Goal: Book appointment/travel/reservation

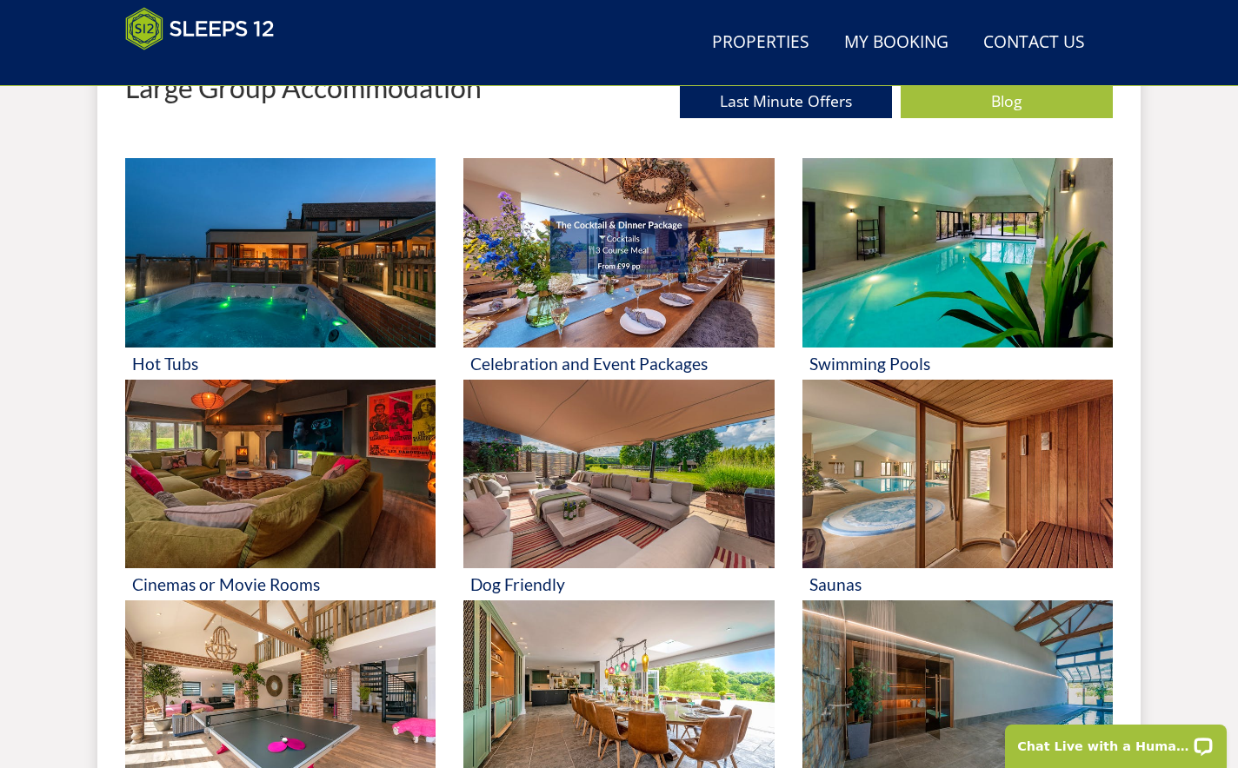
scroll to position [694, 0]
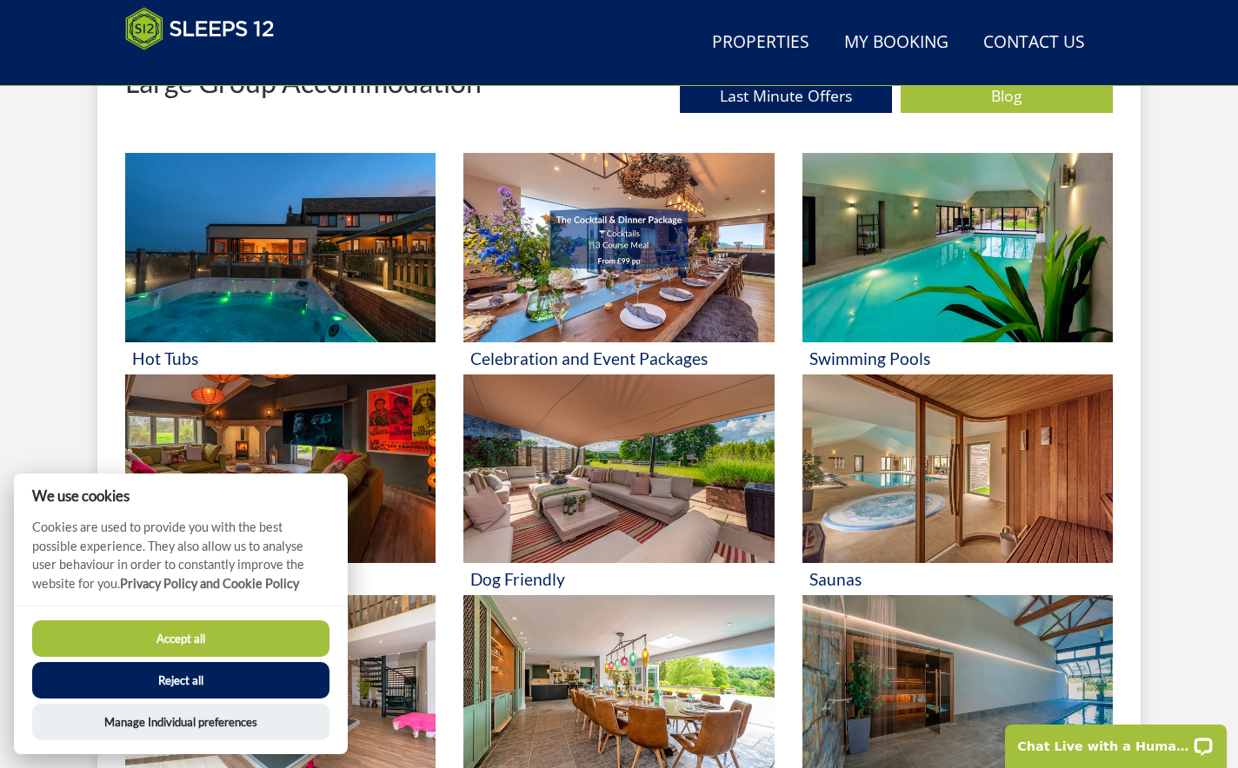
click at [200, 675] on button "Reject all" at bounding box center [180, 680] width 297 height 37
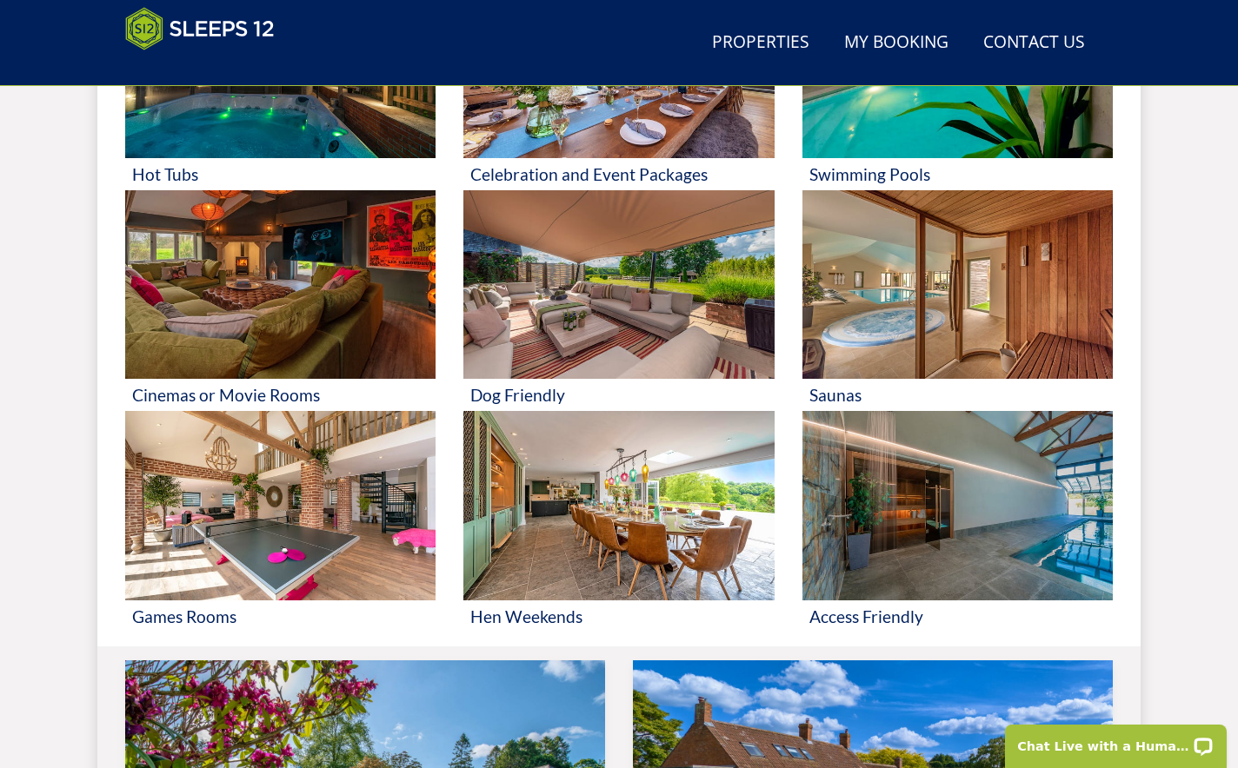
scroll to position [881, 0]
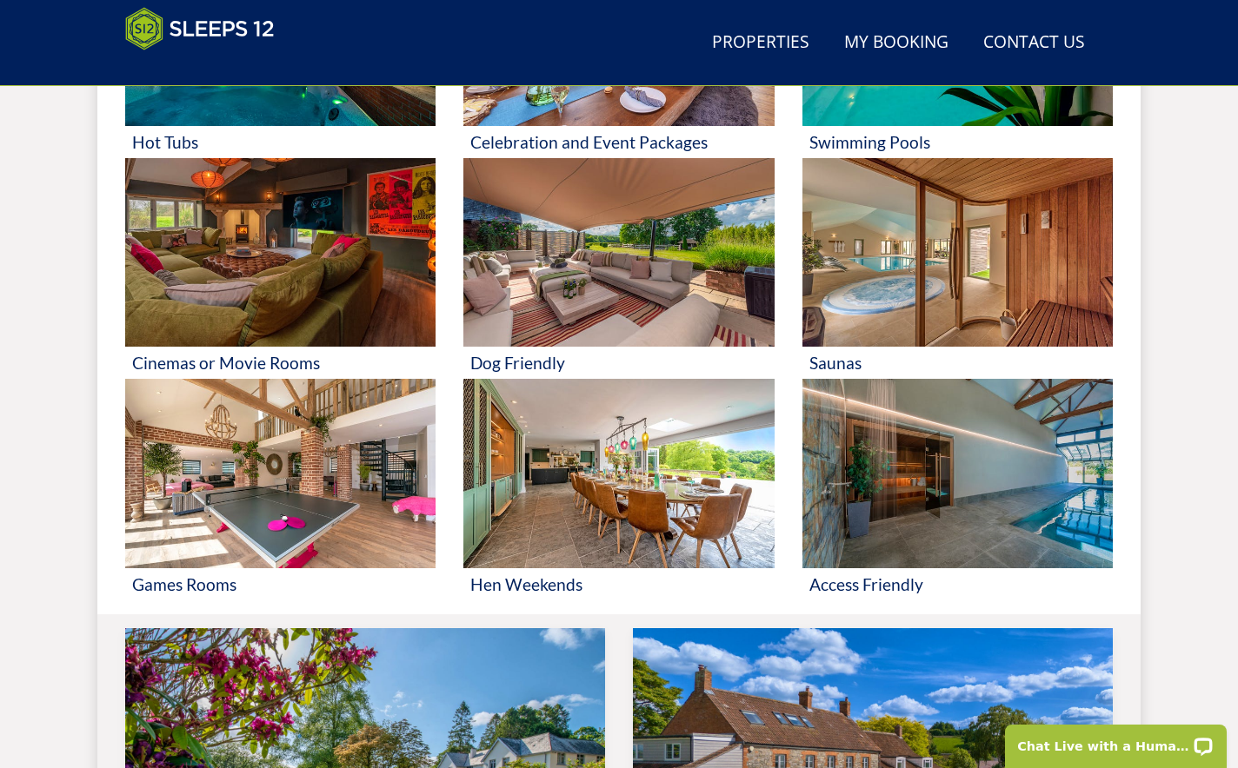
scroll to position [915, 0]
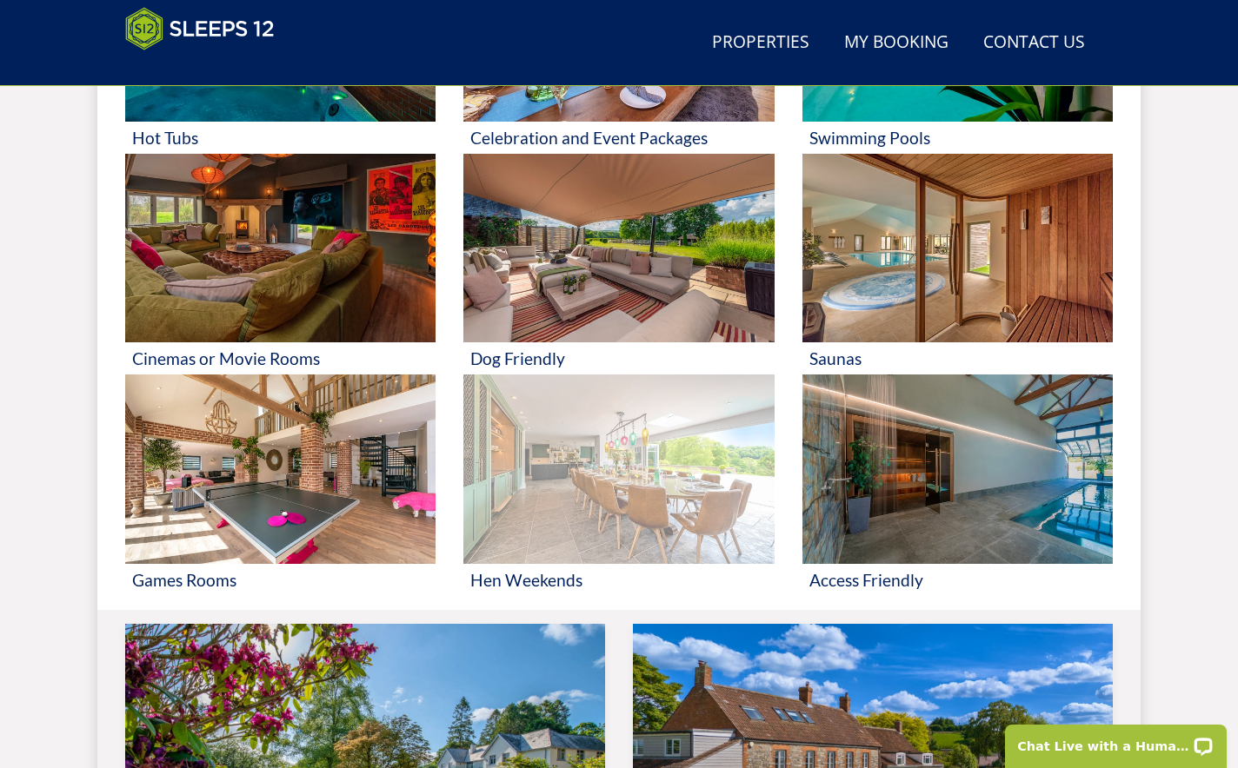
click at [549, 507] on img at bounding box center [618, 470] width 310 height 190
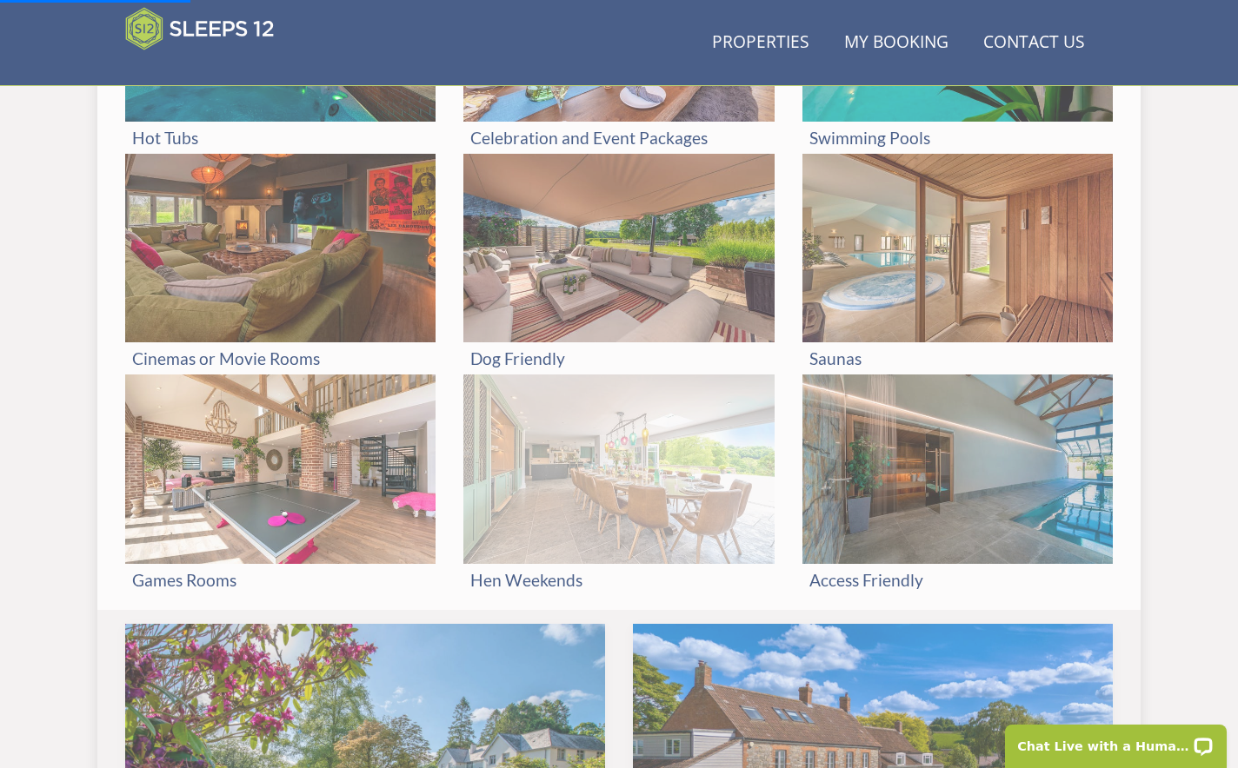
click at [680, 525] on img at bounding box center [618, 470] width 310 height 190
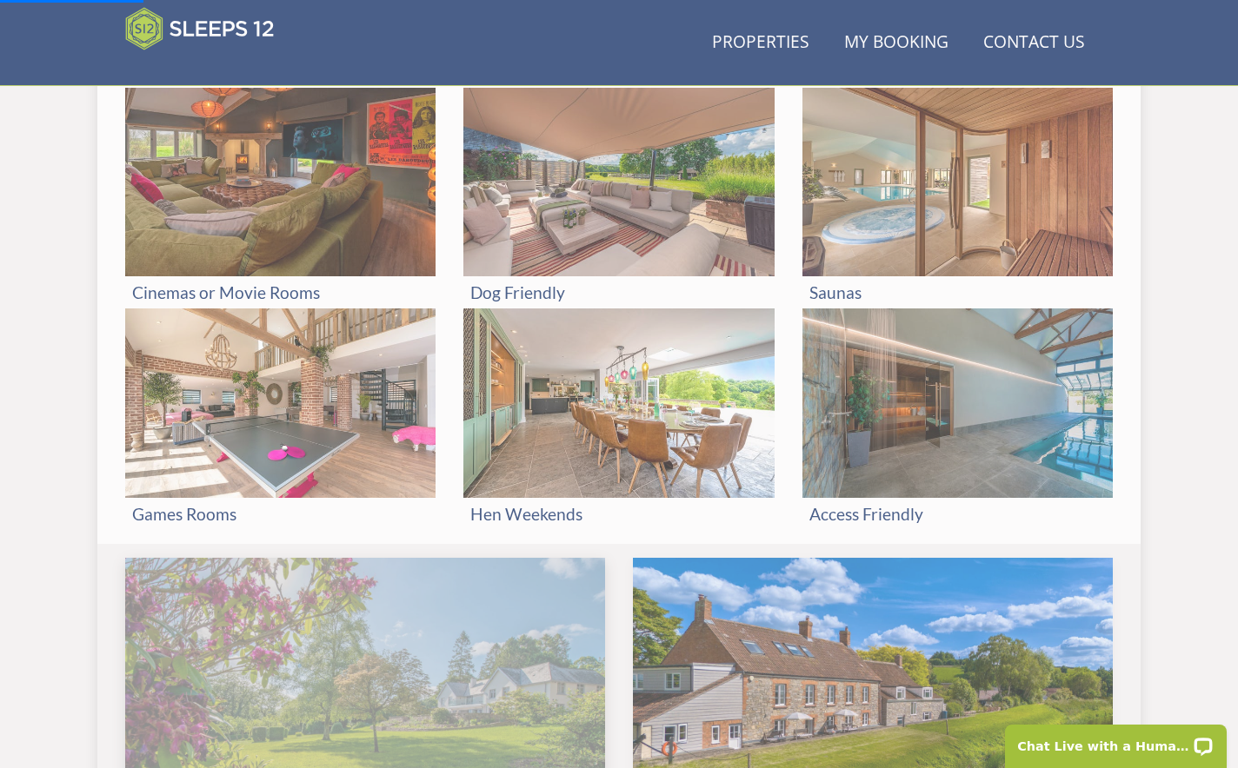
scroll to position [992, 0]
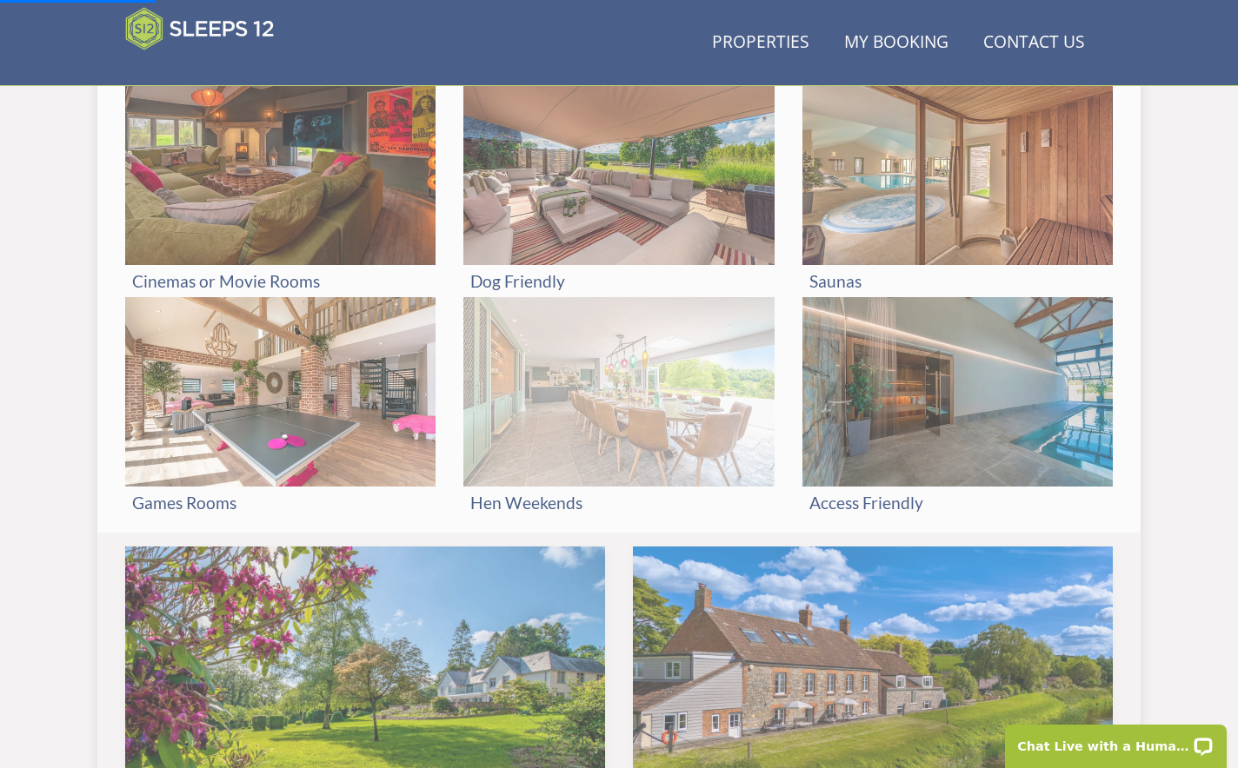
click at [608, 406] on img at bounding box center [618, 392] width 310 height 190
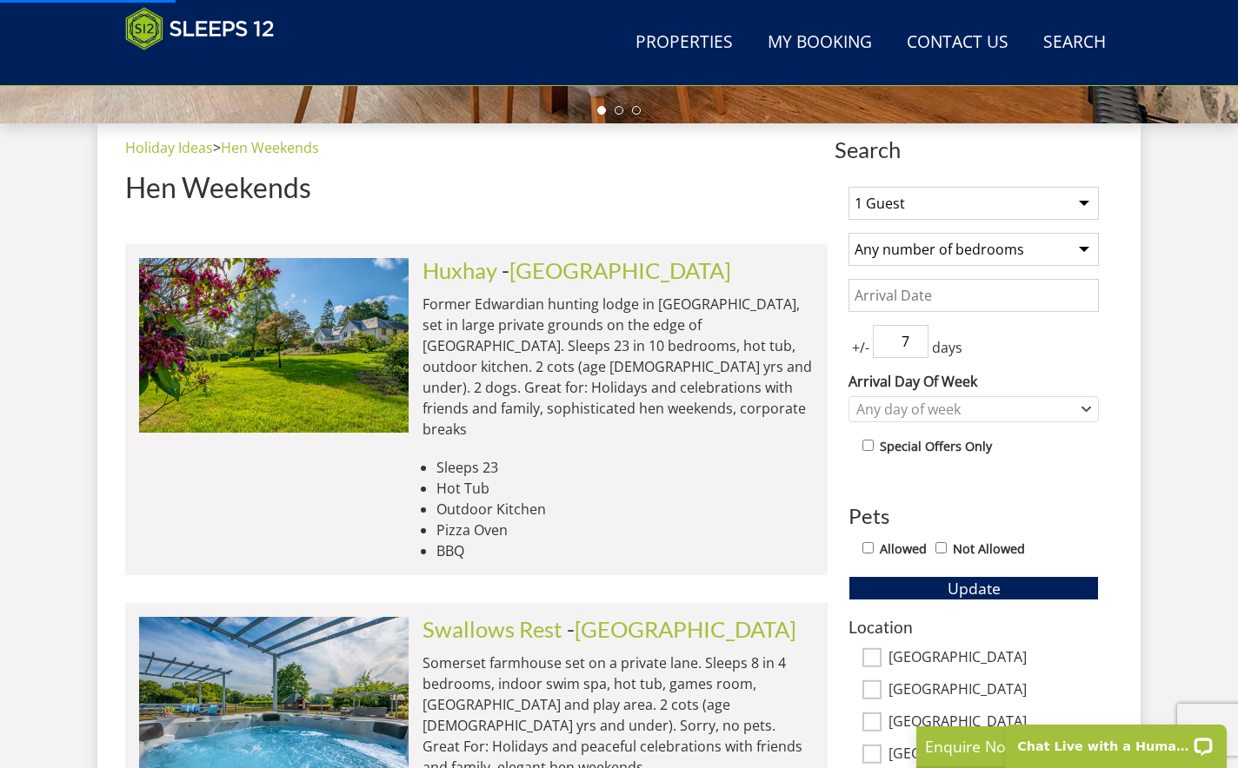
scroll to position [638, 0]
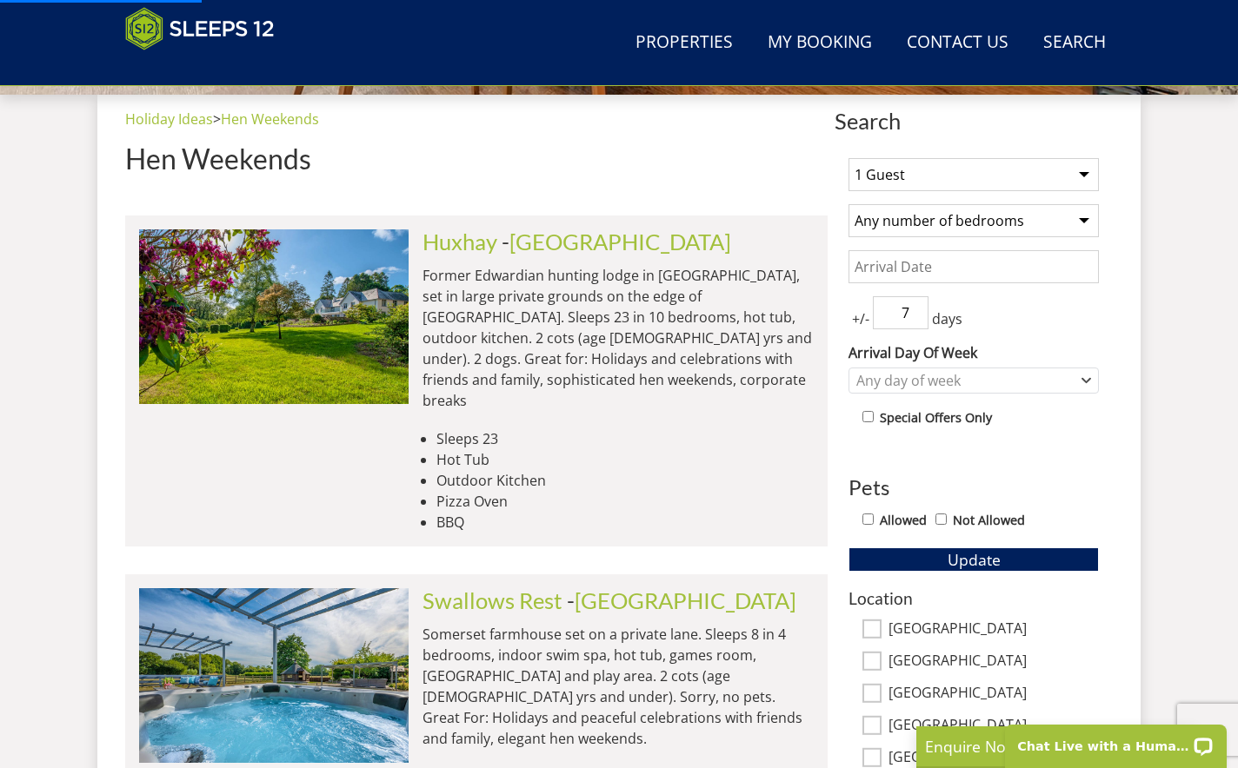
click at [930, 178] on select "1 Guest 2 Guests 3 Guests 4 Guests 5 Guests 6 Guests 7 Guests 8 Guests 9 Guests…" at bounding box center [973, 174] width 250 height 33
select select "27"
click at [848, 158] on select "1 Guest 2 Guests 3 Guests 4 Guests 5 Guests 6 Guests 7 Guests 8 Guests 9 Guests…" at bounding box center [973, 174] width 250 height 33
click at [875, 265] on input "Date" at bounding box center [973, 266] width 250 height 33
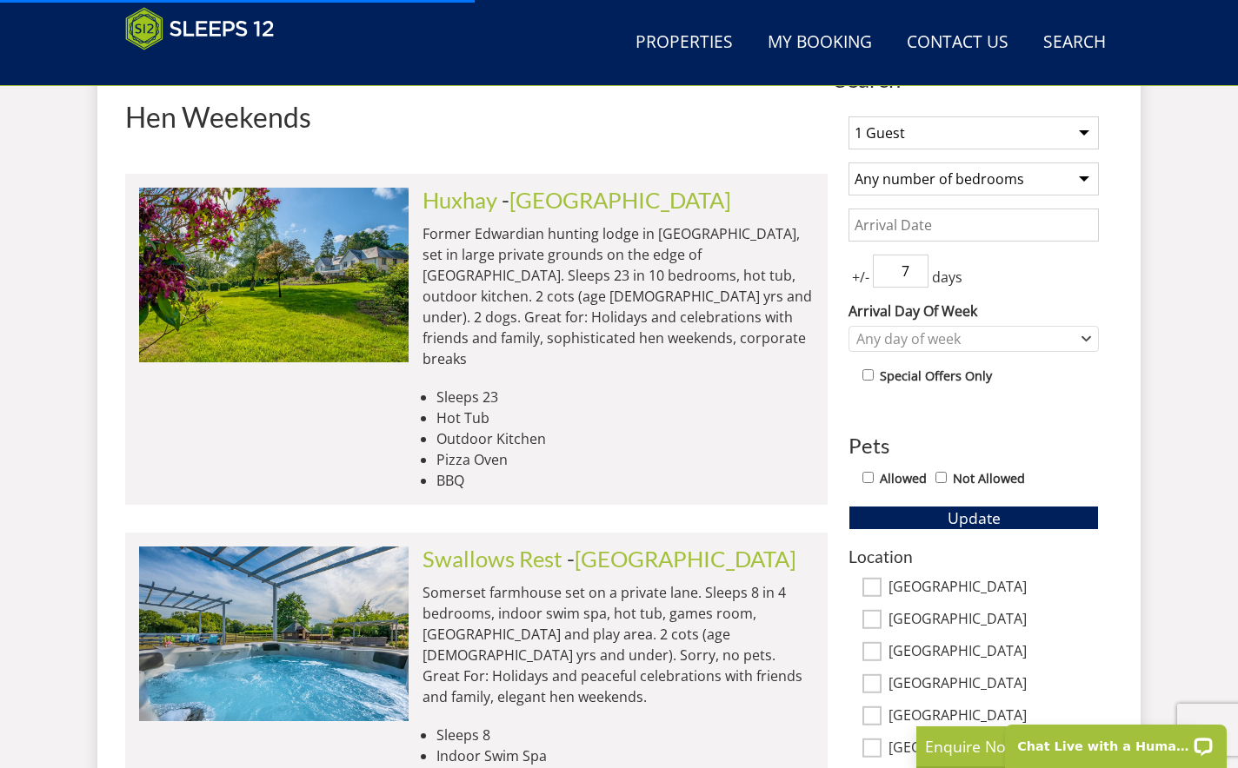
scroll to position [0, 0]
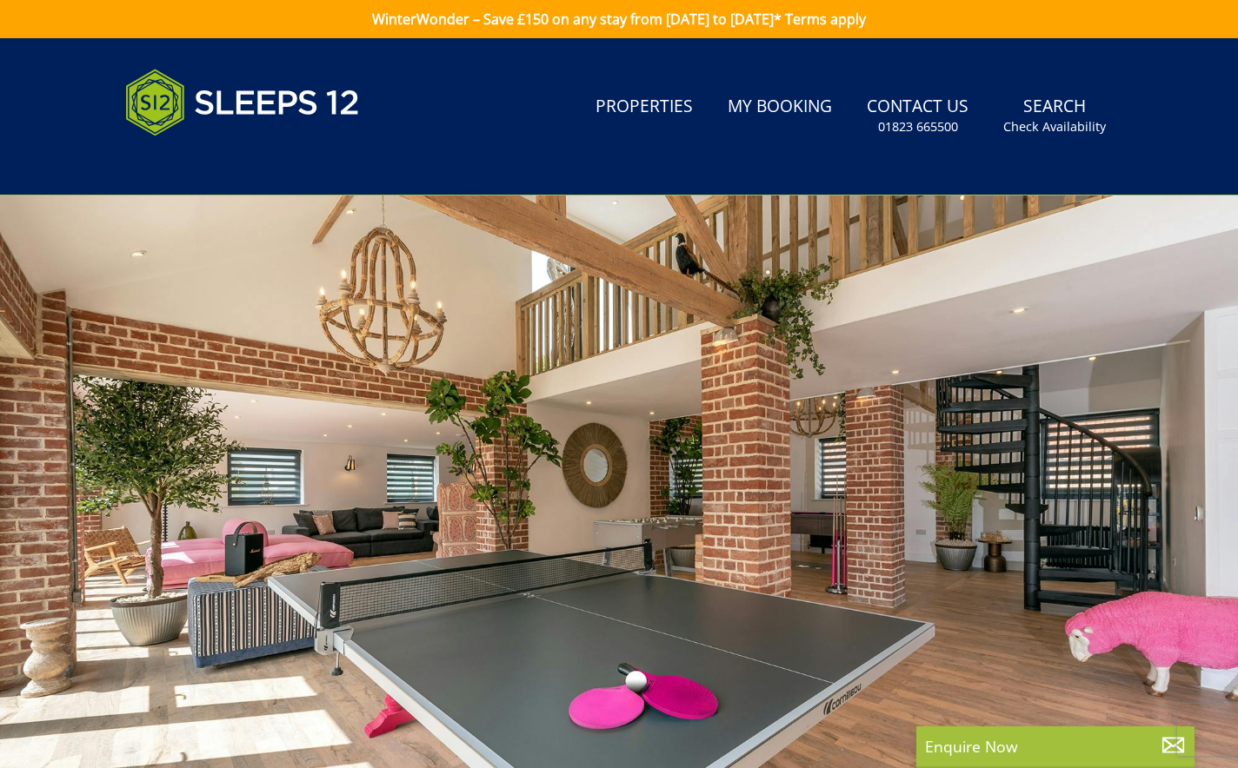
drag, startPoint x: 1052, startPoint y: 301, endPoint x: 933, endPoint y: 221, distance: 143.5
click at [934, 217] on div at bounding box center [619, 500] width 1238 height 609
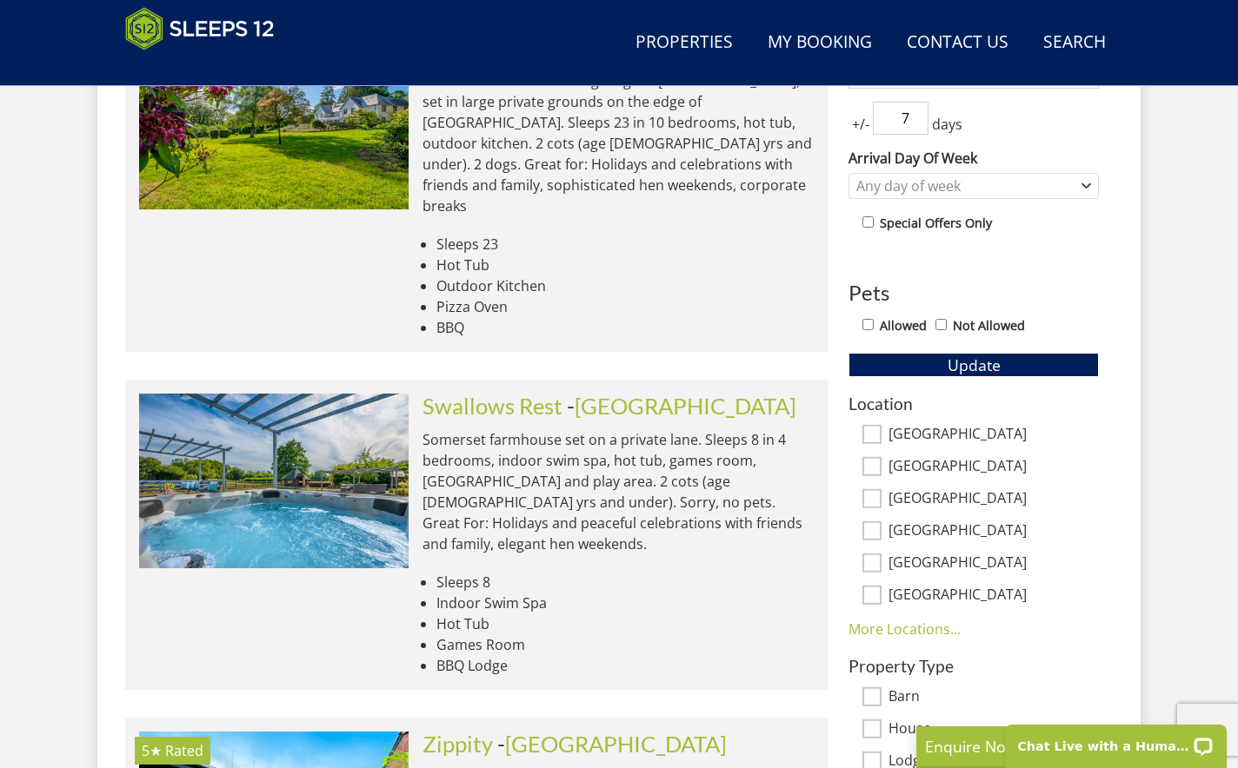
scroll to position [741, 0]
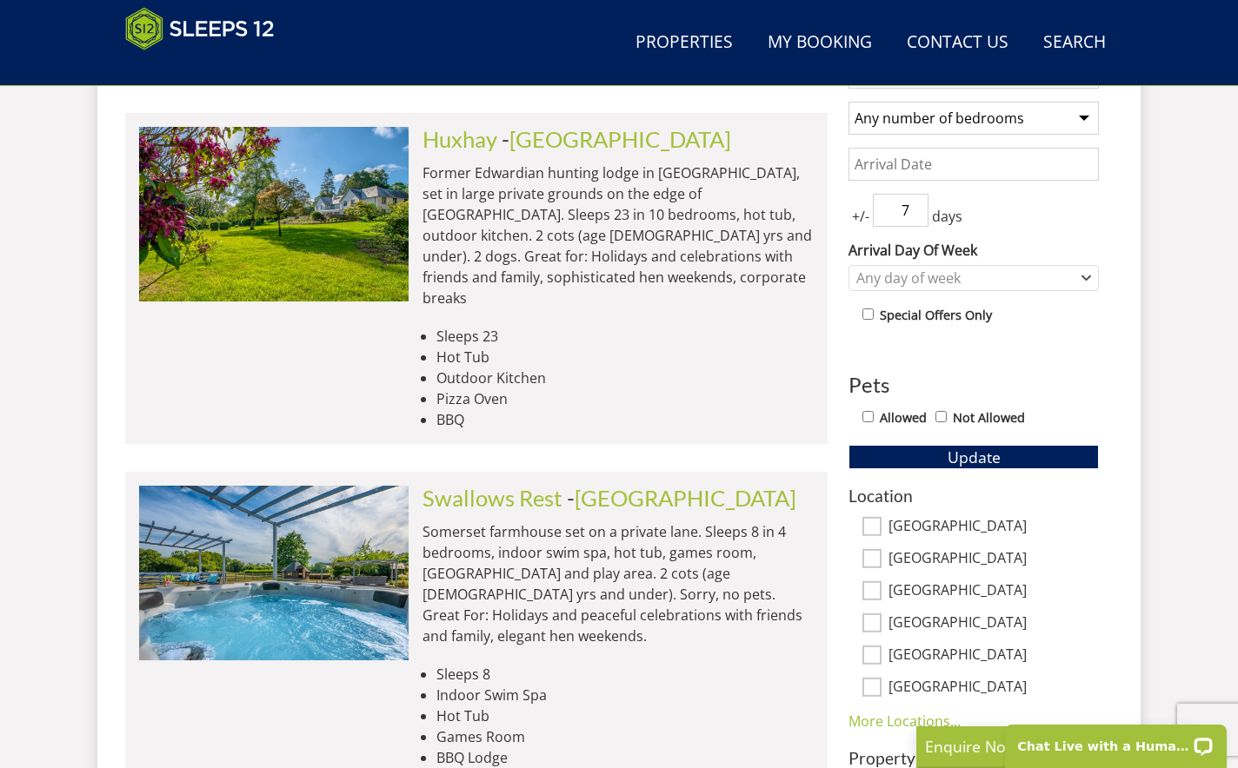
click at [913, 162] on input "Date" at bounding box center [973, 164] width 250 height 33
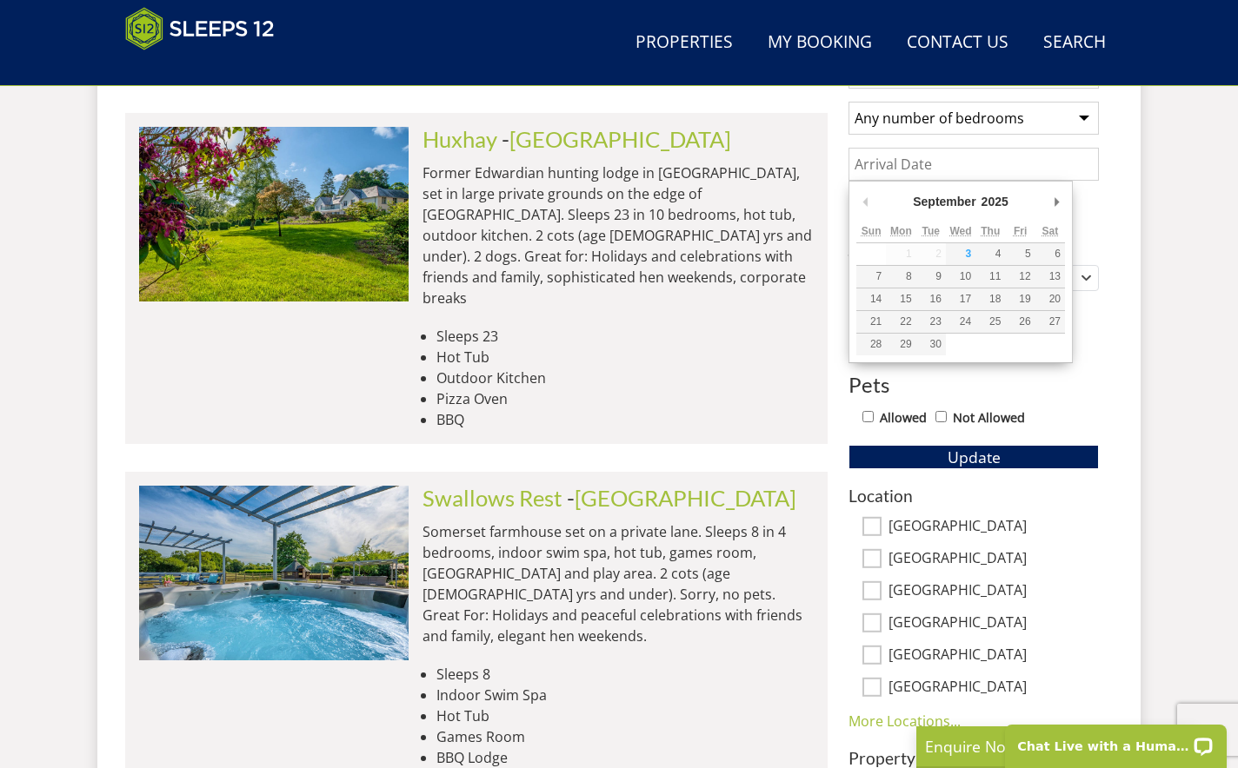
click at [995, 197] on select "2025 2026 2027 2028 2029 2030 2031 2032 2033 2034 2035" at bounding box center [1002, 201] width 47 height 17
click at [953, 200] on select "January February March April May June July August September October November De…" at bounding box center [951, 201] width 83 height 17
type input "[DATE]"
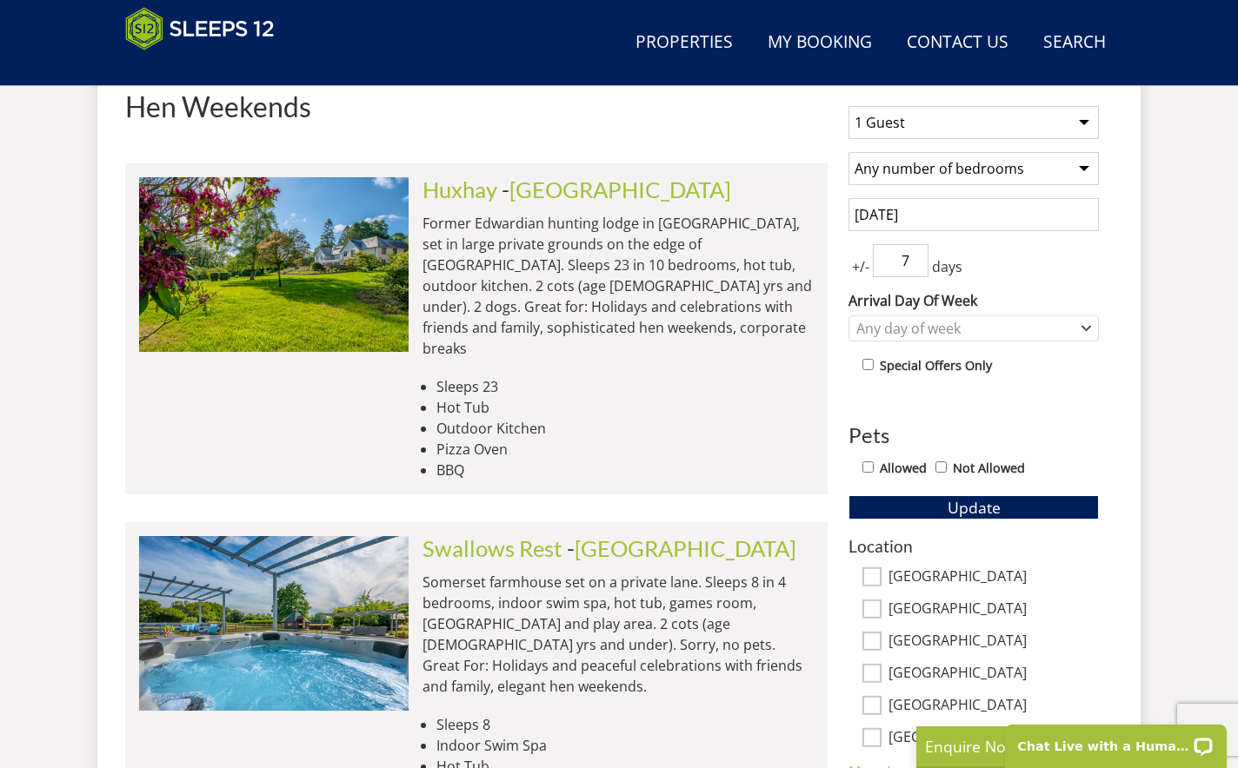
scroll to position [666, 0]
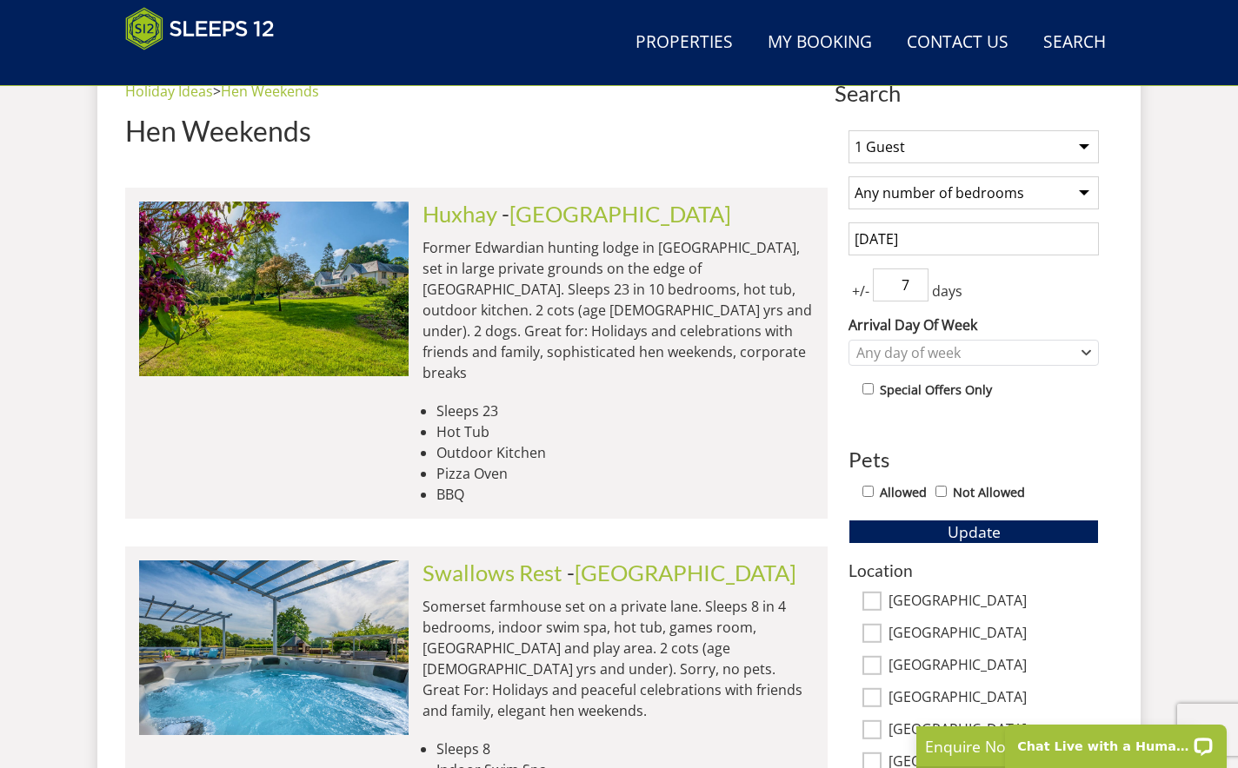
click at [857, 294] on span "+/-" at bounding box center [860, 291] width 24 height 21
click at [916, 289] on input "6" at bounding box center [901, 285] width 56 height 33
click at [916, 289] on input "5" at bounding box center [901, 285] width 56 height 33
click at [916, 289] on input "4" at bounding box center [901, 285] width 56 height 33
click at [916, 289] on input "3" at bounding box center [901, 285] width 56 height 33
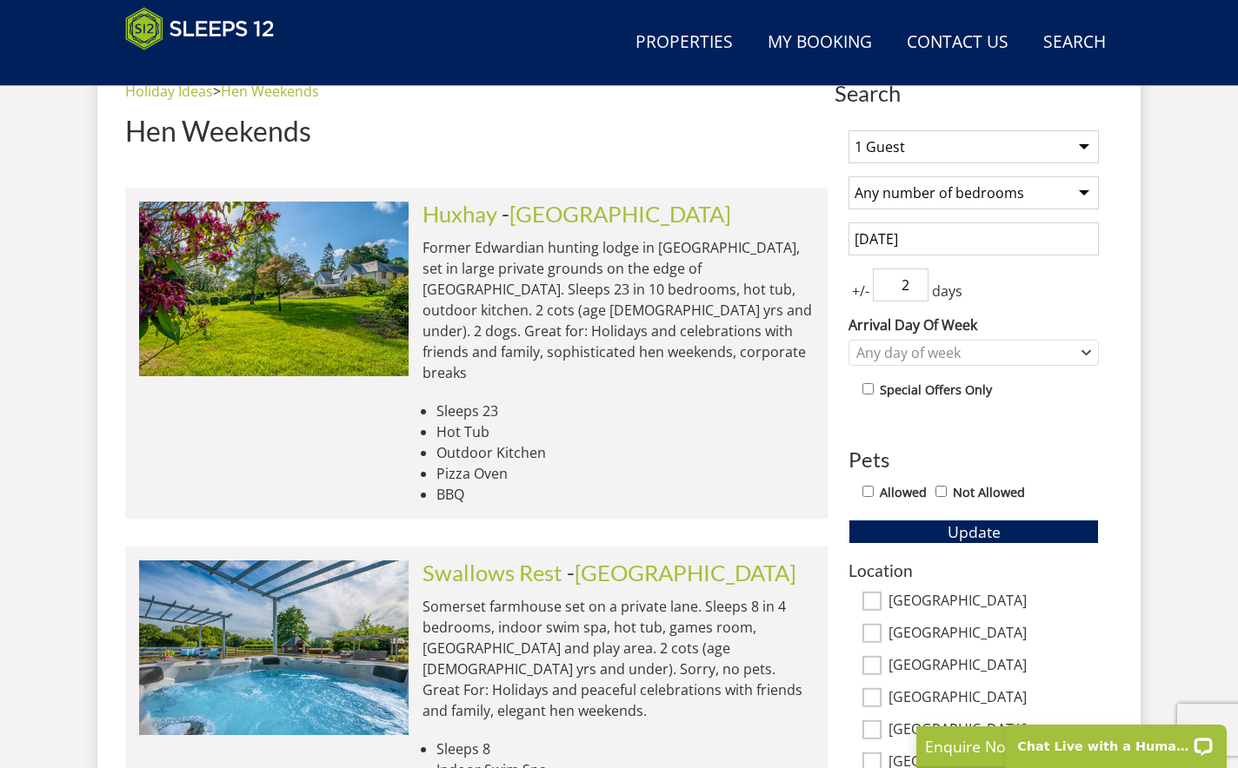
click at [916, 289] on input "2" at bounding box center [901, 285] width 56 height 33
click at [916, 289] on input "1" at bounding box center [901, 285] width 56 height 33
click at [1021, 283] on div "+/- 1 days" at bounding box center [973, 285] width 250 height 33
click at [844, 363] on div "1 Guest 2 Guests 3 Guests 4 Guests 5 Guests 6 Guests 7 Guests 8 Guests 9 Guests…" at bounding box center [974, 575] width 278 height 919
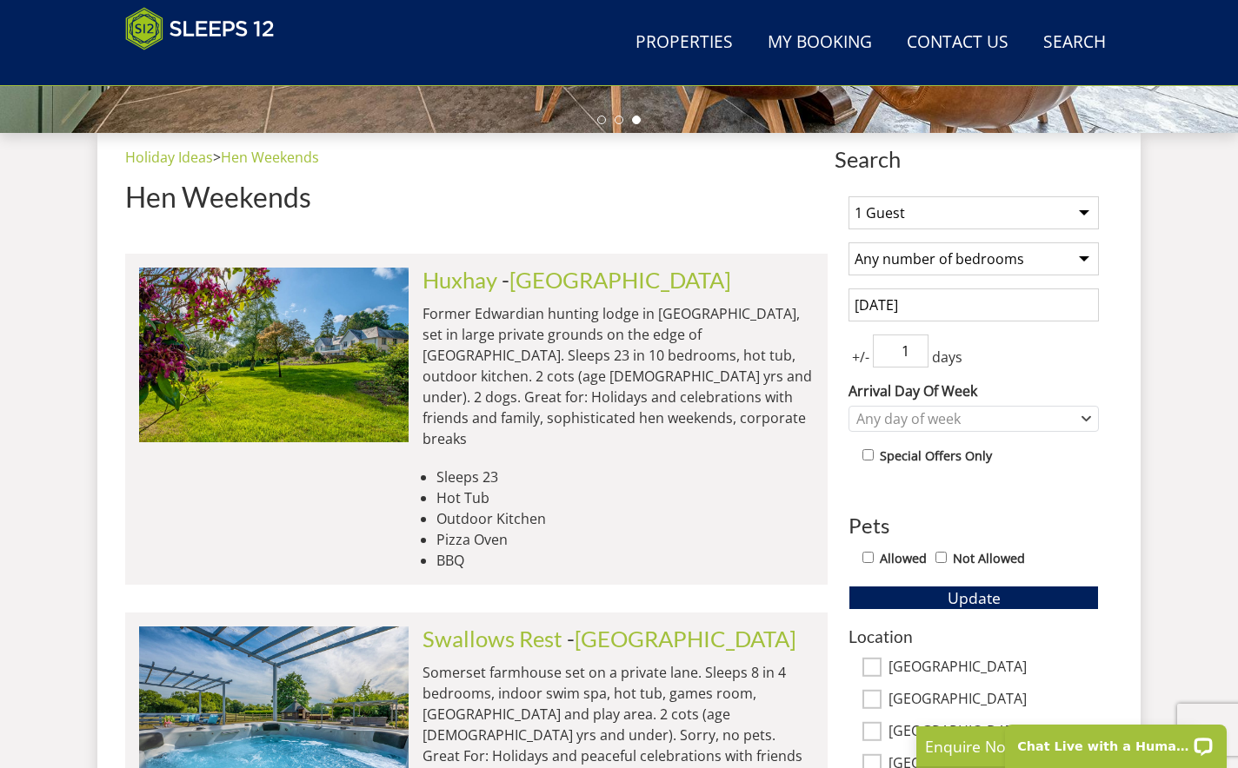
scroll to position [571, 0]
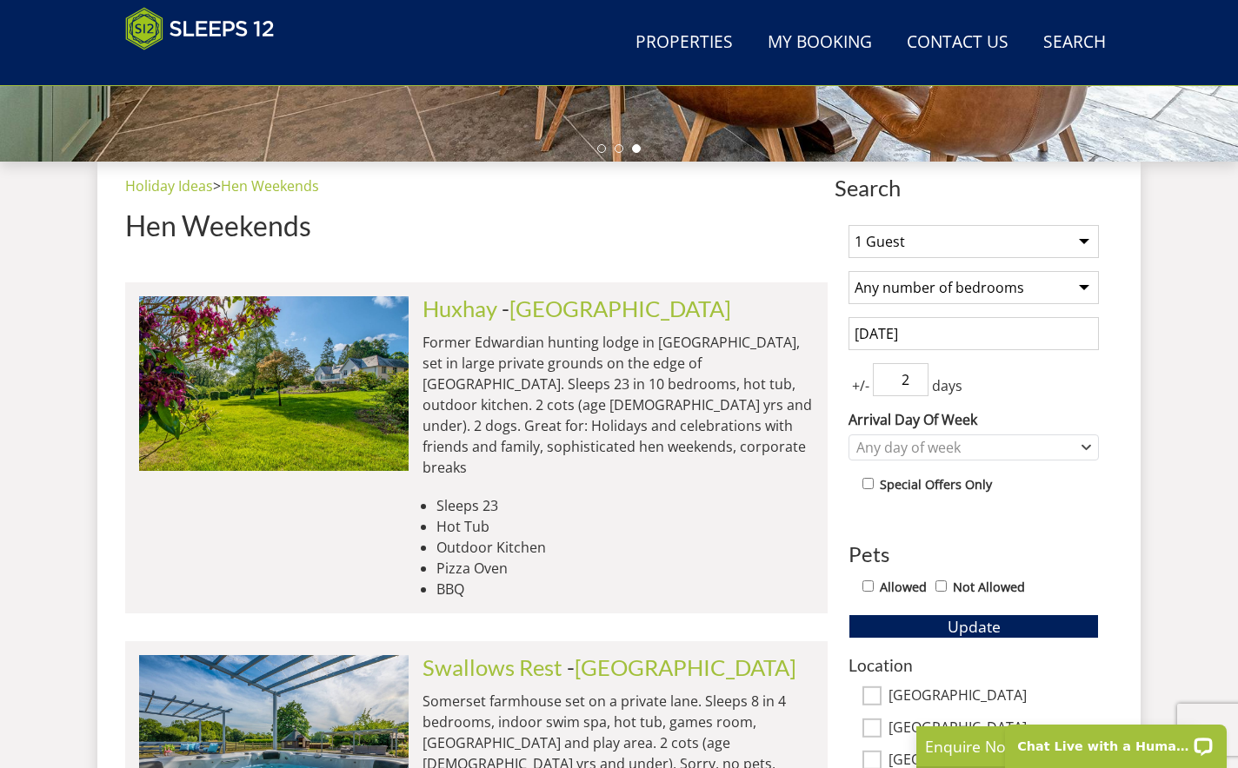
type input "2"
click at [919, 376] on input "2" at bounding box center [901, 379] width 56 height 33
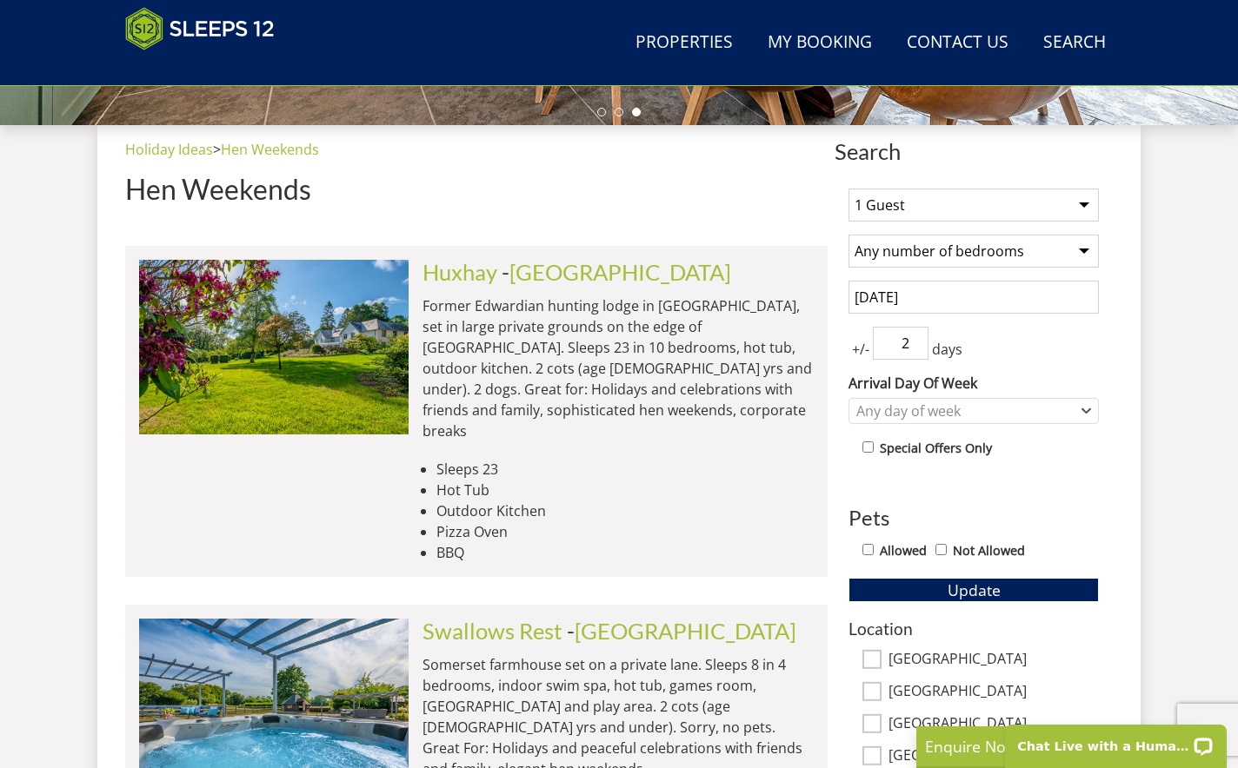
scroll to position [618, 0]
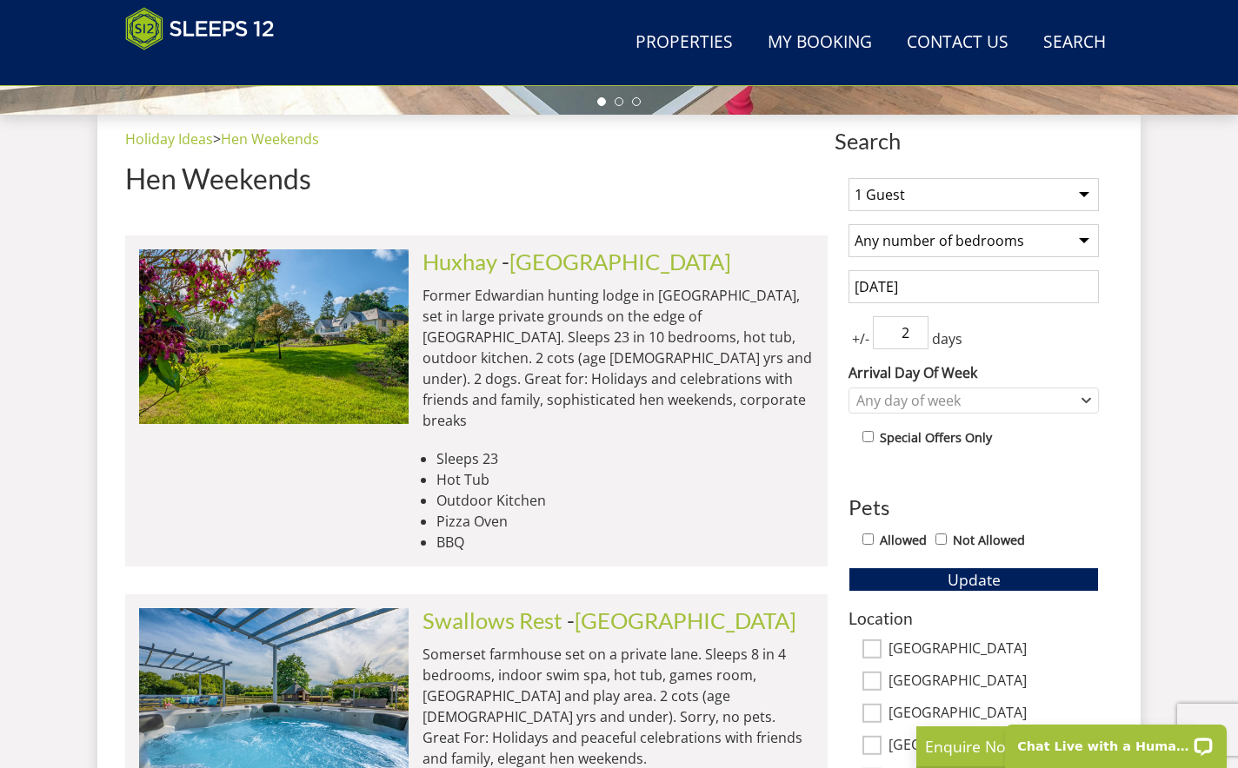
click at [1071, 190] on select "1 Guest 2 Guests 3 Guests 4 Guests 5 Guests 6 Guests 7 Guests 8 Guests 9 Guests…" at bounding box center [973, 194] width 250 height 33
select select "28"
click at [848, 178] on select "1 Guest 2 Guests 3 Guests 4 Guests 5 Guests 6 Guests 7 Guests 8 Guests 9 Guests…" at bounding box center [973, 194] width 250 height 33
click at [921, 401] on div "Any day of week" at bounding box center [964, 400] width 225 height 19
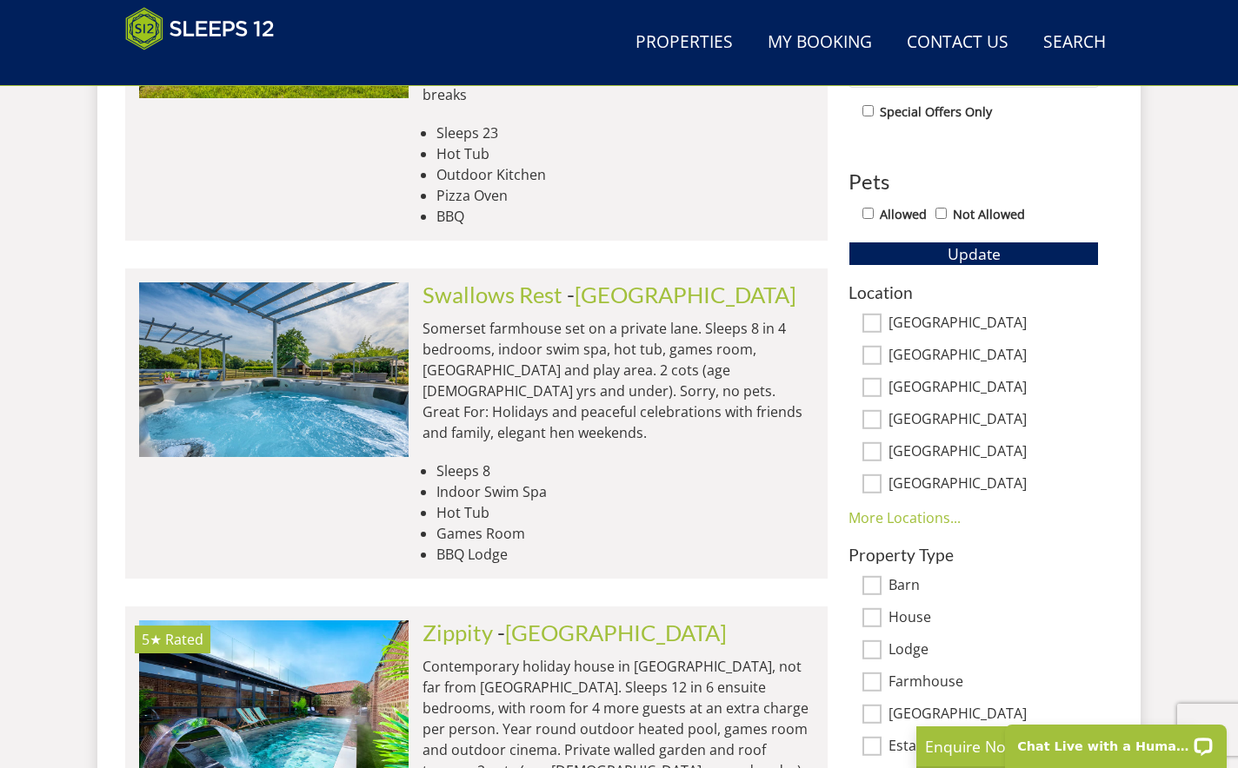
scroll to position [941, 0]
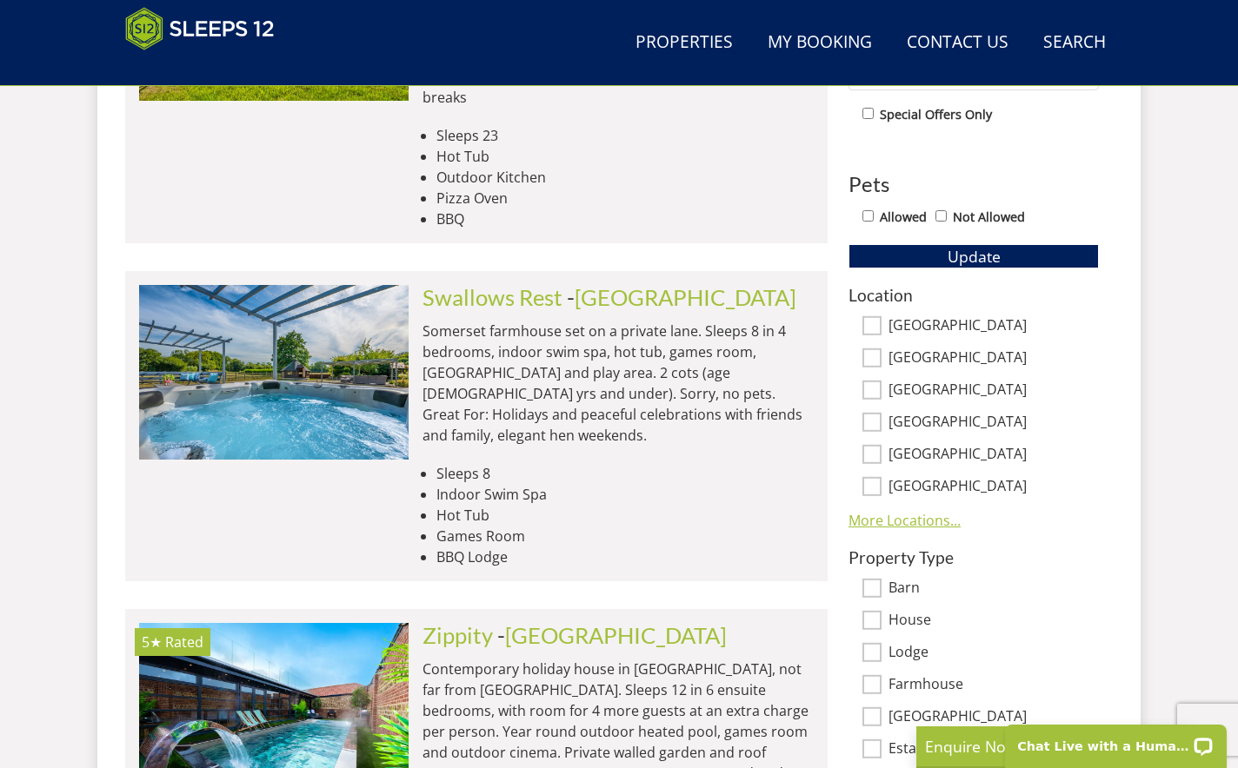
click at [899, 515] on link "More Locations..." at bounding box center [904, 520] width 112 height 19
click at [968, 258] on span "Update" at bounding box center [974, 256] width 53 height 21
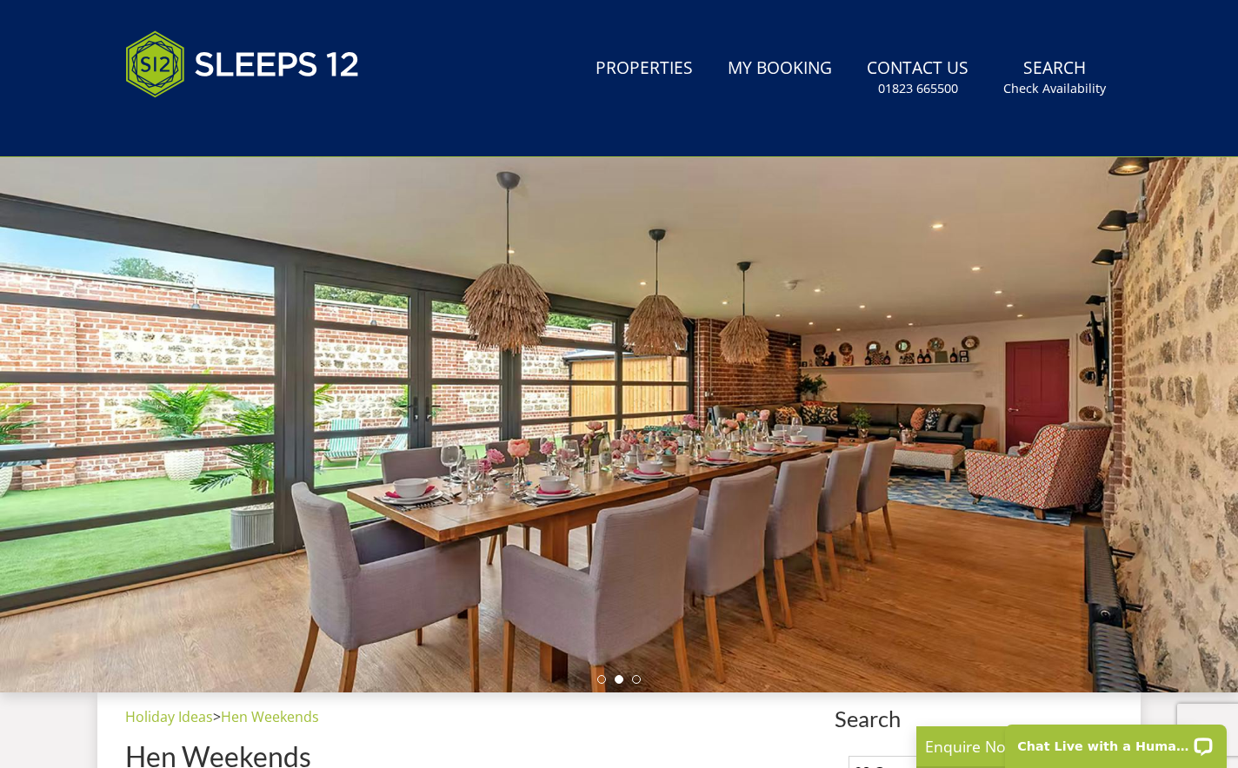
scroll to position [0, 0]
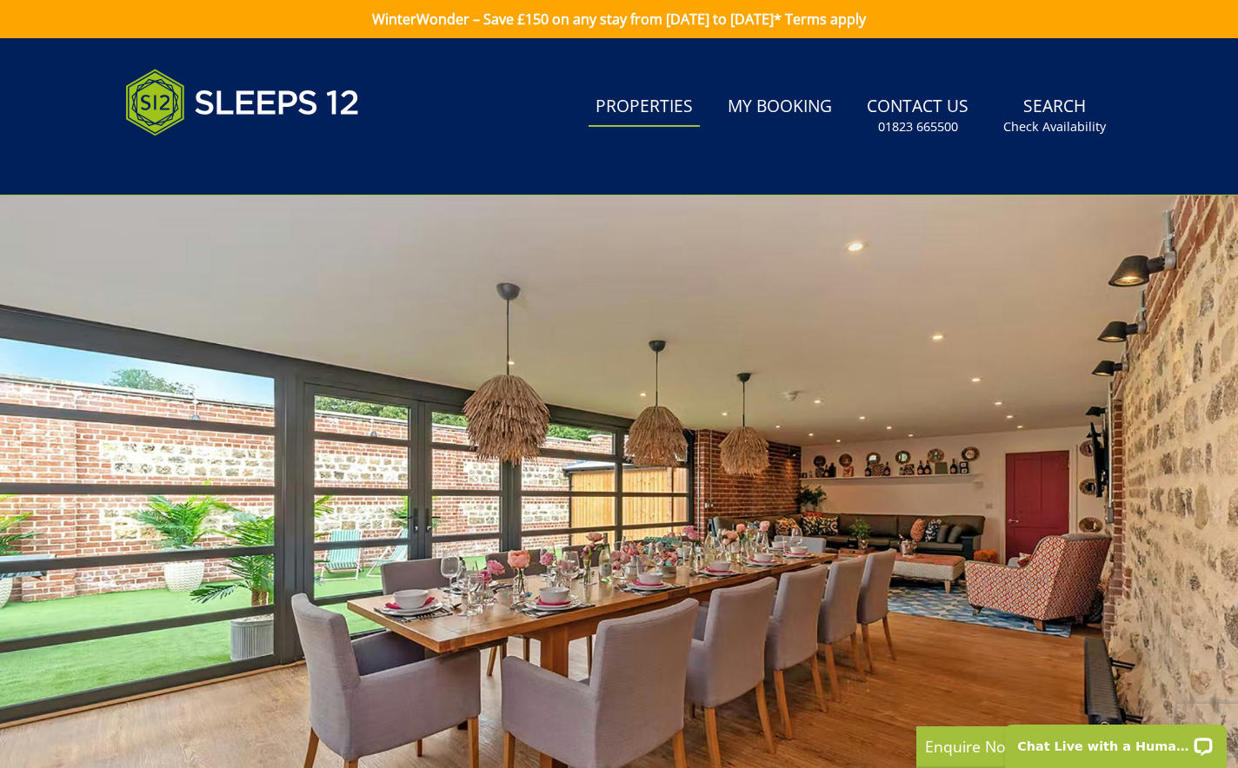
click at [663, 115] on link "Properties" at bounding box center [644, 107] width 111 height 39
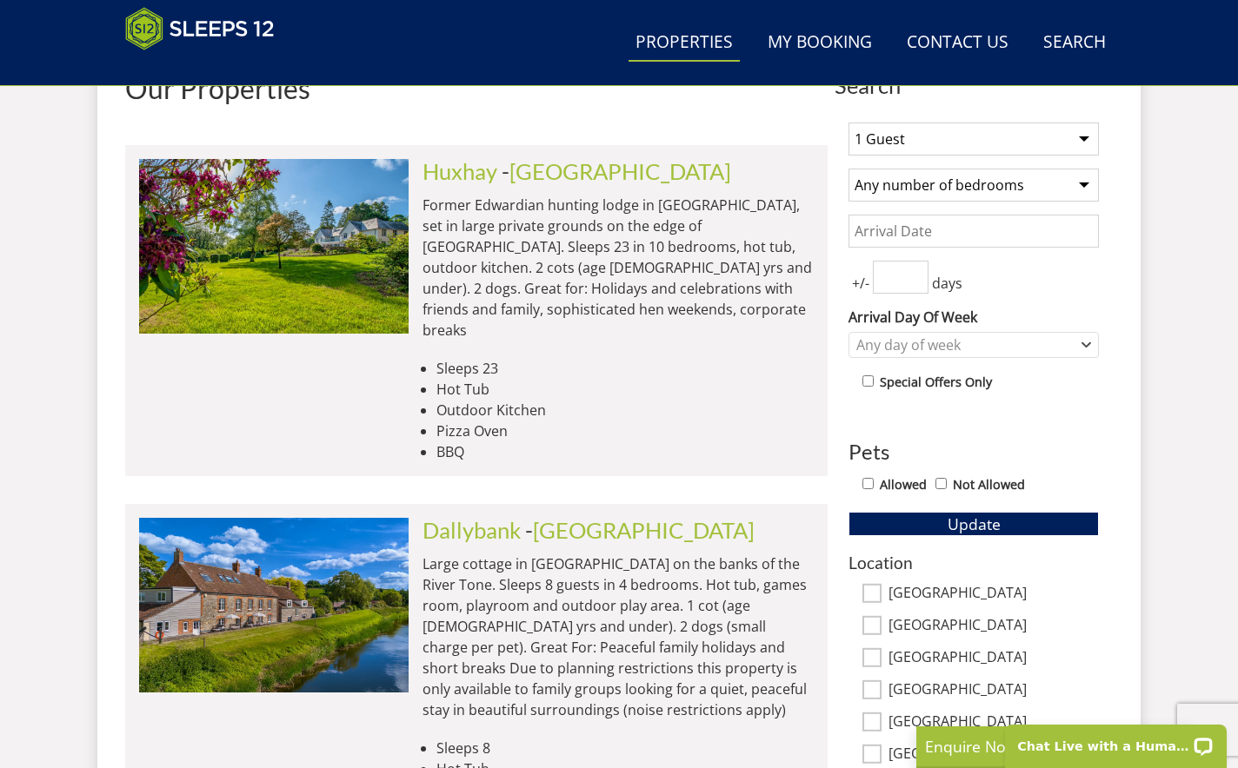
scroll to position [653, 0]
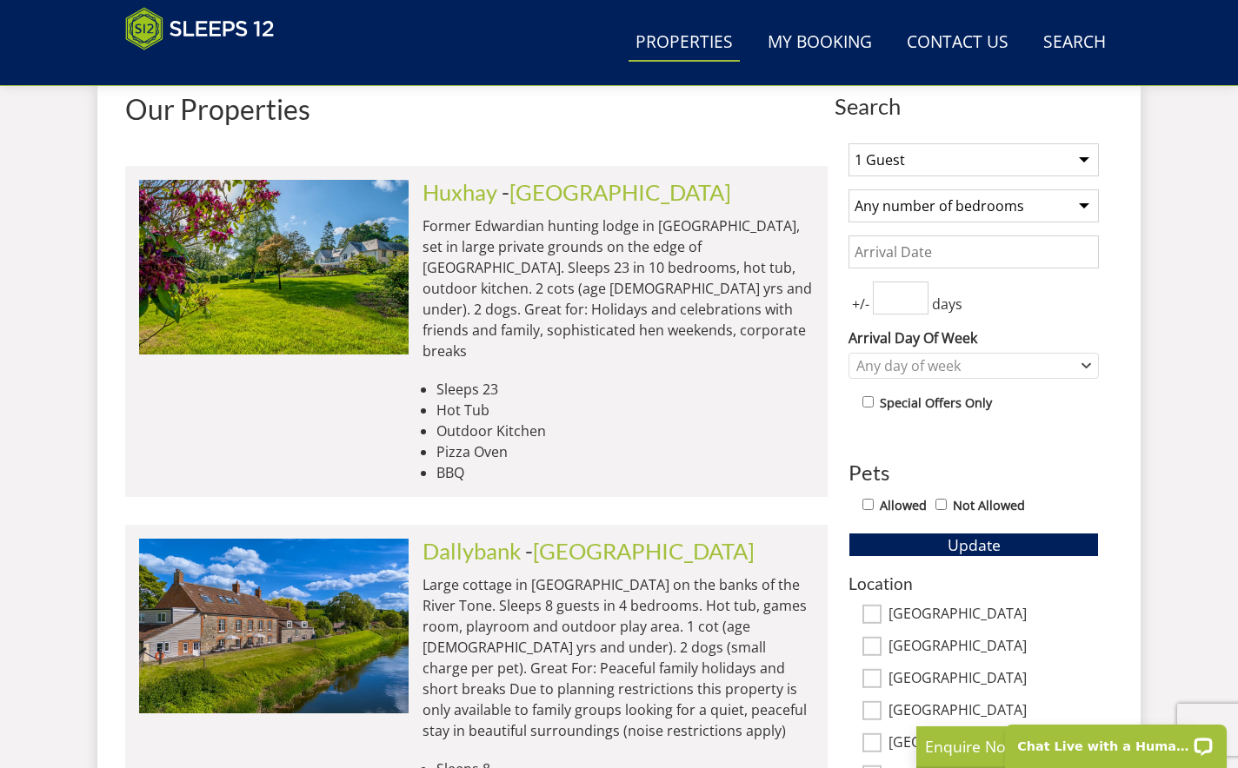
click at [952, 167] on select "1 Guest 2 Guests 3 Guests 4 Guests 5 Guests 6 Guests 7 Guests 8 Guests 9 Guests…" at bounding box center [973, 159] width 250 height 33
select select "27"
click at [848, 143] on select "1 Guest 2 Guests 3 Guests 4 Guests 5 Guests 6 Guests 7 Guests 8 Guests 9 Guests…" at bounding box center [973, 159] width 250 height 33
click at [940, 249] on input "Date" at bounding box center [973, 252] width 250 height 33
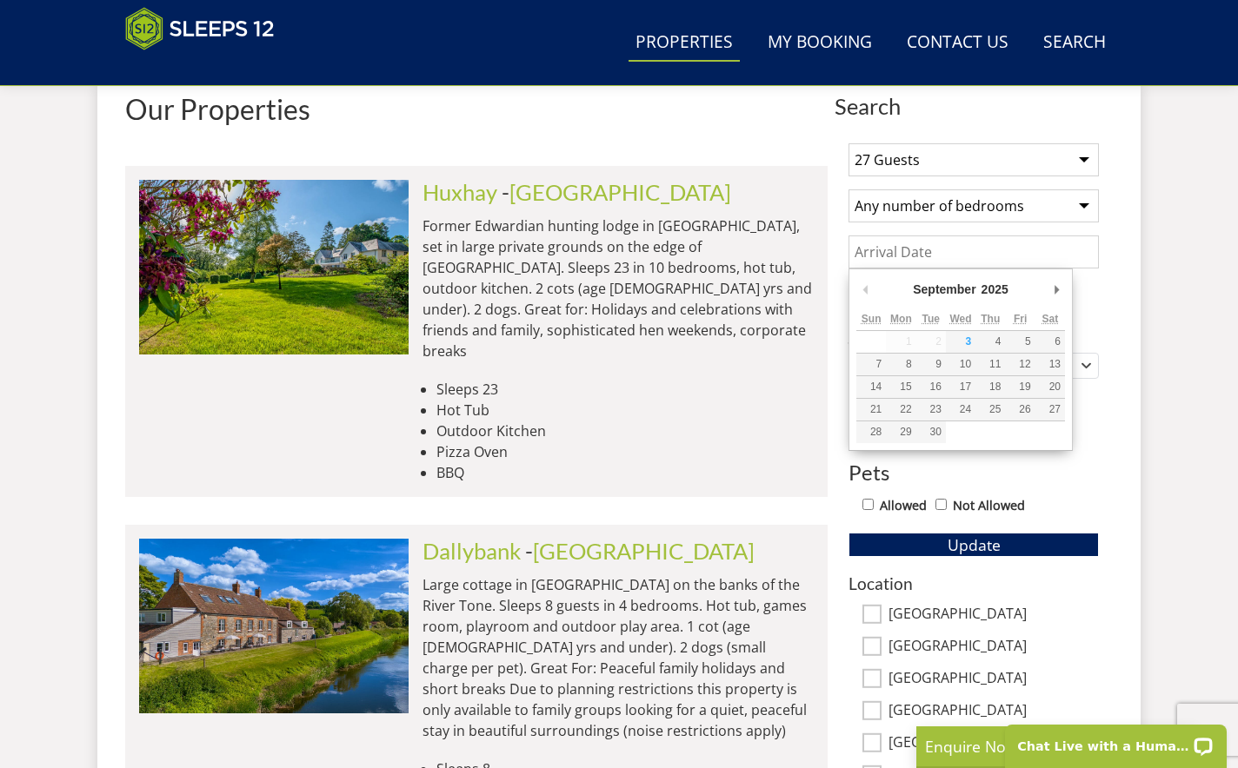
click at [990, 289] on select "2025 2026 2027 2028 2029 2030 2031 2032 2033 2034 2035" at bounding box center [1002, 289] width 47 height 17
click at [949, 289] on select "January February March April May June July August September October November De…" at bounding box center [951, 289] width 83 height 17
click at [919, 259] on input "Date" at bounding box center [973, 252] width 250 height 33
type input "[DATE]"
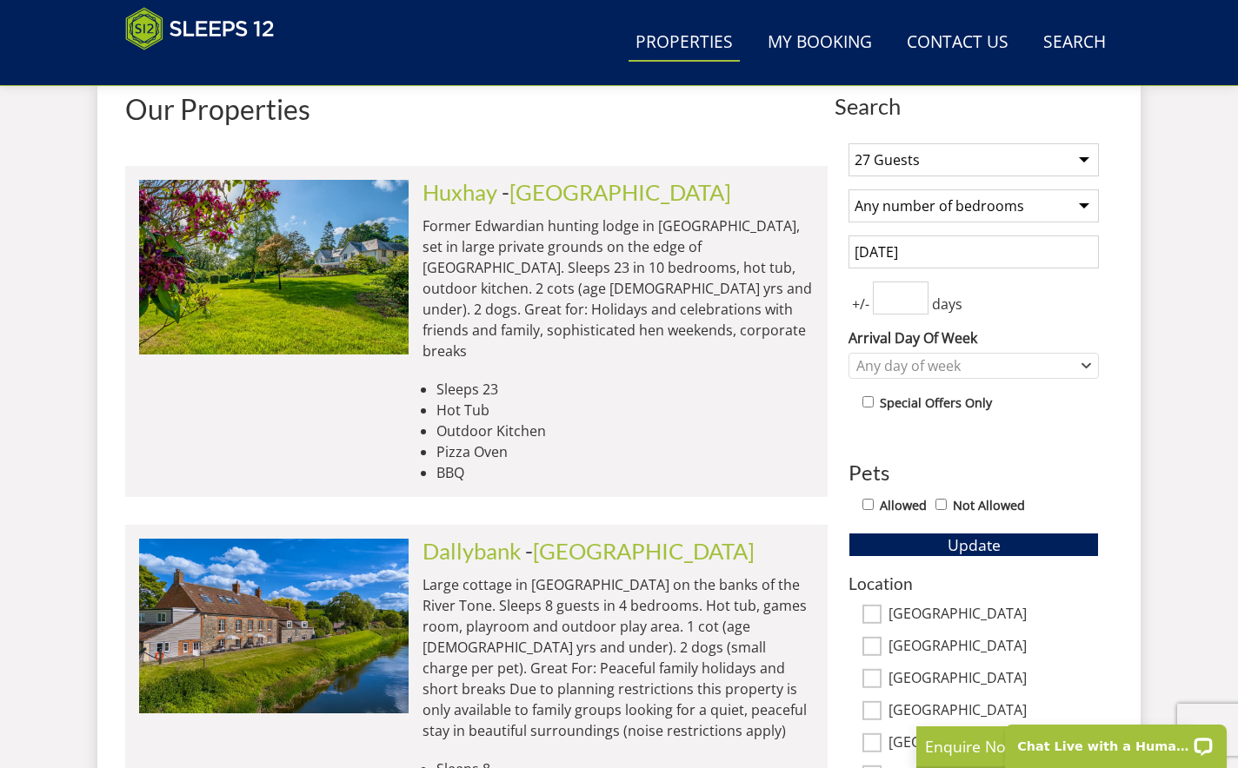
click at [895, 287] on input "number" at bounding box center [901, 298] width 56 height 33
click at [910, 293] on input "1" at bounding box center [901, 298] width 56 height 33
type input "2"
click at [910, 293] on input "2" at bounding box center [901, 298] width 56 height 33
click at [1064, 292] on div "+/- 2 days" at bounding box center [973, 298] width 250 height 33
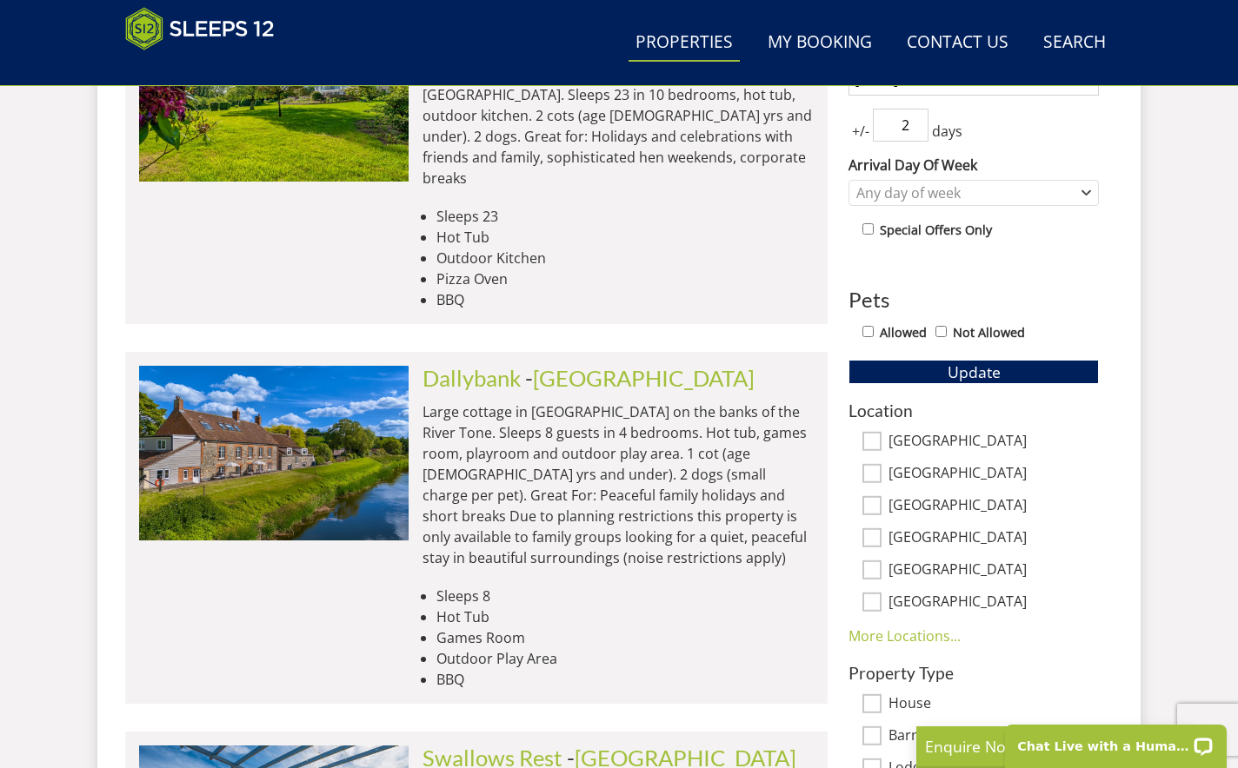
scroll to position [797, 0]
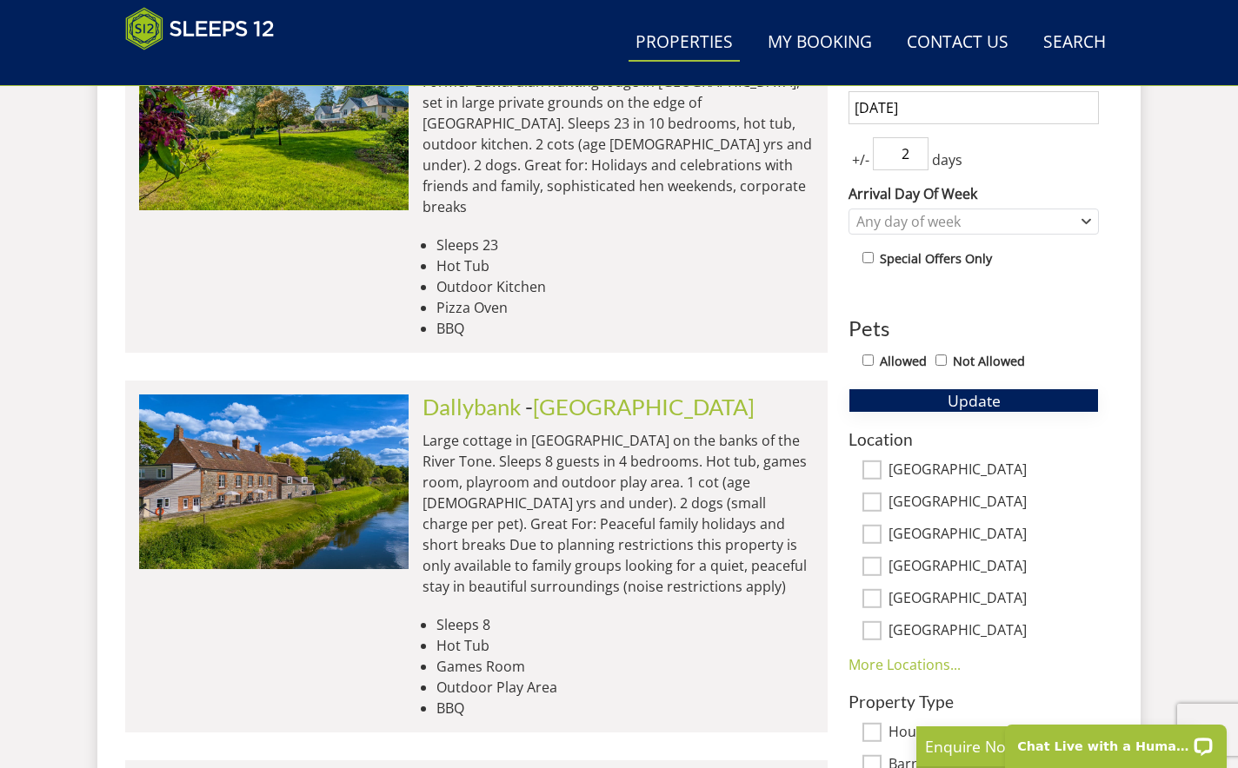
click at [974, 394] on span "Update" at bounding box center [974, 400] width 53 height 21
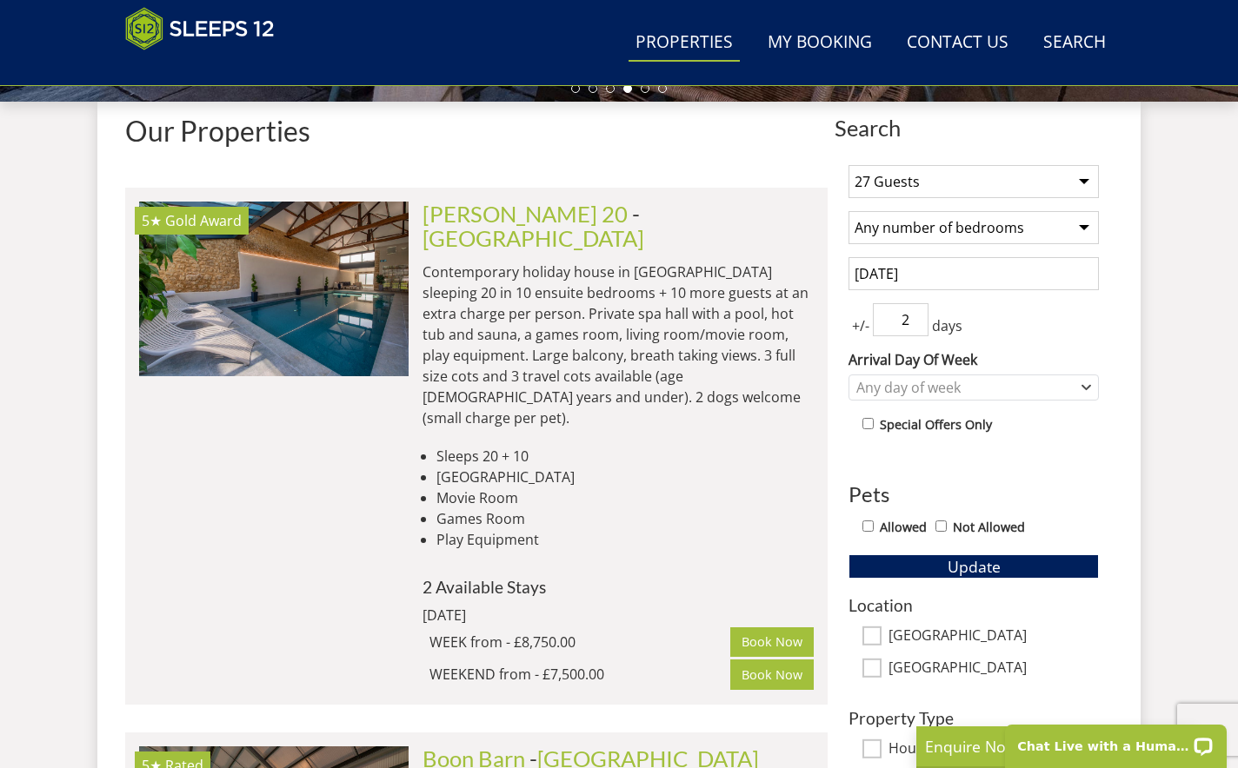
scroll to position [629, 0]
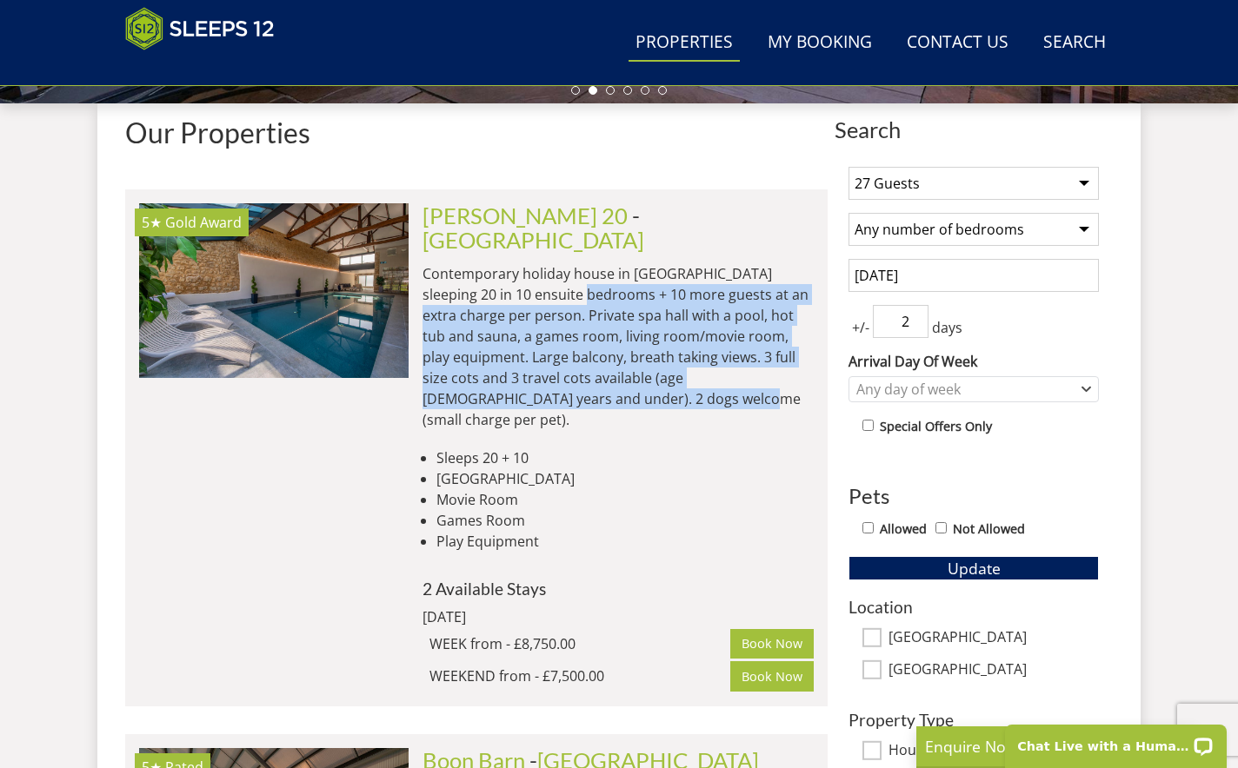
drag, startPoint x: 543, startPoint y: 268, endPoint x: 642, endPoint y: 380, distance: 149.7
click at [642, 380] on p "Contemporary holiday house in [GEOGRAPHIC_DATA] sleeping 20 in 10 ensuite bedro…" at bounding box center [617, 346] width 391 height 167
click at [651, 379] on p "Contemporary holiday house in [GEOGRAPHIC_DATA] sleeping 20 in 10 ensuite bedro…" at bounding box center [617, 346] width 391 height 167
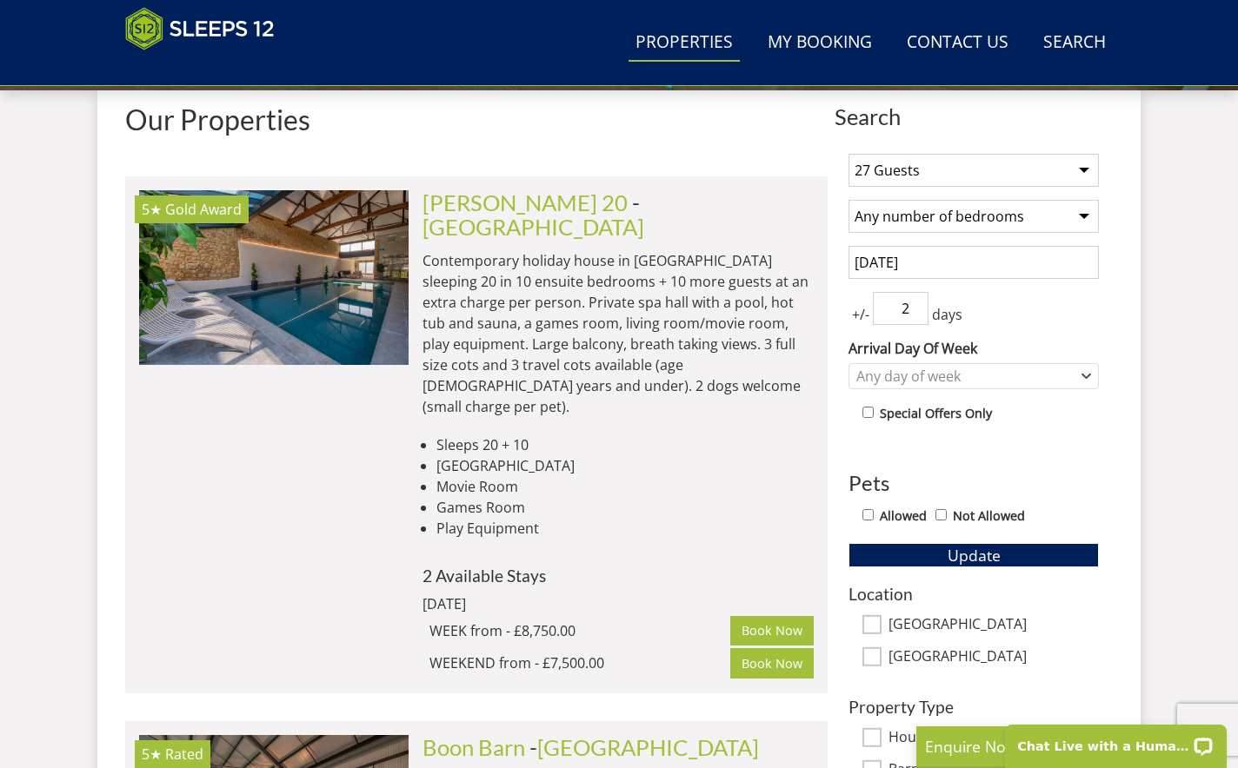
scroll to position [602, 0]
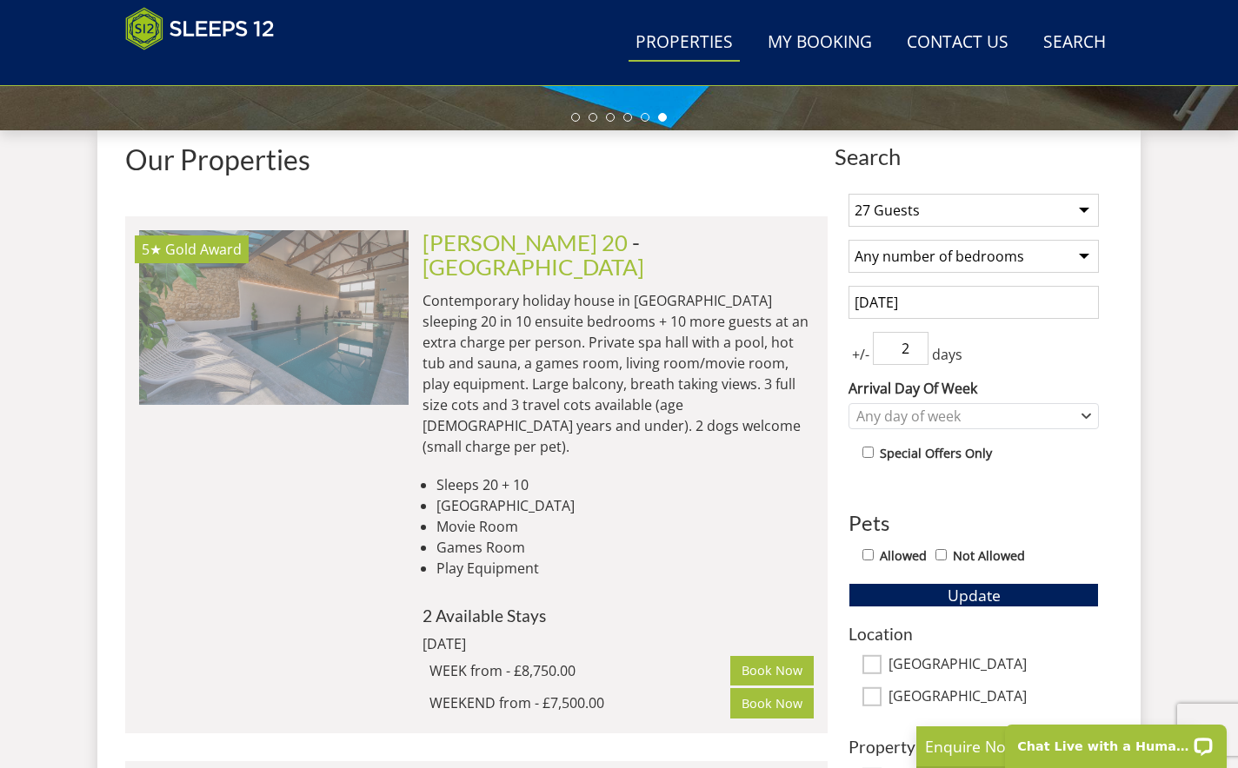
click at [337, 369] on img at bounding box center [273, 317] width 269 height 174
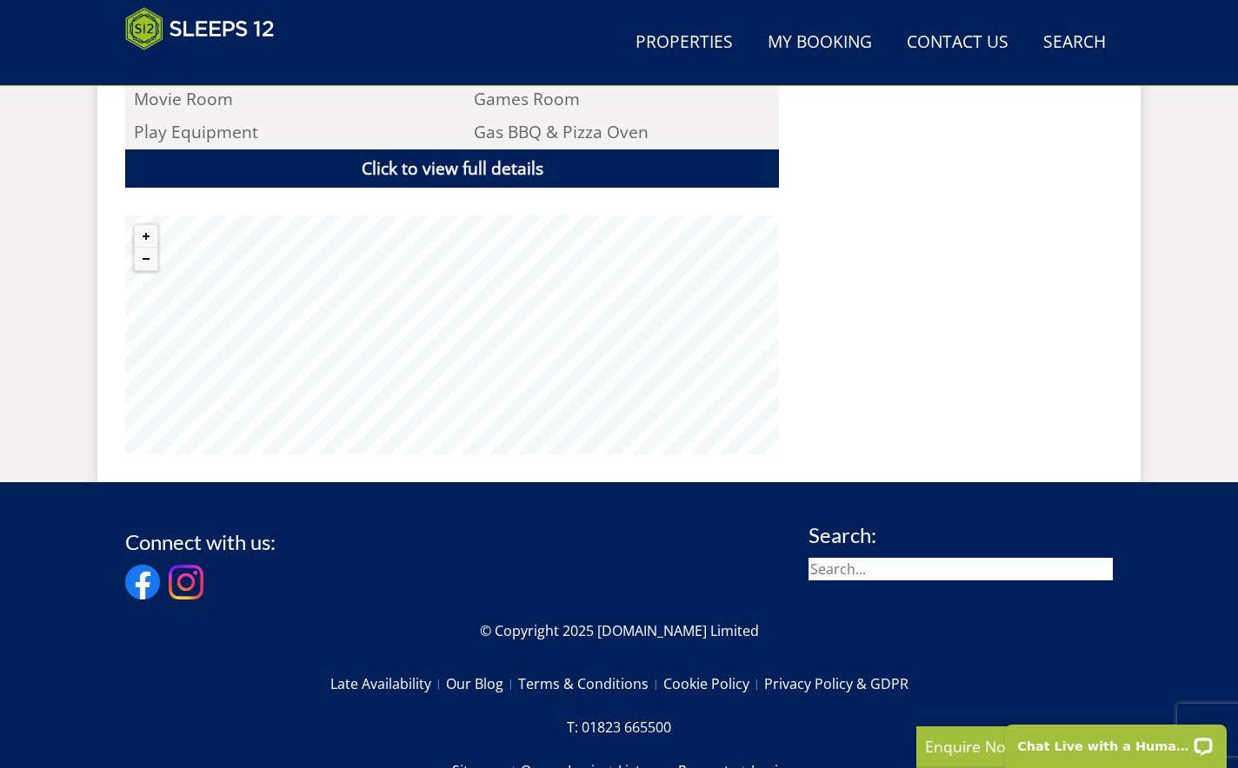
scroll to position [1349, 0]
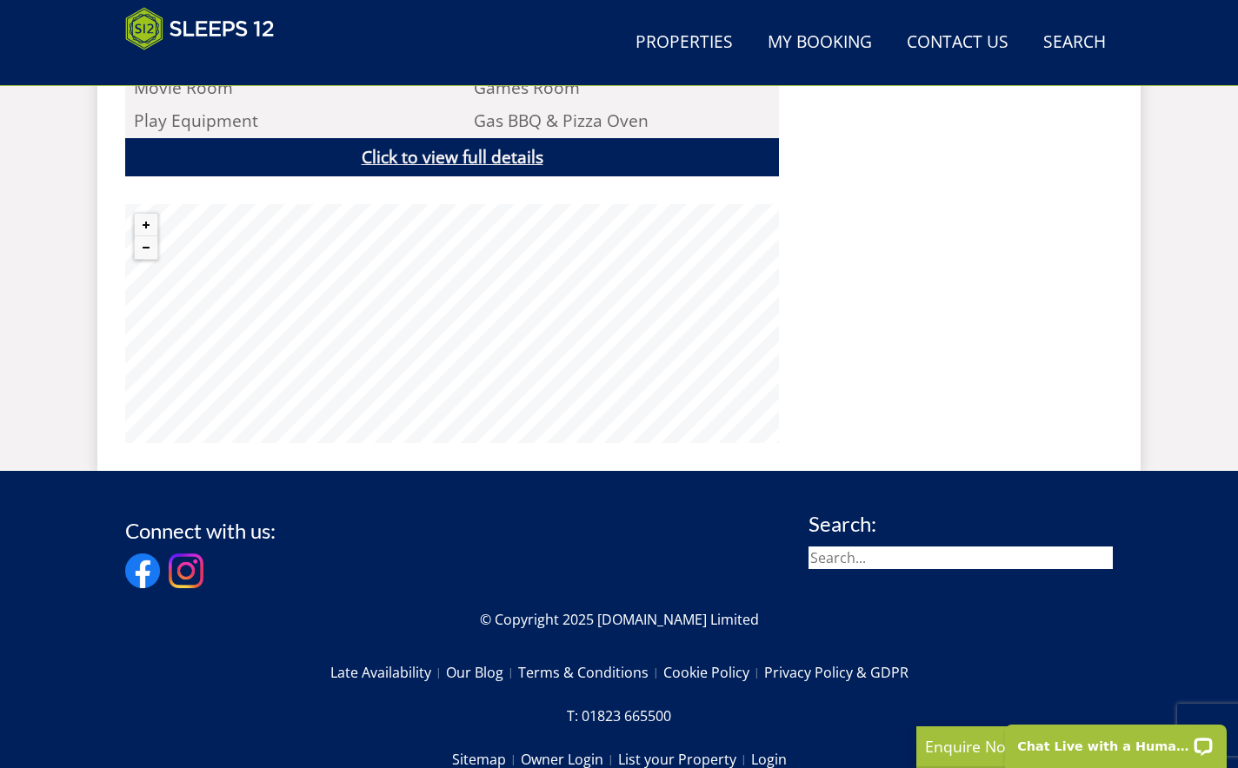
click at [451, 139] on link "Click to view full details" at bounding box center [452, 157] width 654 height 39
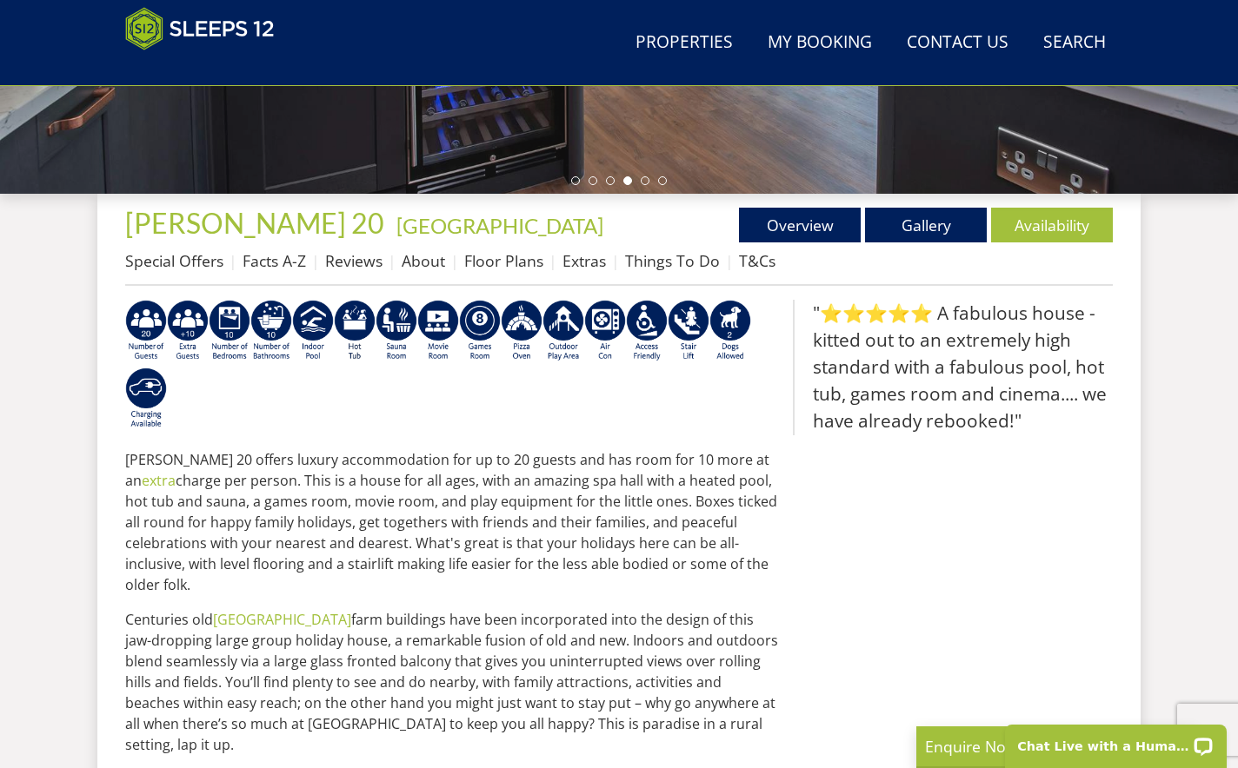
scroll to position [538, 0]
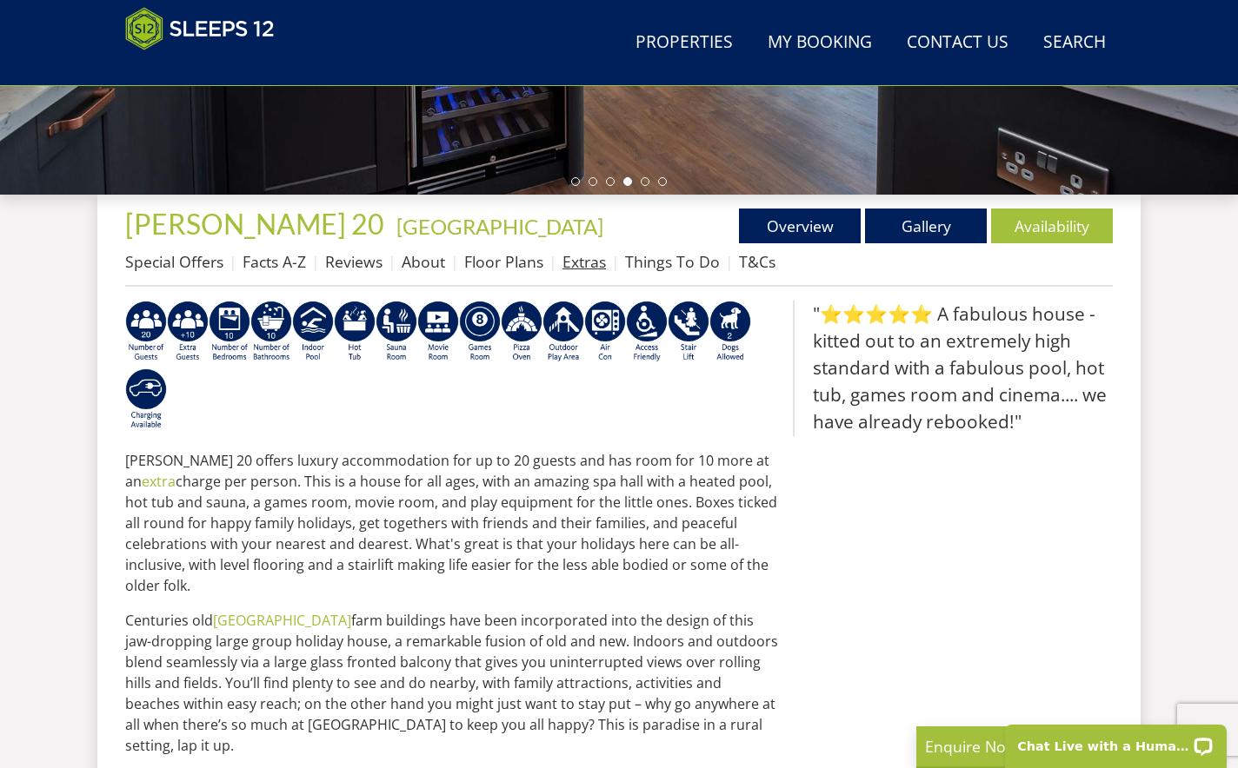
click at [575, 263] on link "Extras" at bounding box center [583, 261] width 43 height 21
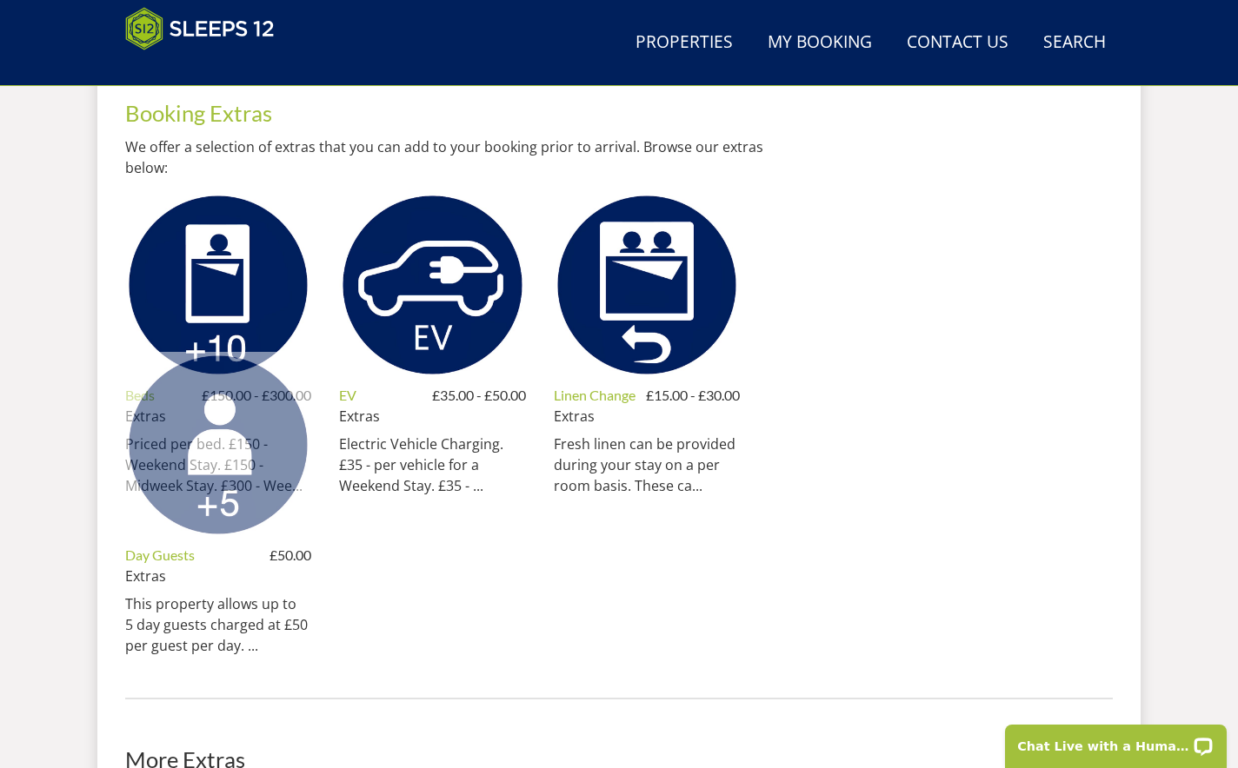
scroll to position [791, 0]
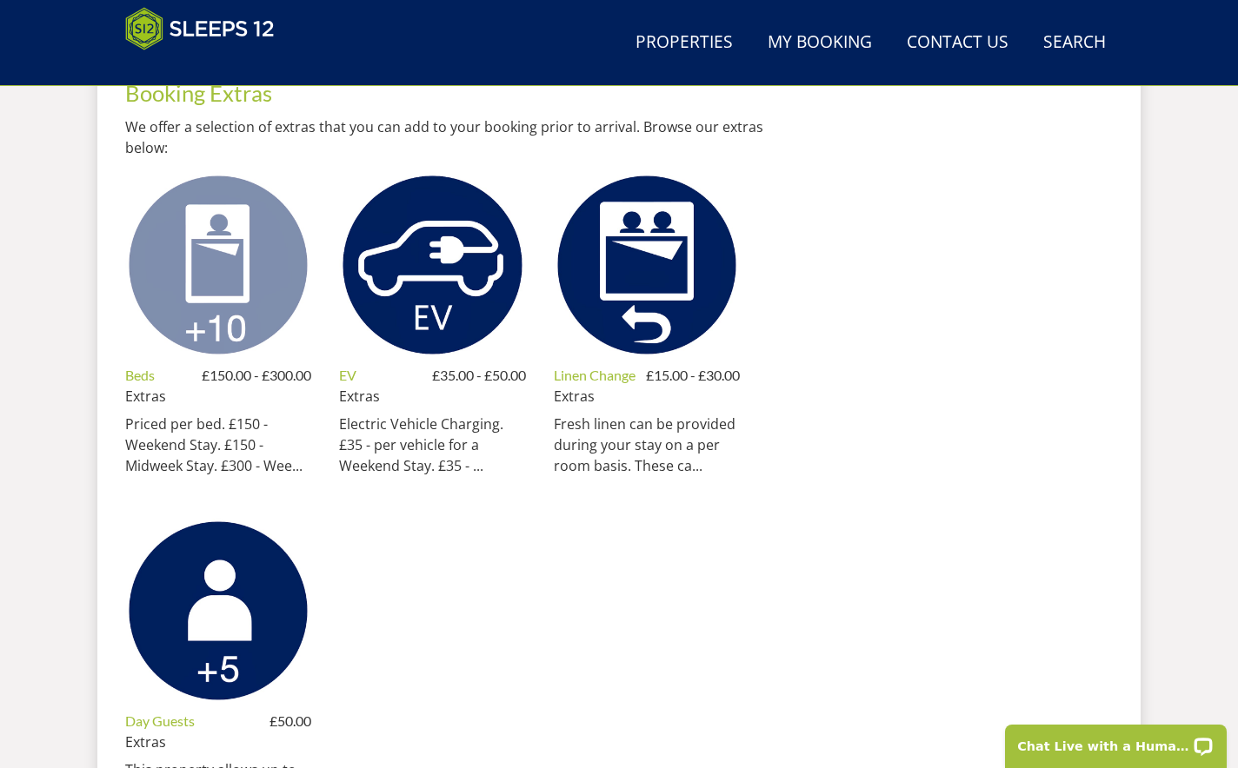
click at [227, 301] on img at bounding box center [218, 265] width 186 height 186
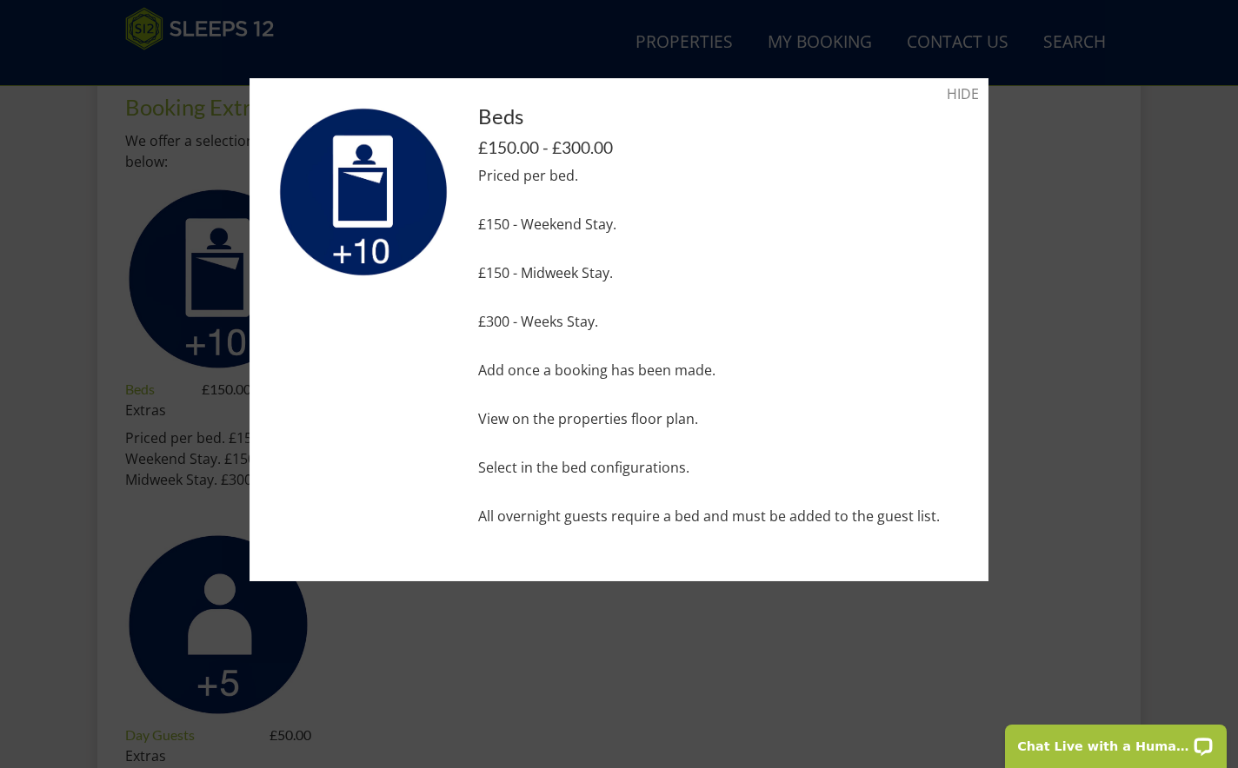
scroll to position [772, 0]
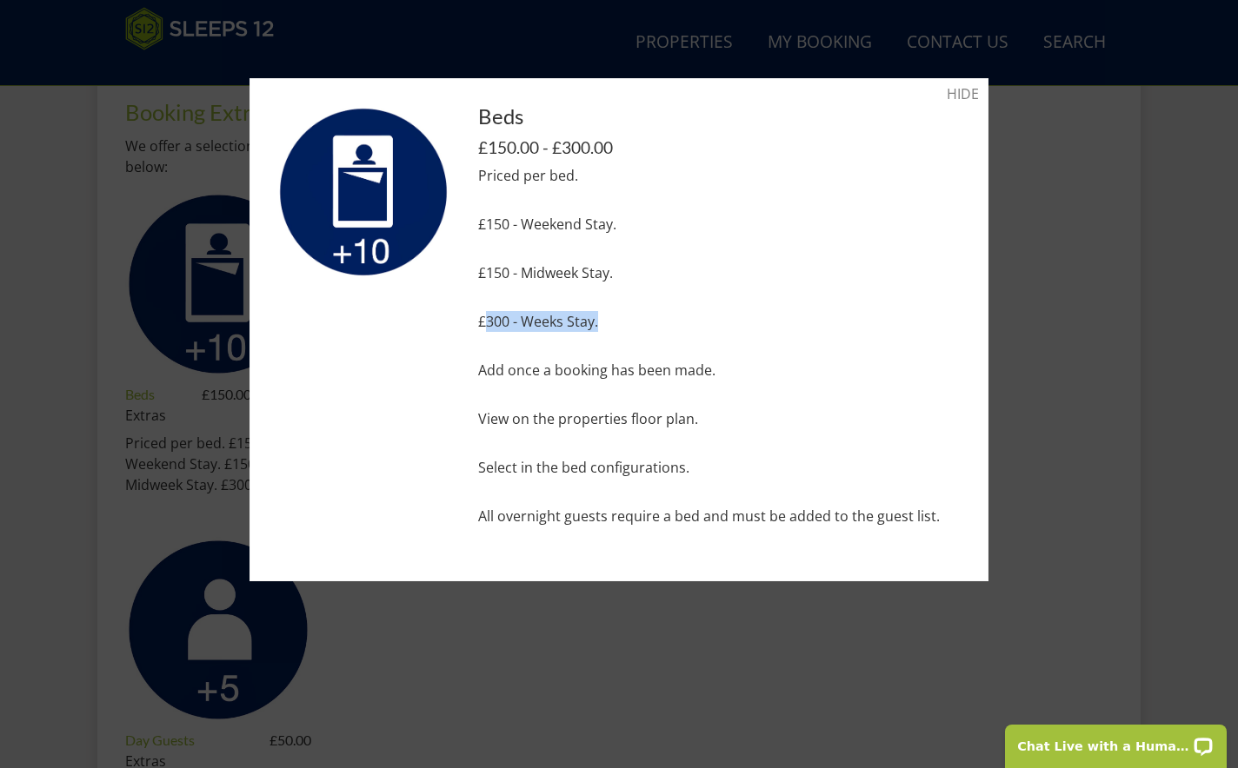
drag, startPoint x: 484, startPoint y: 323, endPoint x: 619, endPoint y: 325, distance: 134.8
click at [619, 325] on p "£300 - Weeks Stay." at bounding box center [719, 321] width 483 height 21
drag, startPoint x: 481, startPoint y: 229, endPoint x: 594, endPoint y: 226, distance: 113.0
click at [594, 227] on p "£150 - Weekend Stay." at bounding box center [719, 224] width 483 height 21
click at [594, 226] on p "£150 - Weekend Stay." at bounding box center [719, 224] width 483 height 21
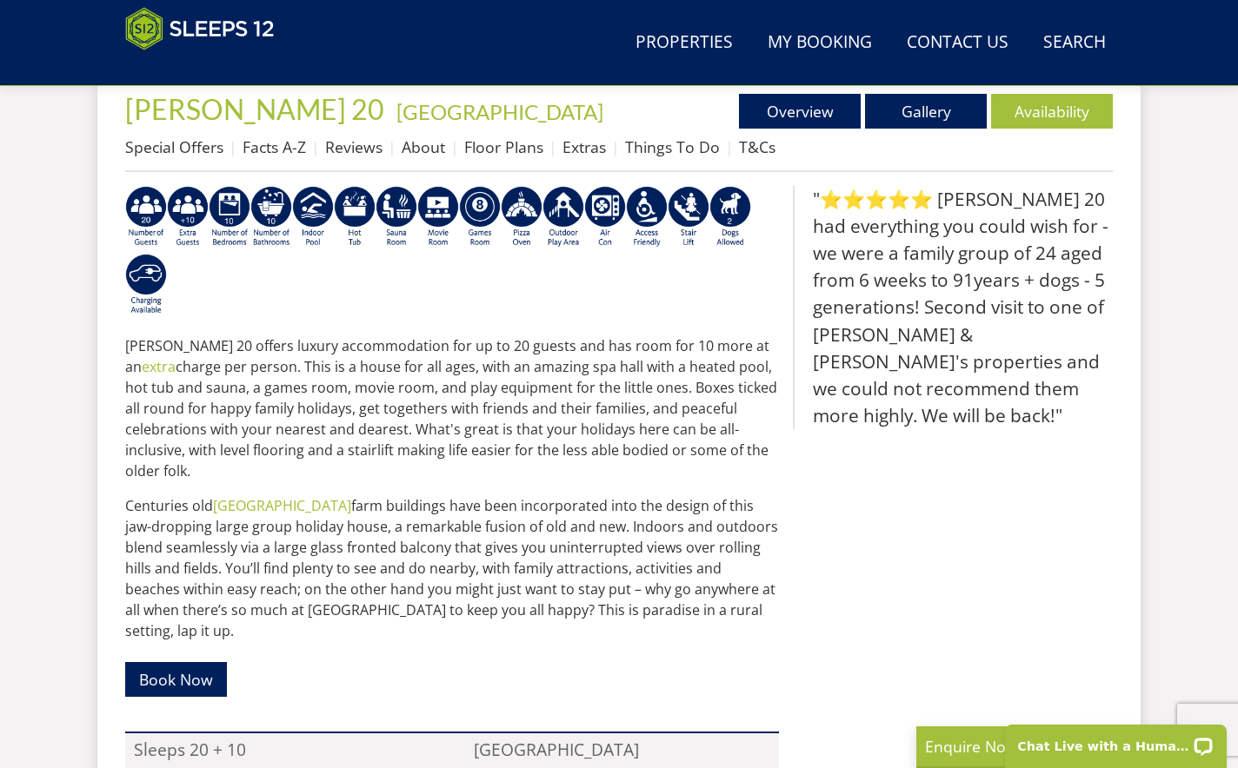
scroll to position [649, 0]
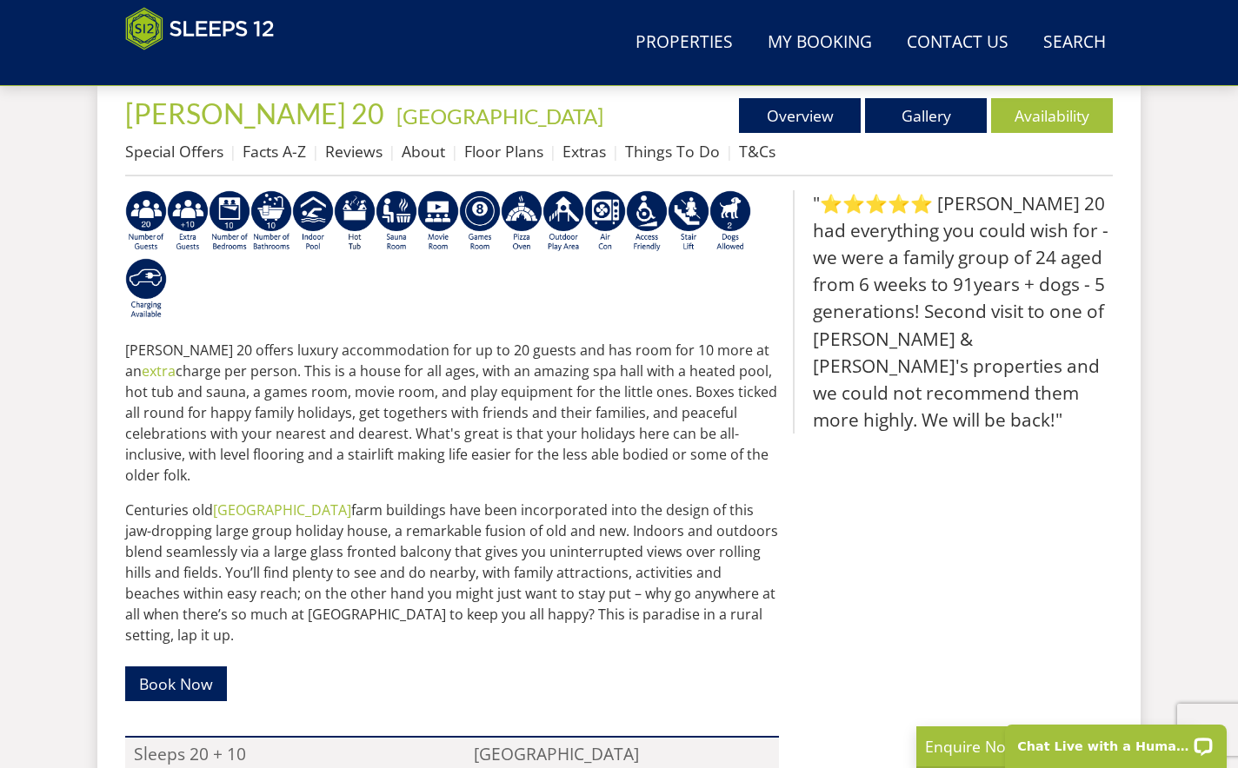
click at [496, 363] on p "Churchill 20 offers luxury accommodation for up to 20 guests and has room for 1…" at bounding box center [452, 413] width 654 height 146
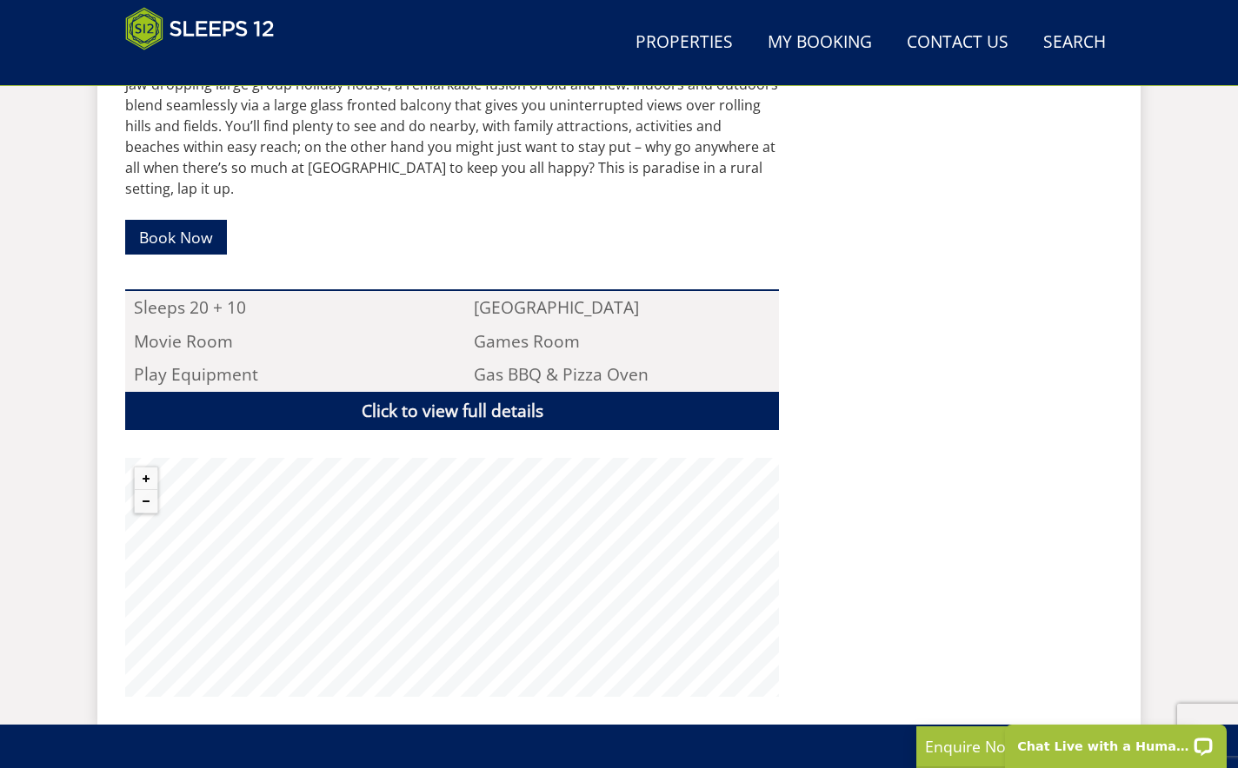
scroll to position [1067, 0]
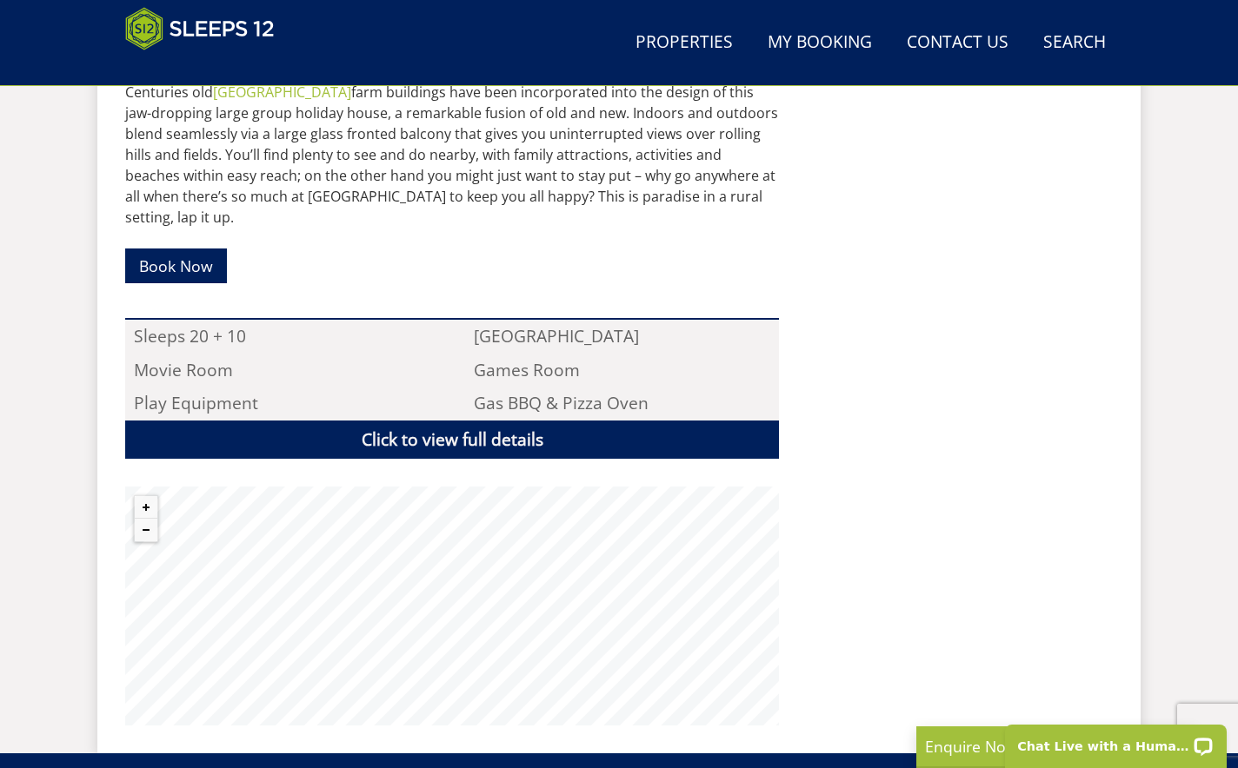
click at [924, 343] on div ""⭐⭐⭐⭐⭐ Churchill 20 had everything you could wish for - we were a family group …" at bounding box center [953, 249] width 320 height 955
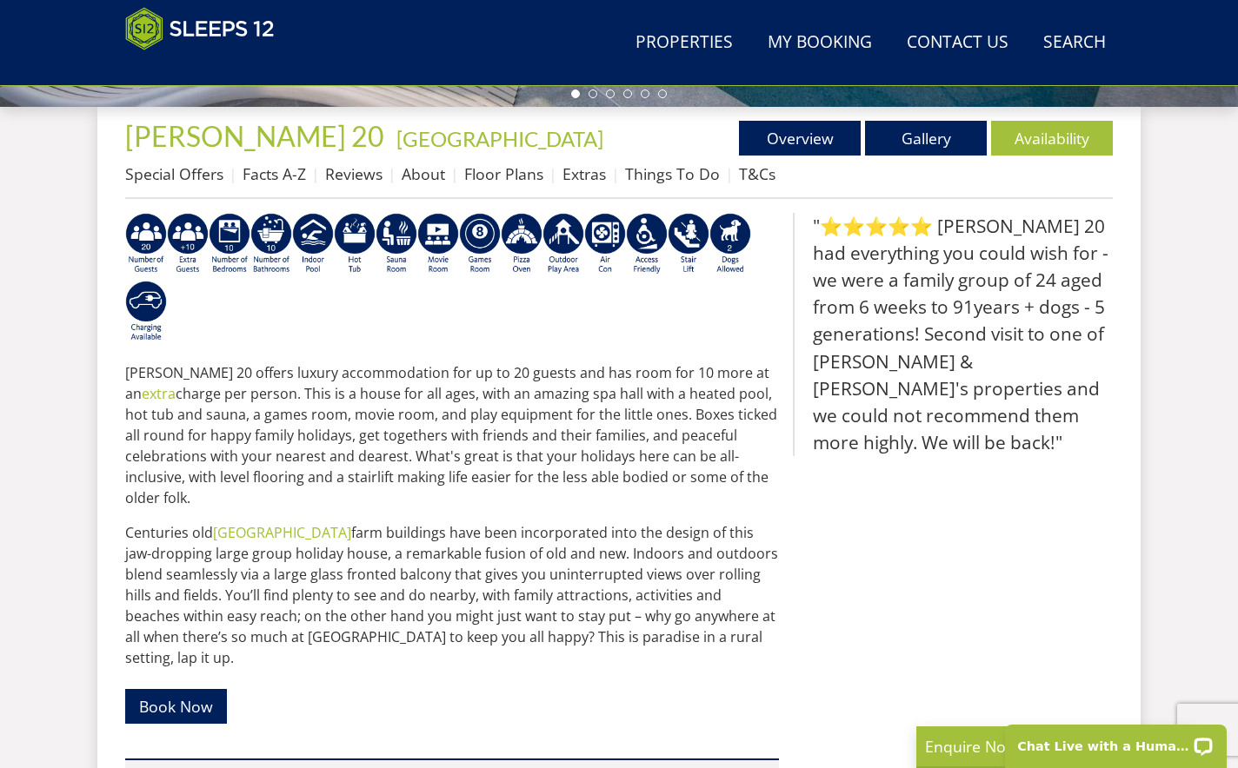
scroll to position [622, 0]
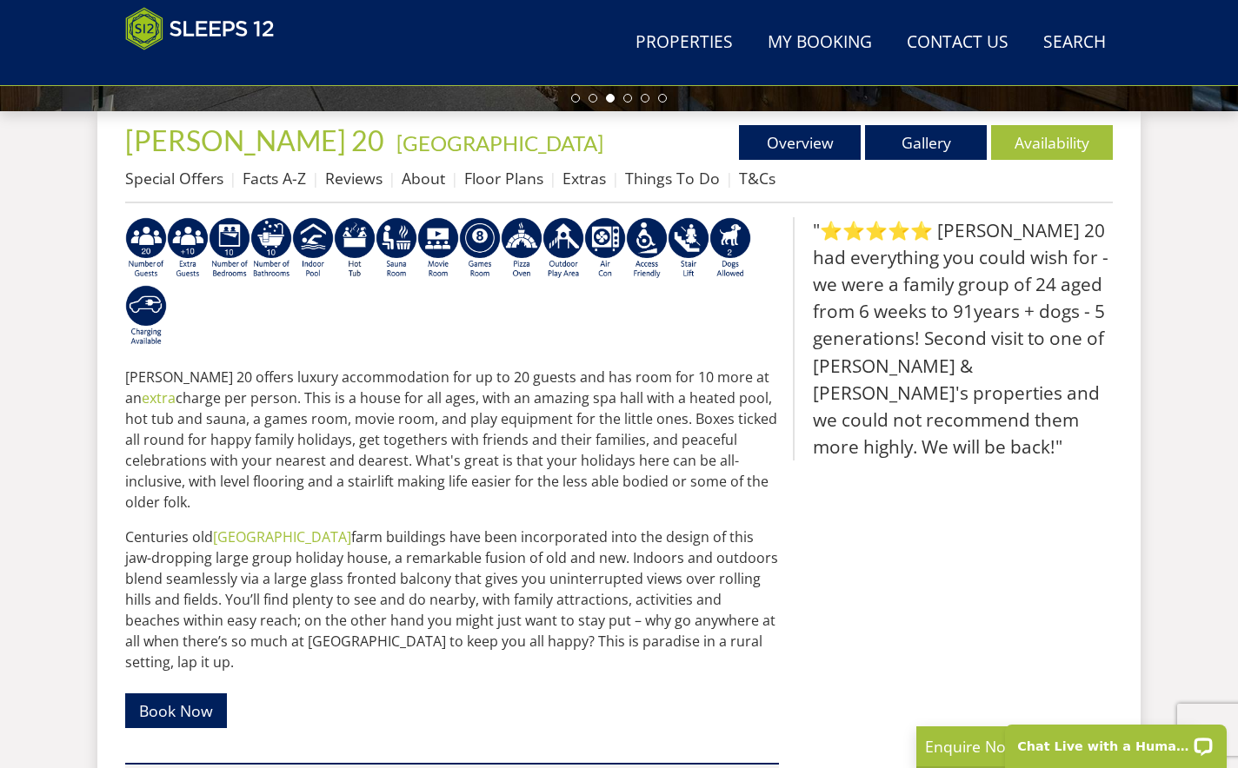
click at [308, 322] on p at bounding box center [452, 285] width 654 height 136
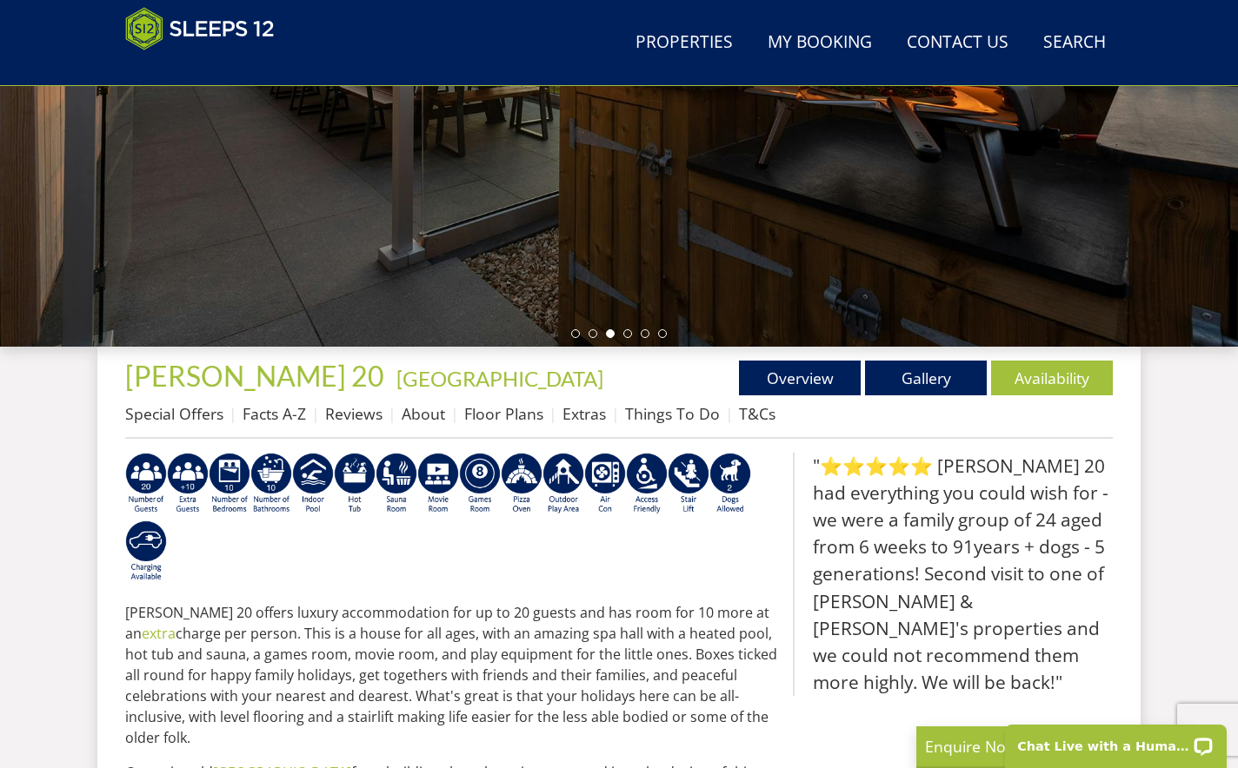
scroll to position [360, 0]
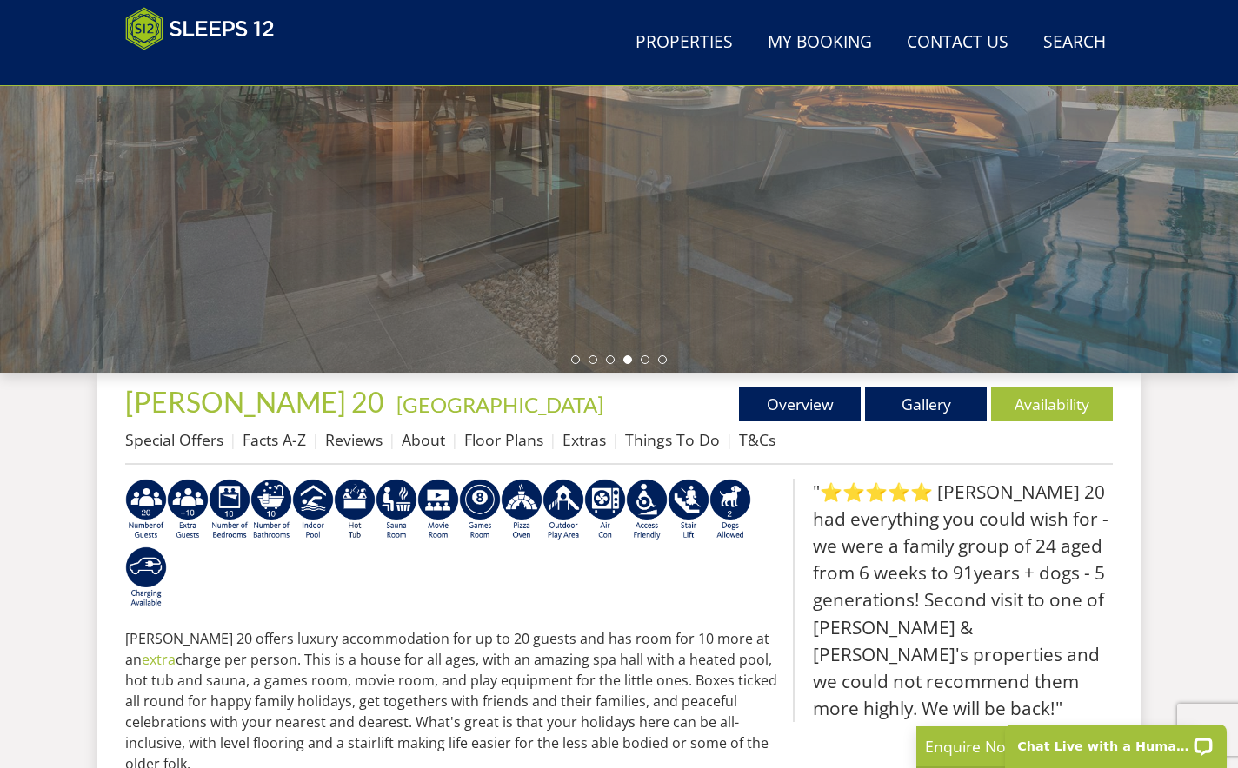
click at [515, 430] on link "Floor Plans" at bounding box center [503, 439] width 79 height 21
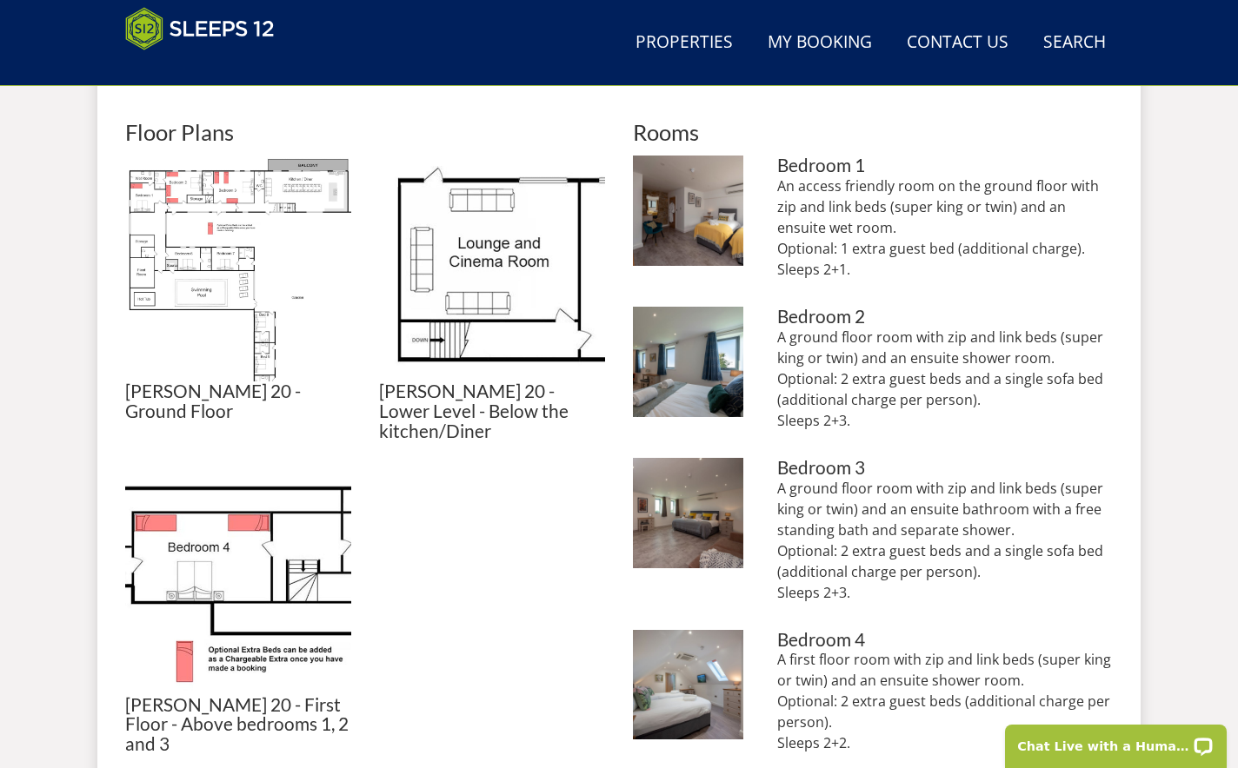
scroll to position [766, 0]
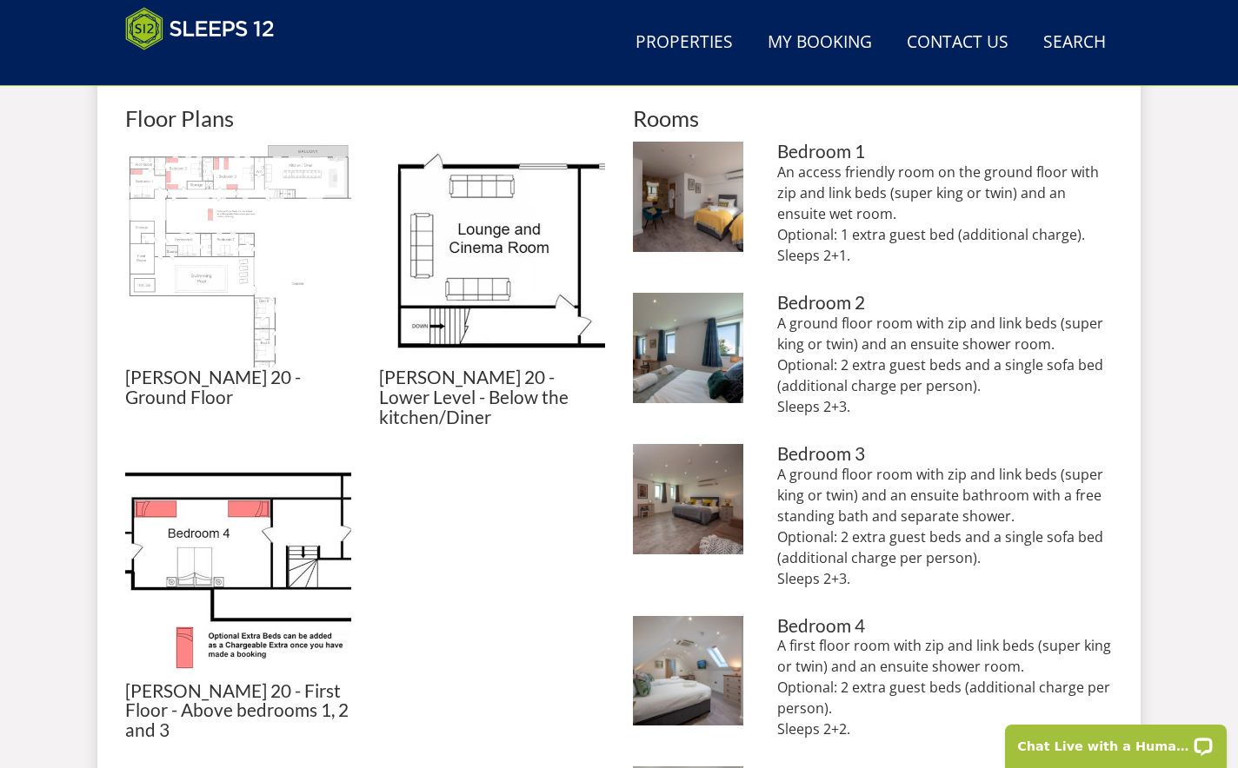
click at [229, 204] on img at bounding box center [238, 255] width 226 height 226
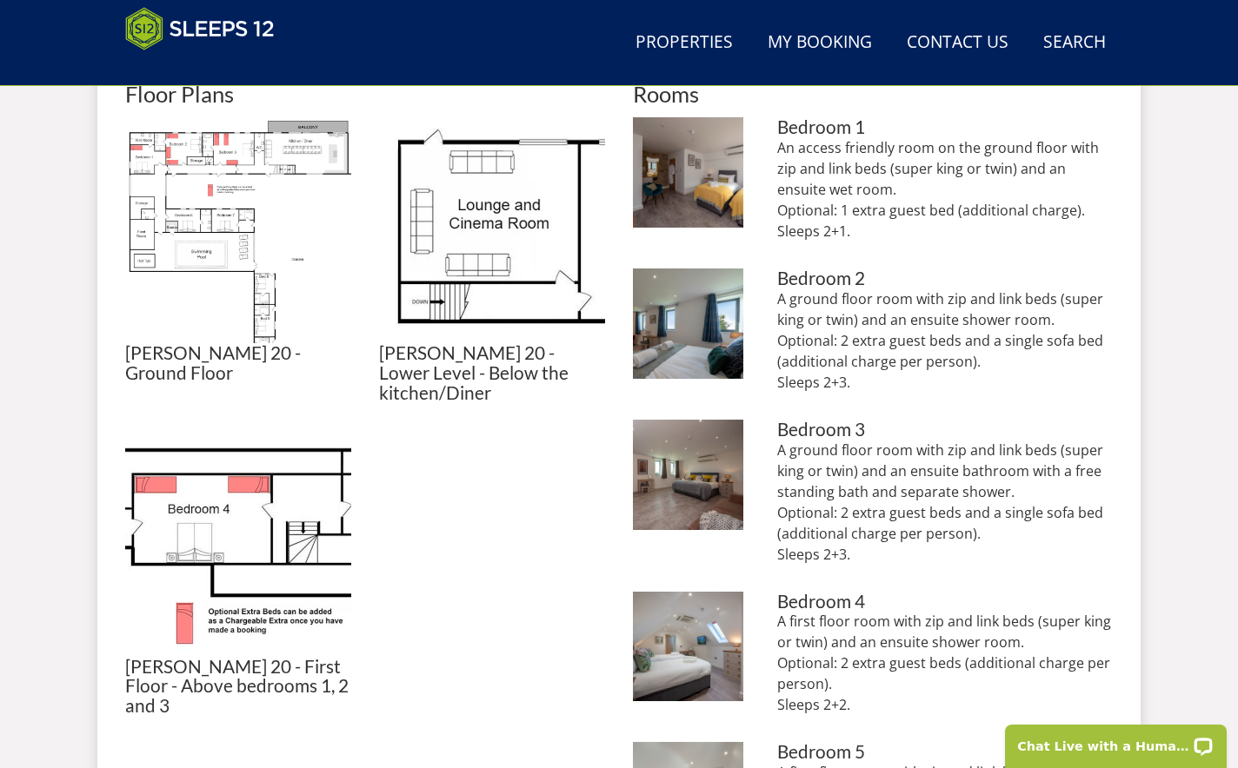
scroll to position [789, 0]
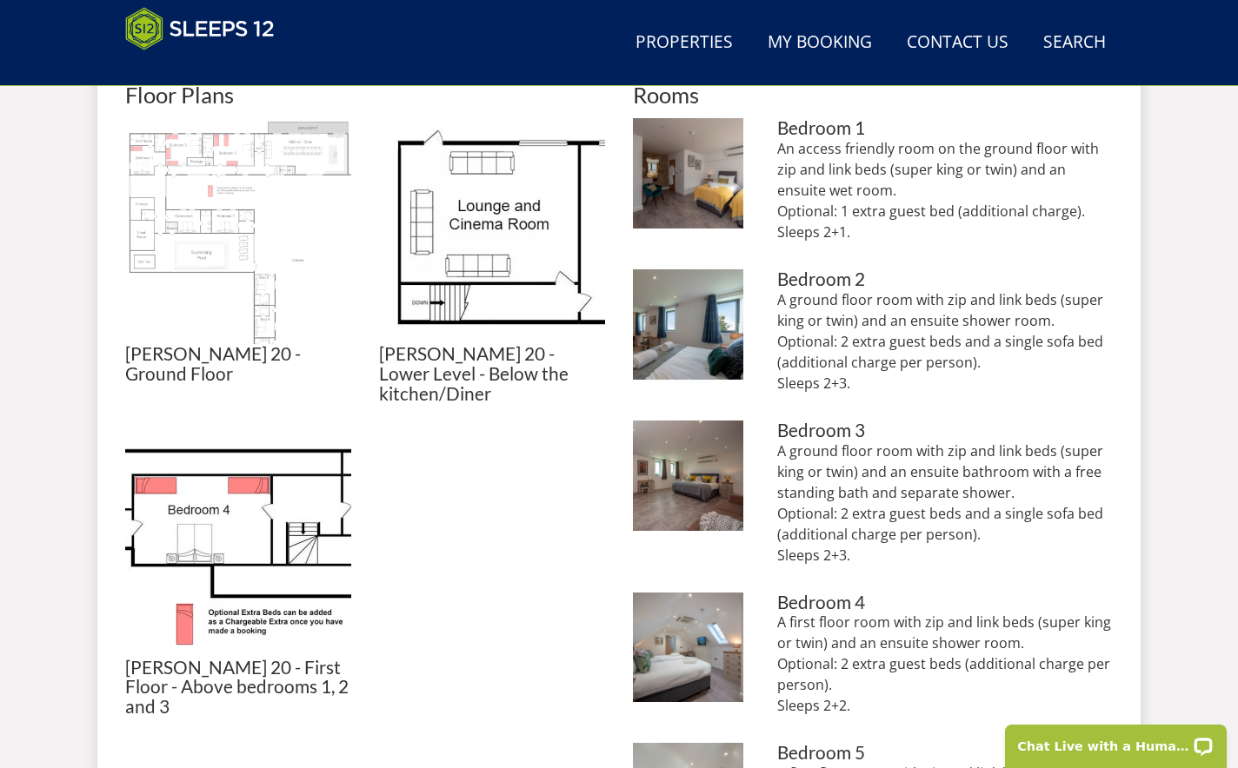
click at [223, 192] on img at bounding box center [238, 231] width 226 height 226
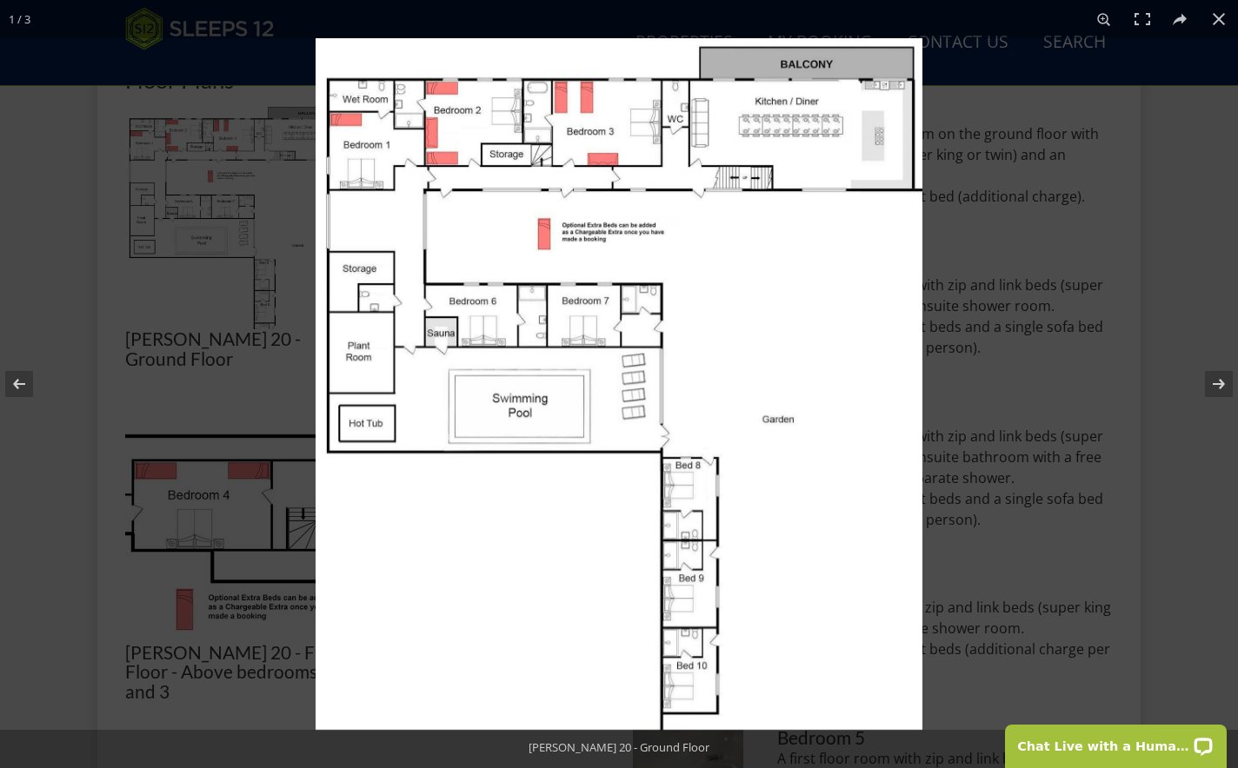
scroll to position [806, 0]
click at [154, 336] on div at bounding box center [619, 384] width 1238 height 768
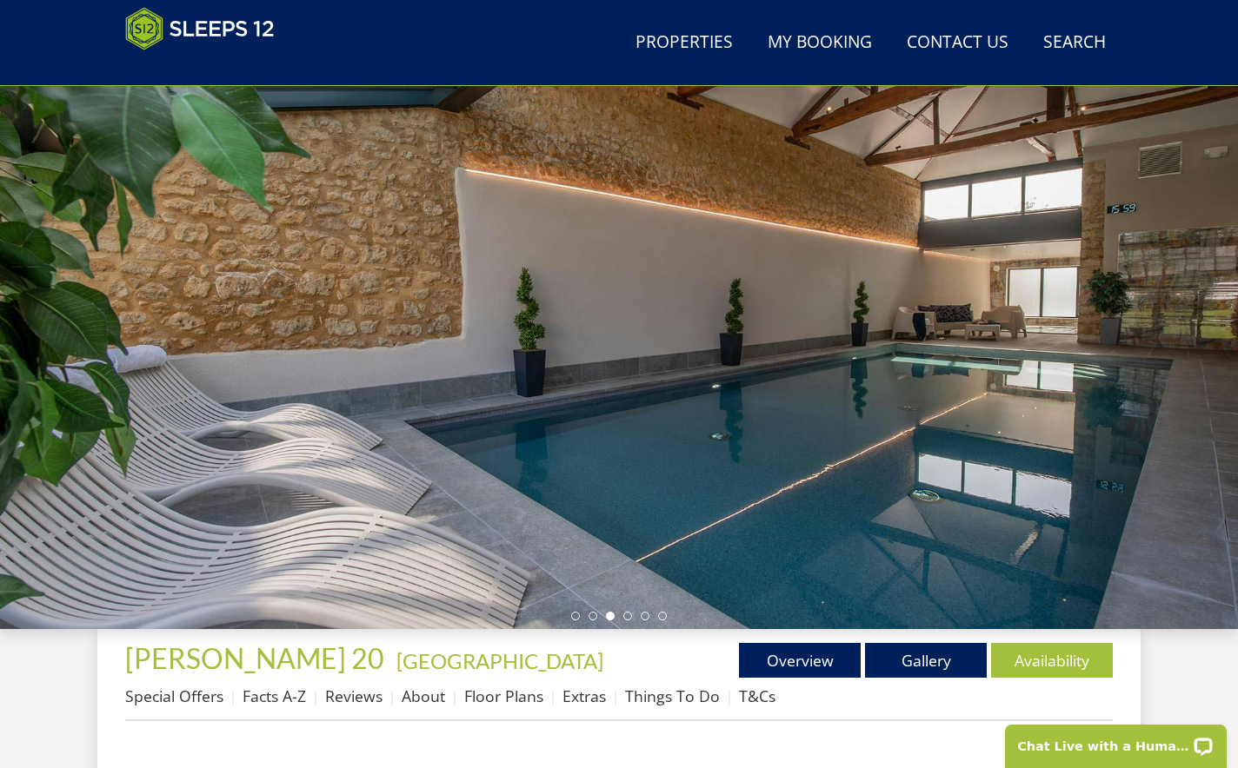
scroll to position [101, 0]
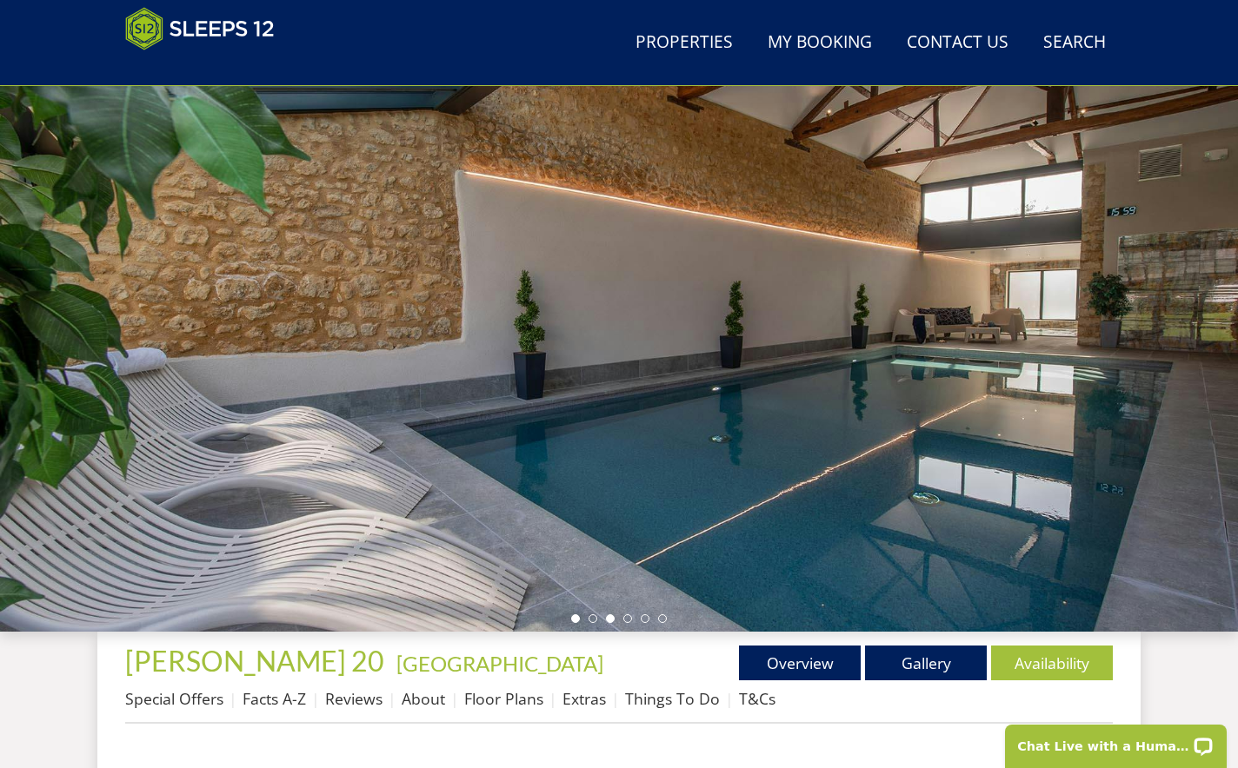
click at [573, 616] on li at bounding box center [575, 619] width 9 height 9
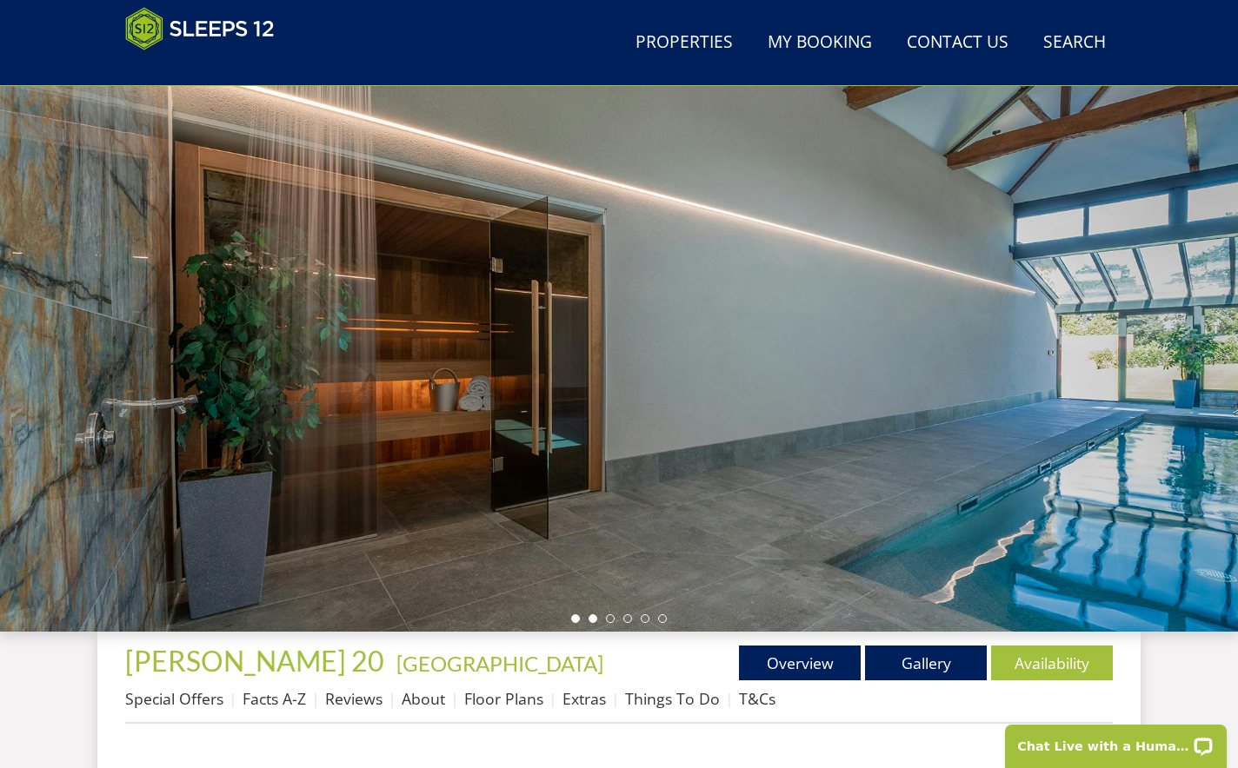
click at [591, 619] on li at bounding box center [593, 619] width 9 height 9
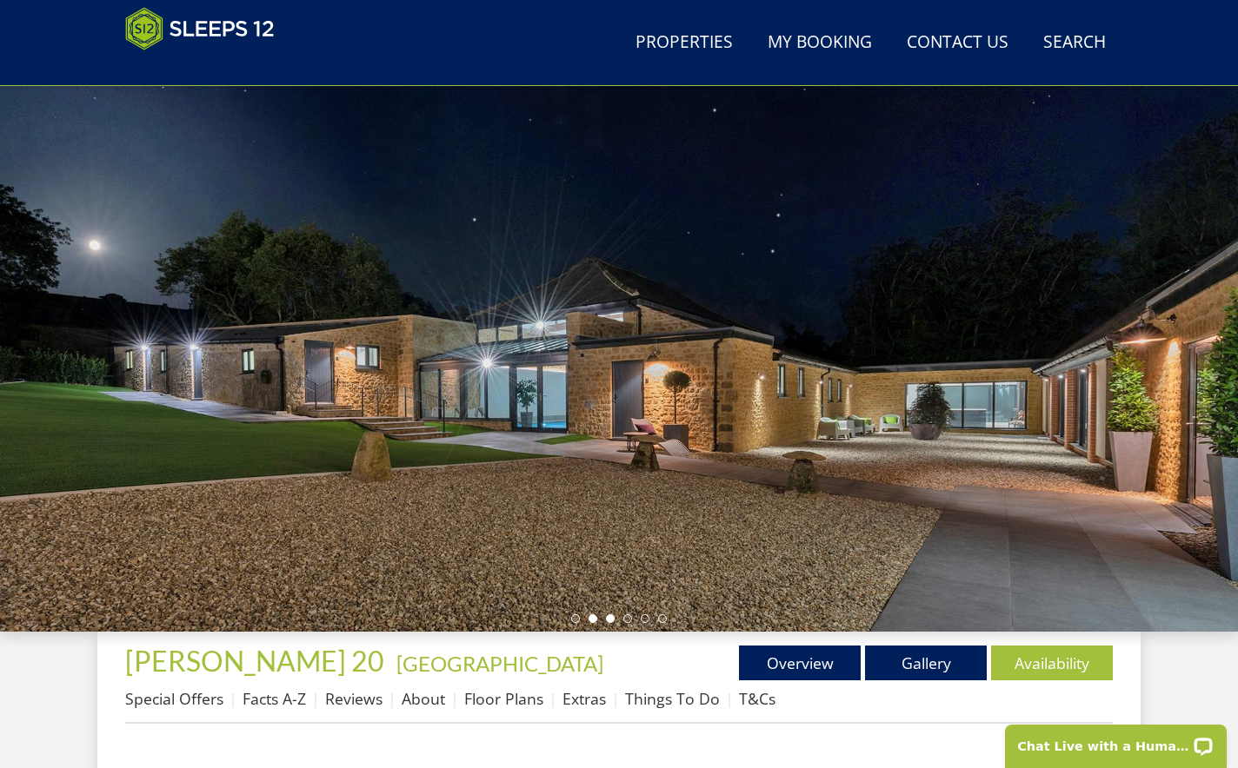
click at [612, 617] on li at bounding box center [610, 619] width 9 height 9
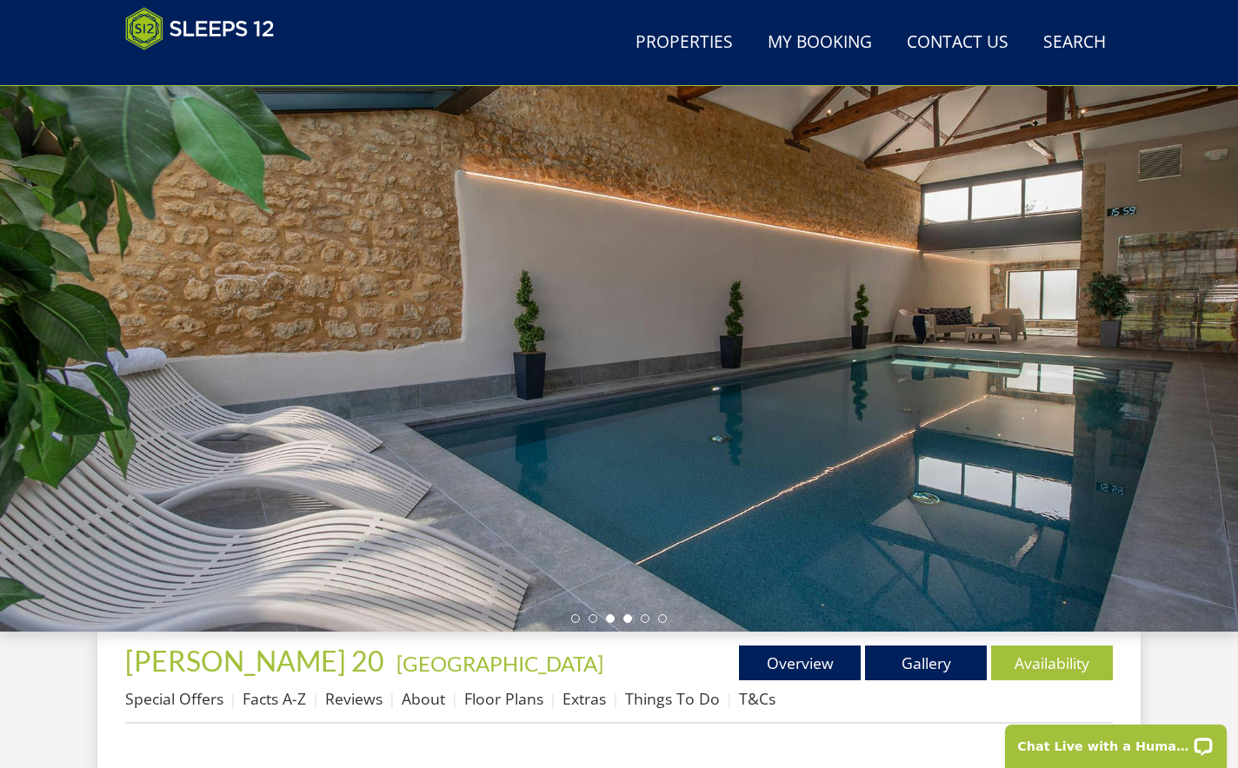
click at [628, 619] on li at bounding box center [627, 619] width 9 height 9
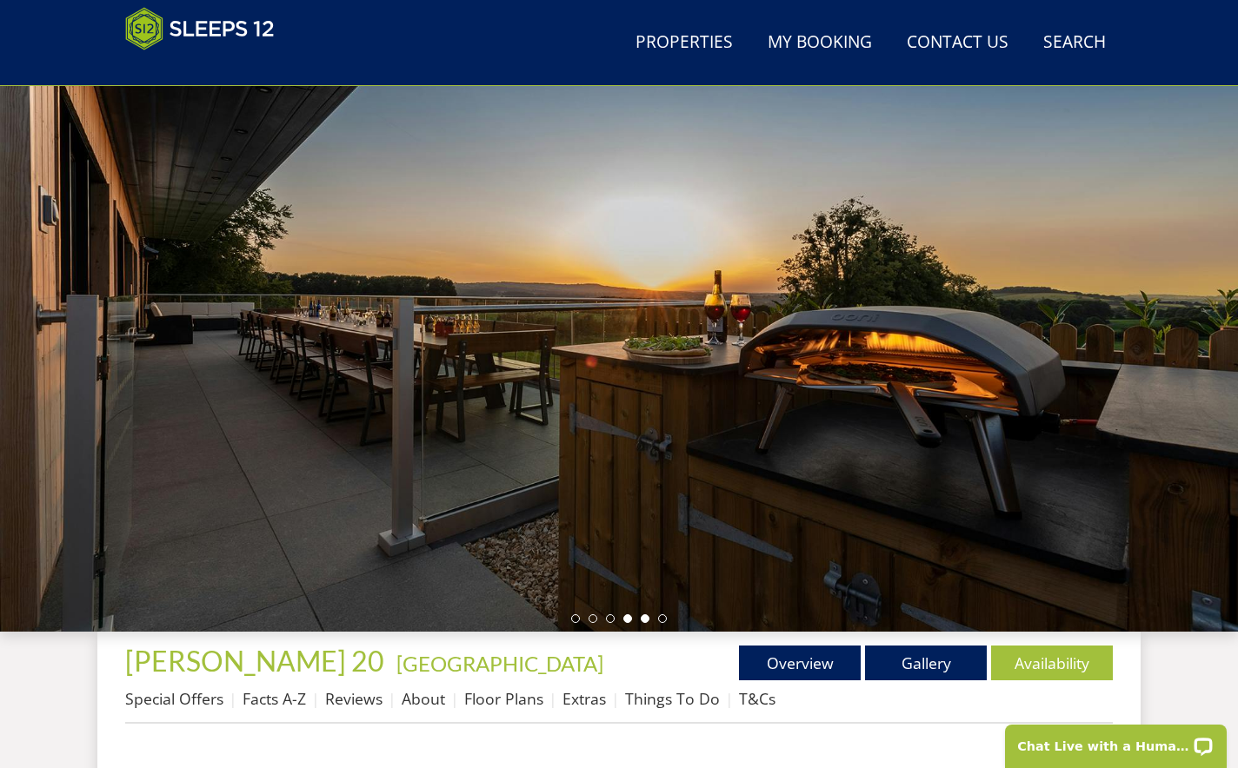
click at [642, 619] on li at bounding box center [645, 619] width 9 height 9
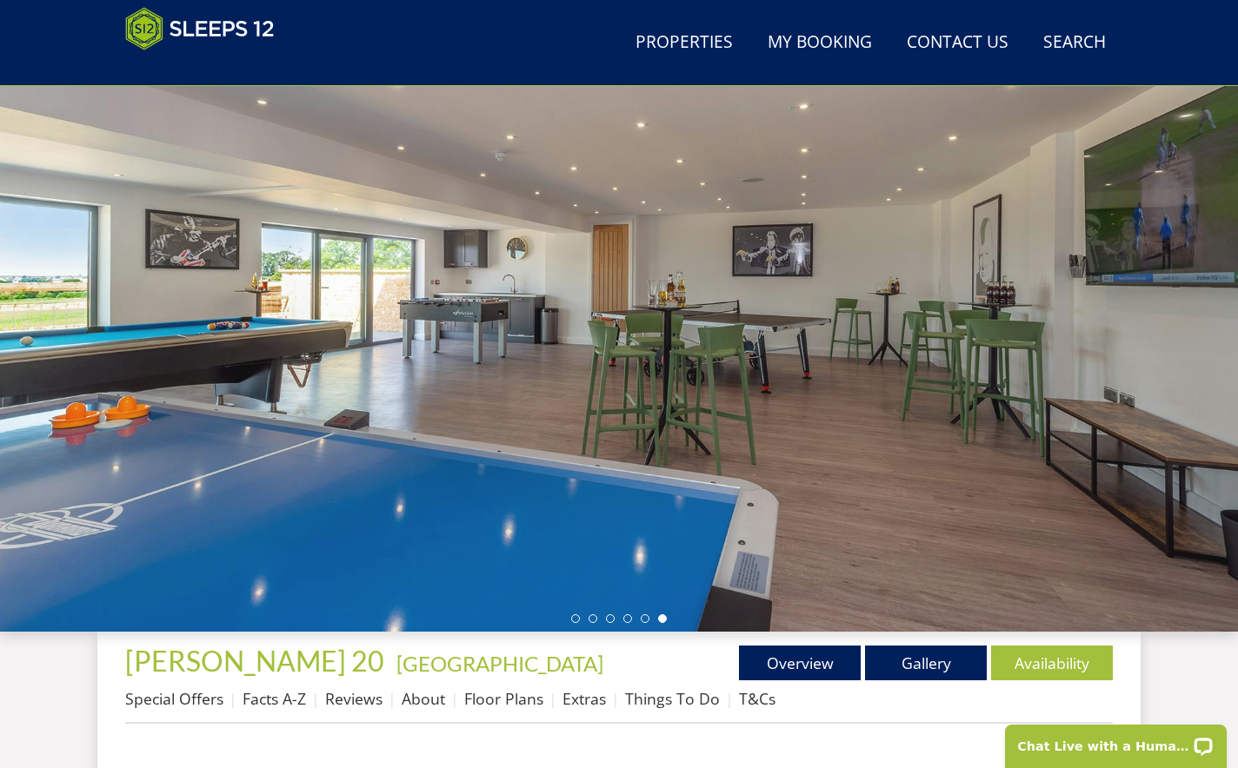
click at [661, 618] on li at bounding box center [662, 619] width 9 height 9
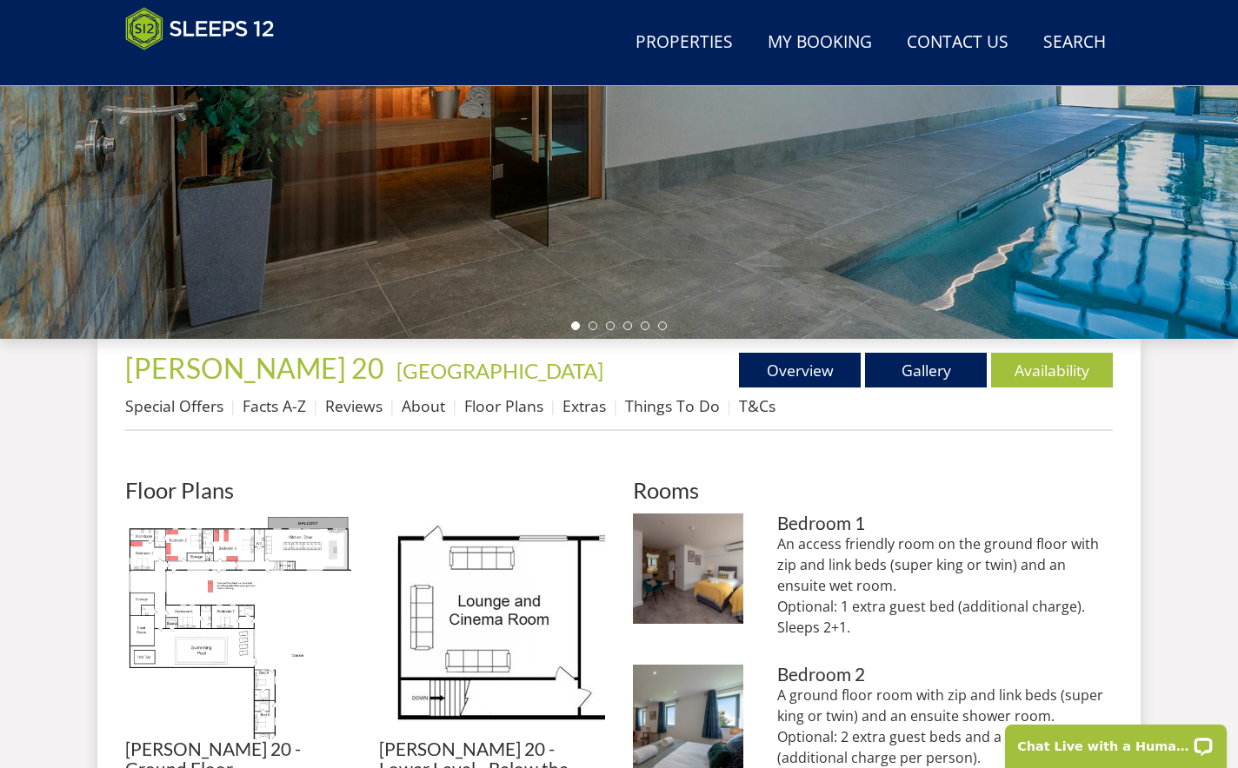
scroll to position [391, 0]
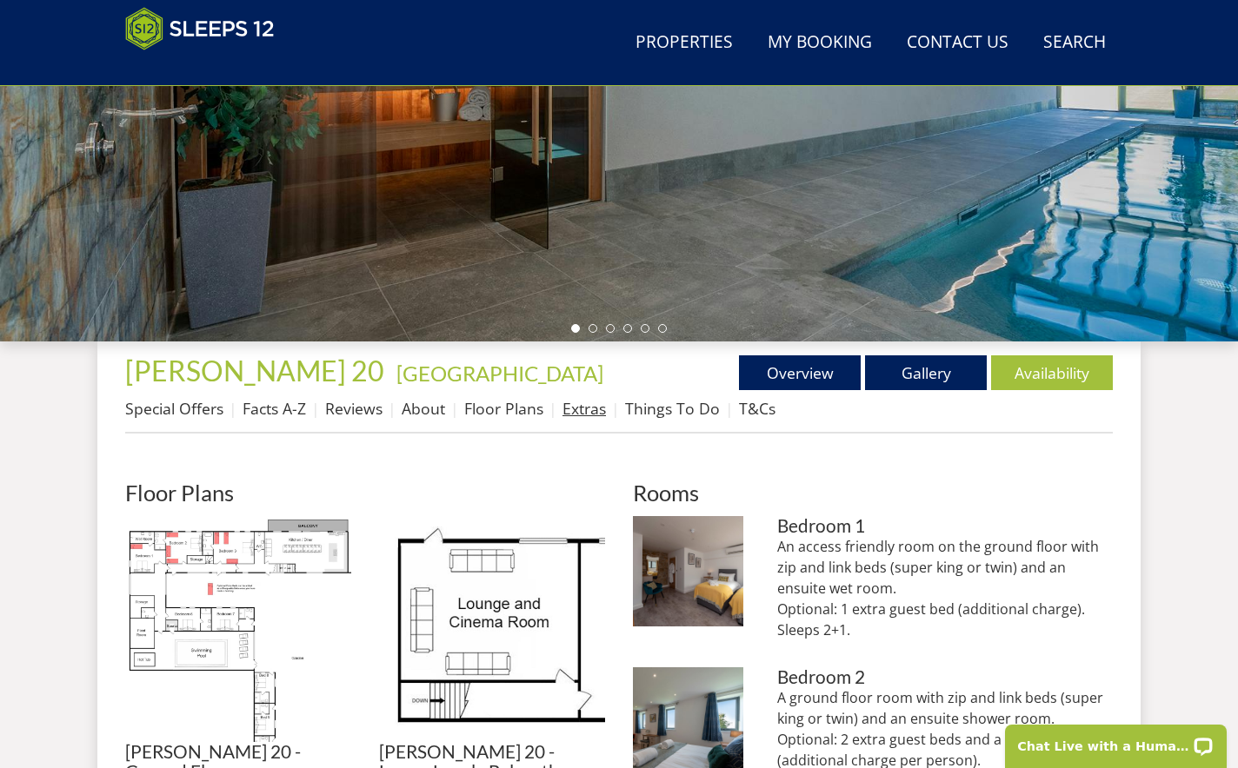
click at [576, 409] on link "Extras" at bounding box center [583, 408] width 43 height 21
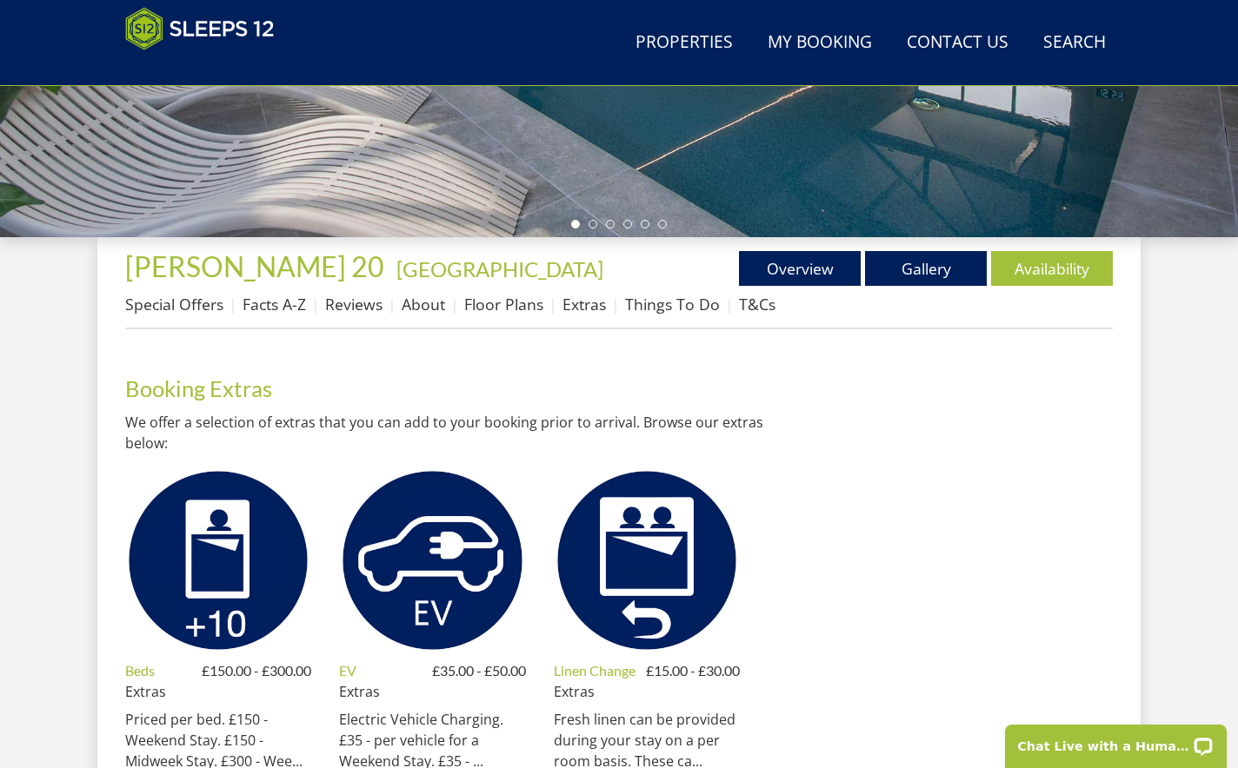
scroll to position [494, 0]
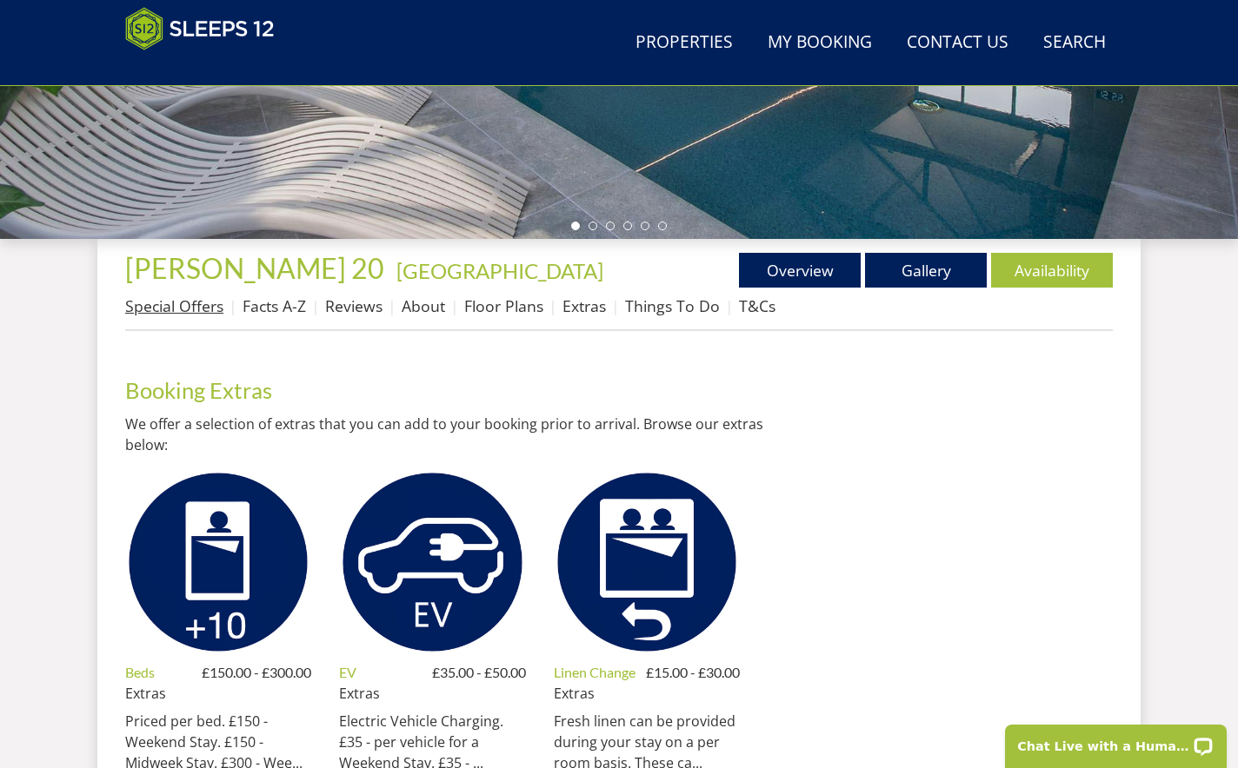
click at [171, 315] on link "Special Offers" at bounding box center [174, 306] width 98 height 21
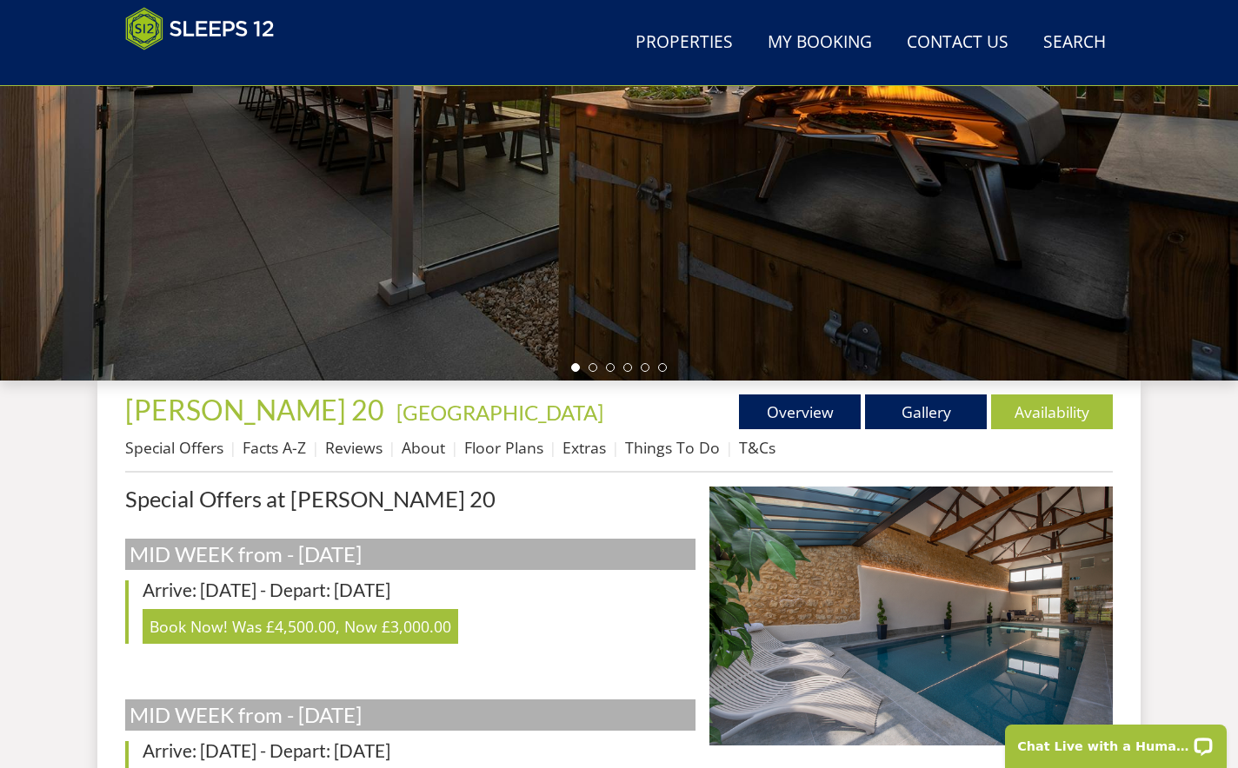
scroll to position [326, 0]
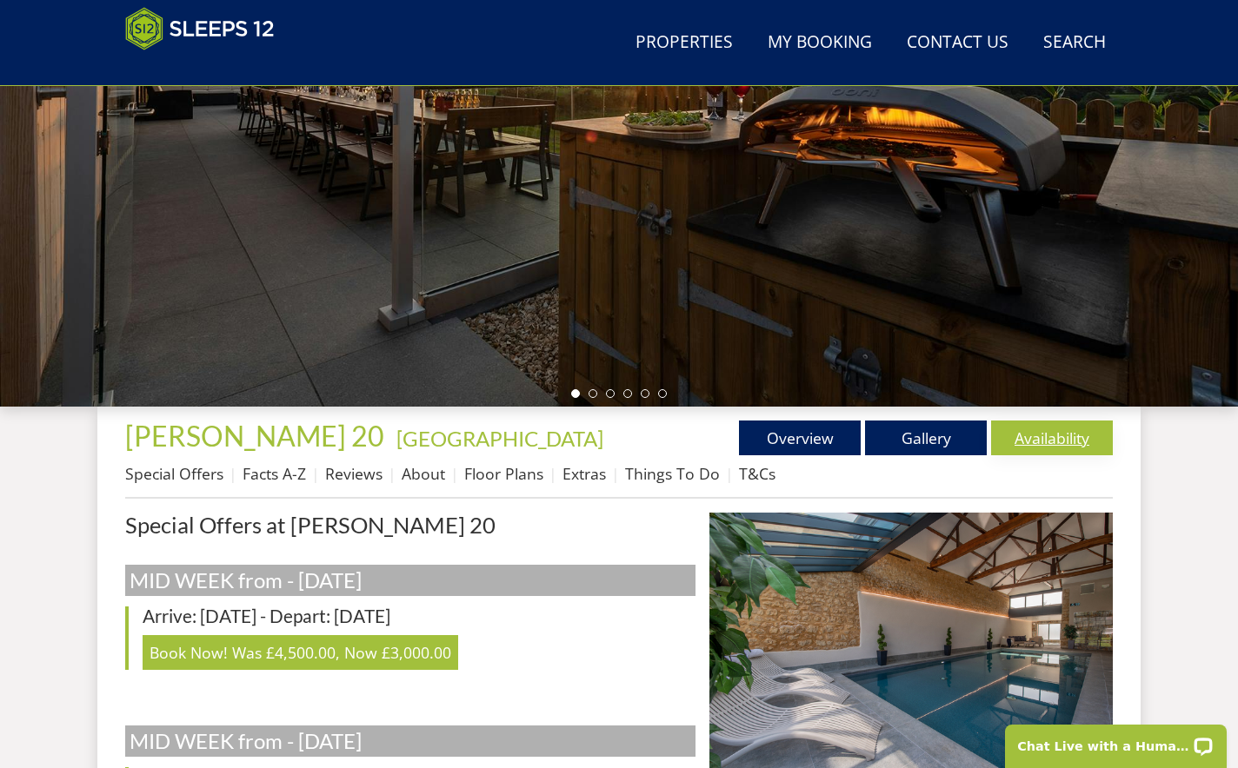
click at [1054, 452] on link "Availability" at bounding box center [1052, 438] width 122 height 35
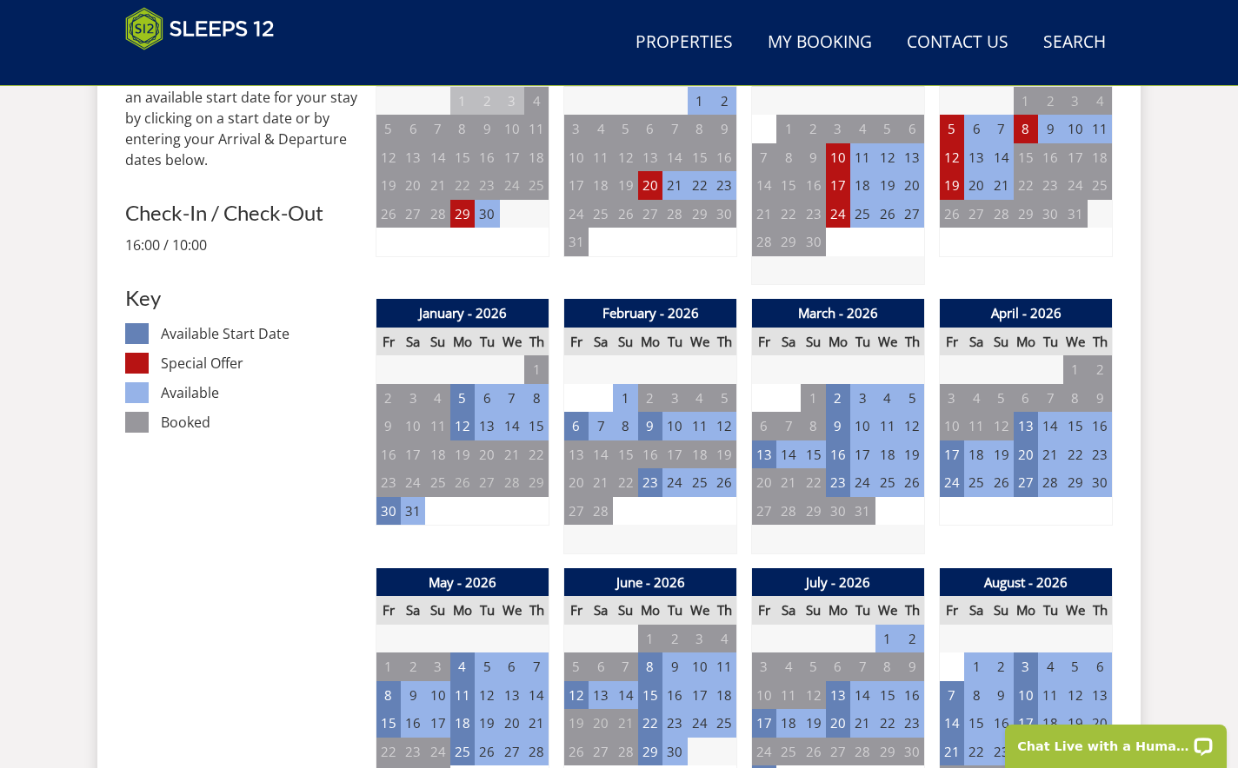
scroll to position [808, 0]
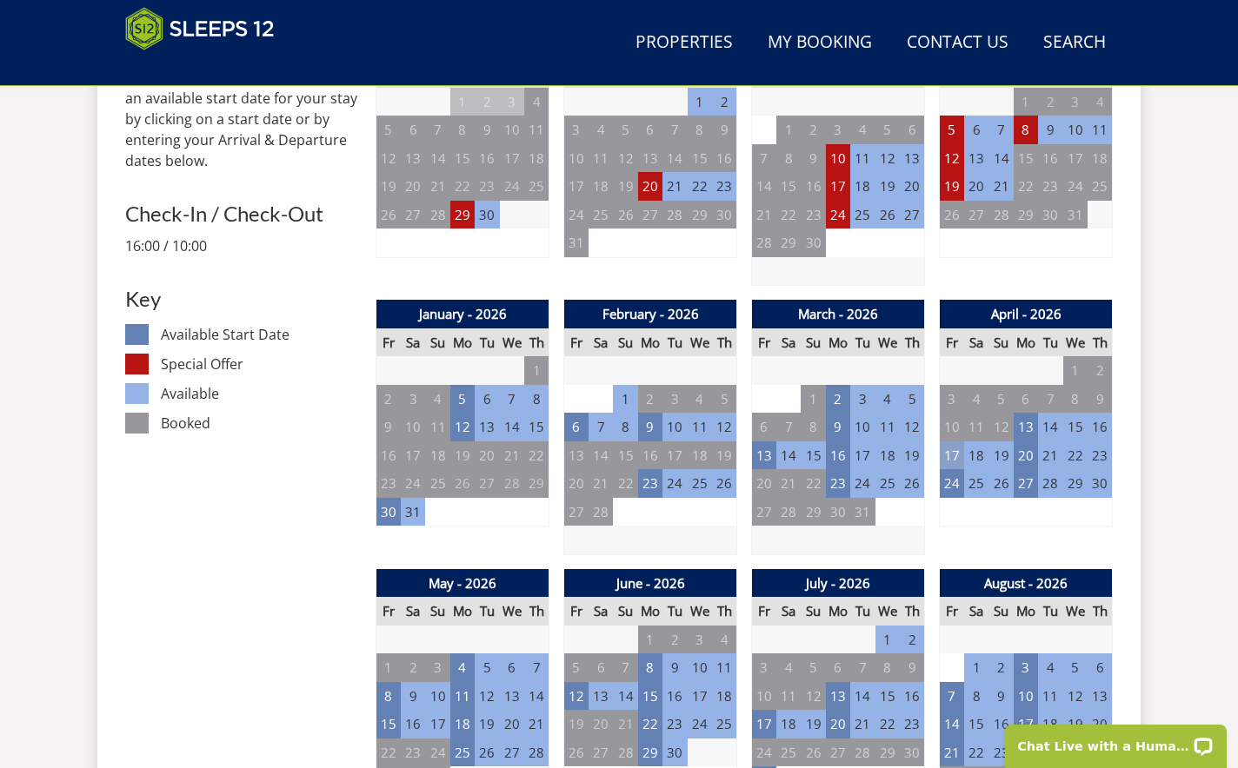
click at [948, 451] on td "17" at bounding box center [952, 456] width 24 height 29
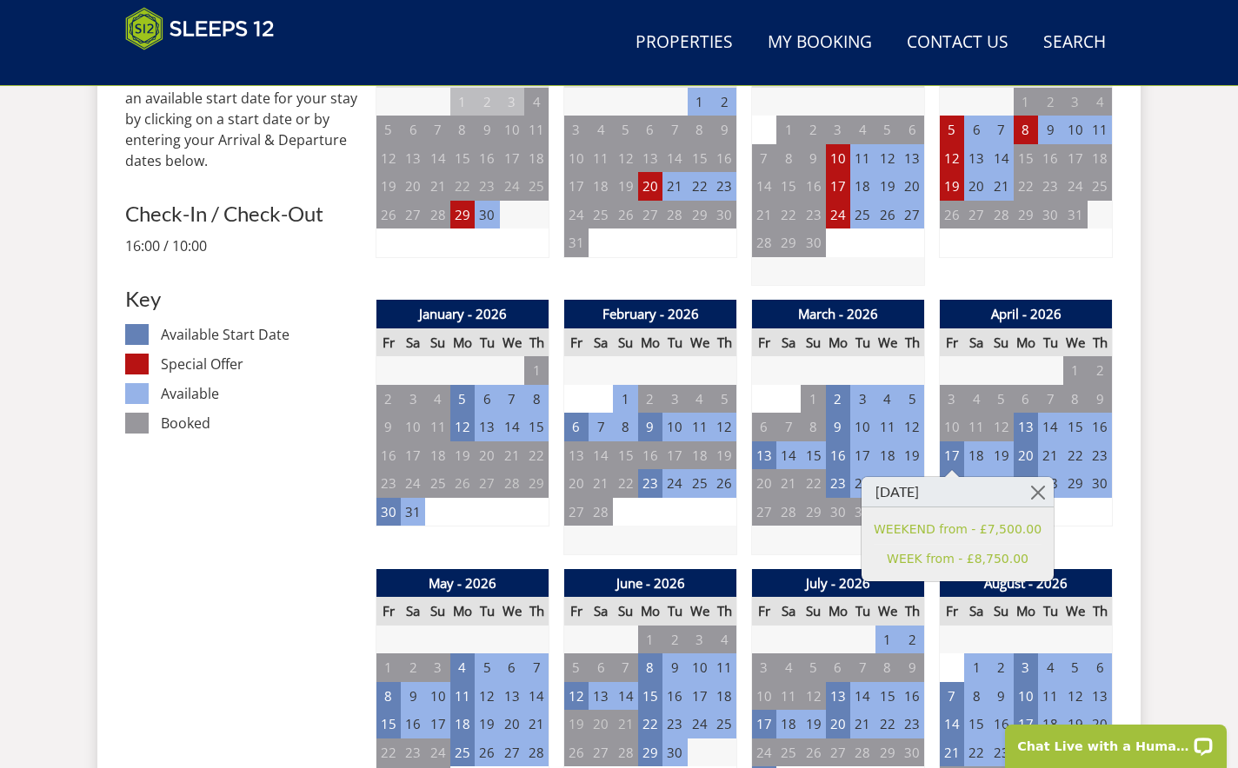
click at [1000, 453] on td "19" at bounding box center [1000, 456] width 24 height 29
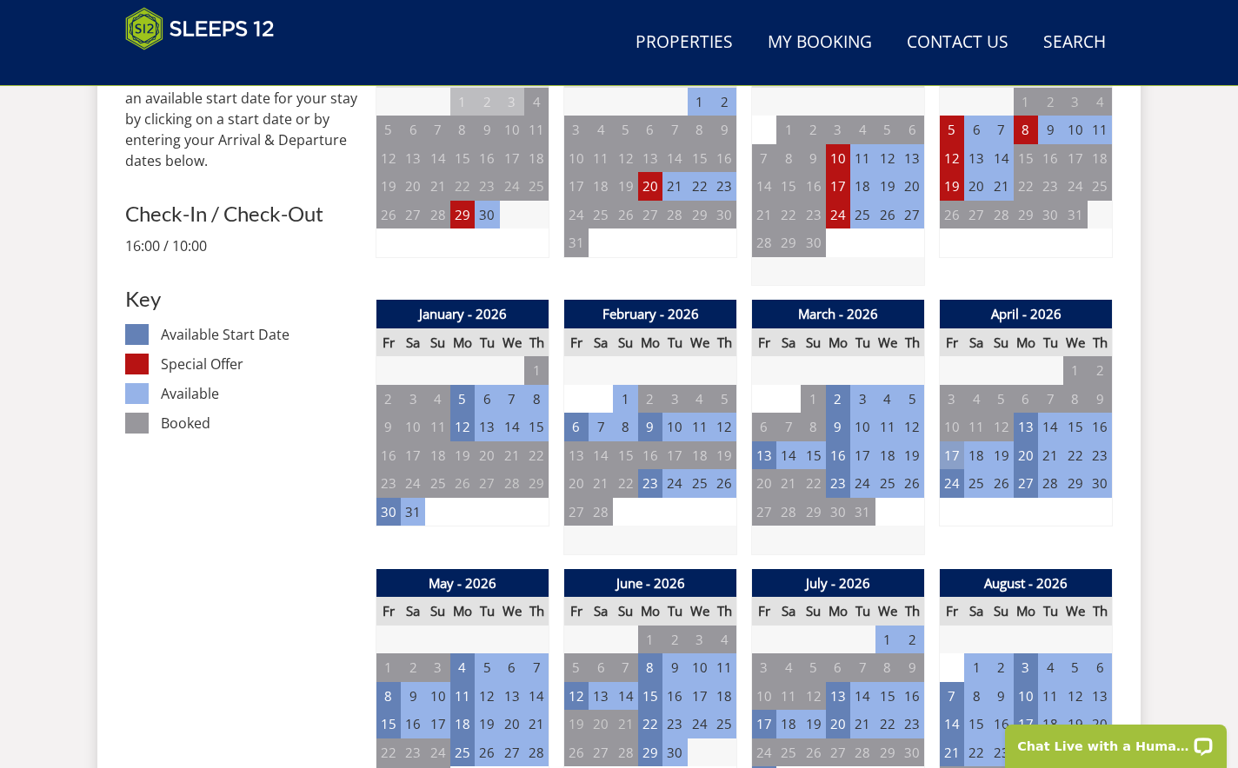
click at [955, 454] on td "17" at bounding box center [952, 456] width 24 height 29
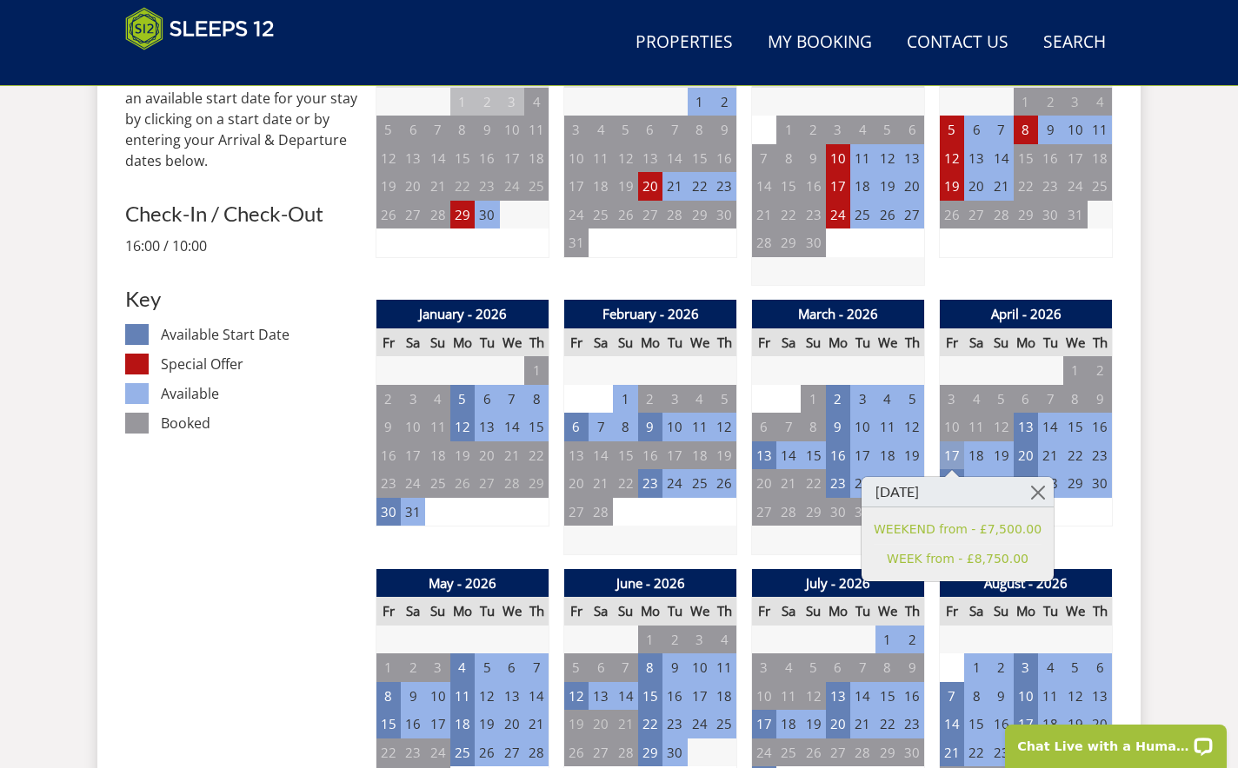
click at [955, 454] on td "17" at bounding box center [952, 456] width 24 height 29
click at [1104, 426] on td "16" at bounding box center [1100, 427] width 24 height 29
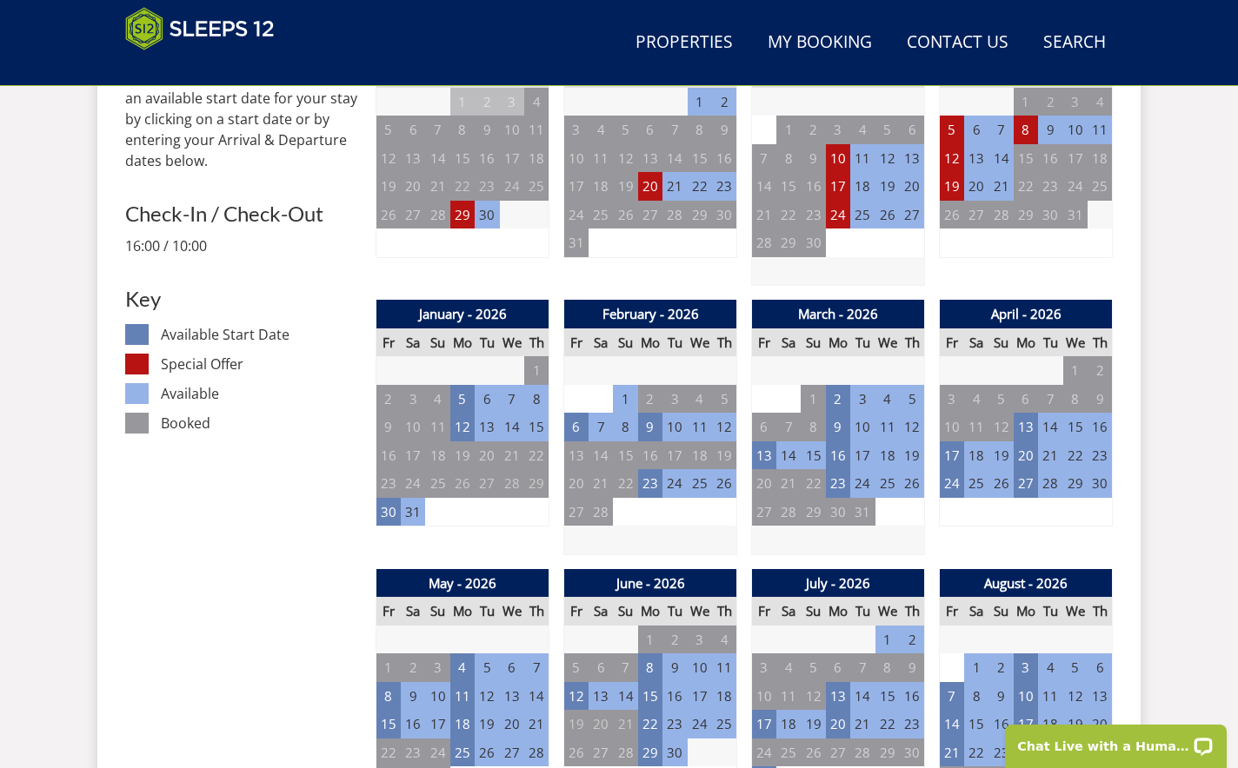
click at [1104, 426] on td "16" at bounding box center [1100, 427] width 24 height 29
click at [947, 455] on td "17" at bounding box center [952, 456] width 24 height 29
